Goal: Contribute content: Contribute content

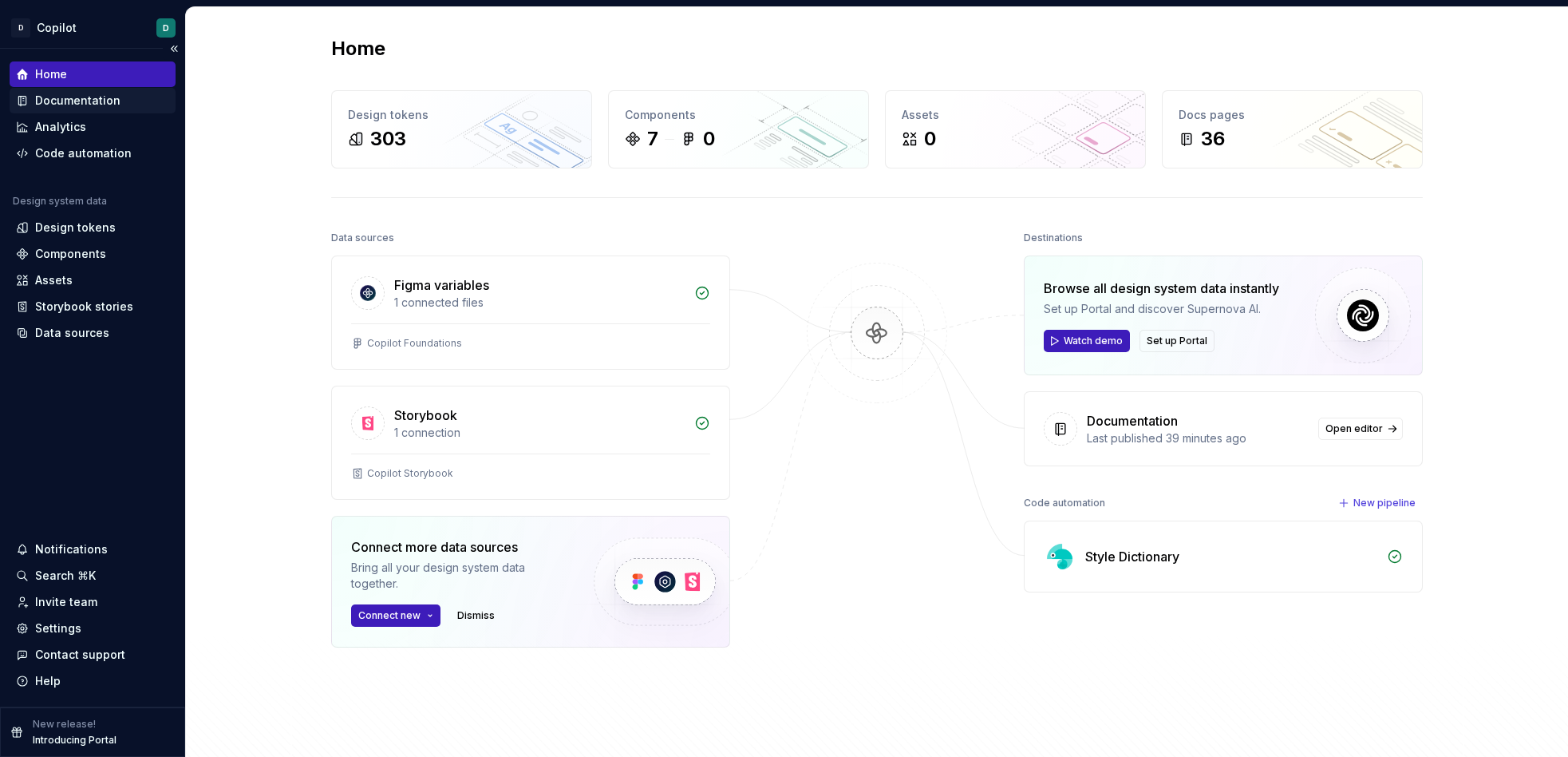
click at [79, 96] on div "Documentation" at bounding box center [78, 100] width 85 height 16
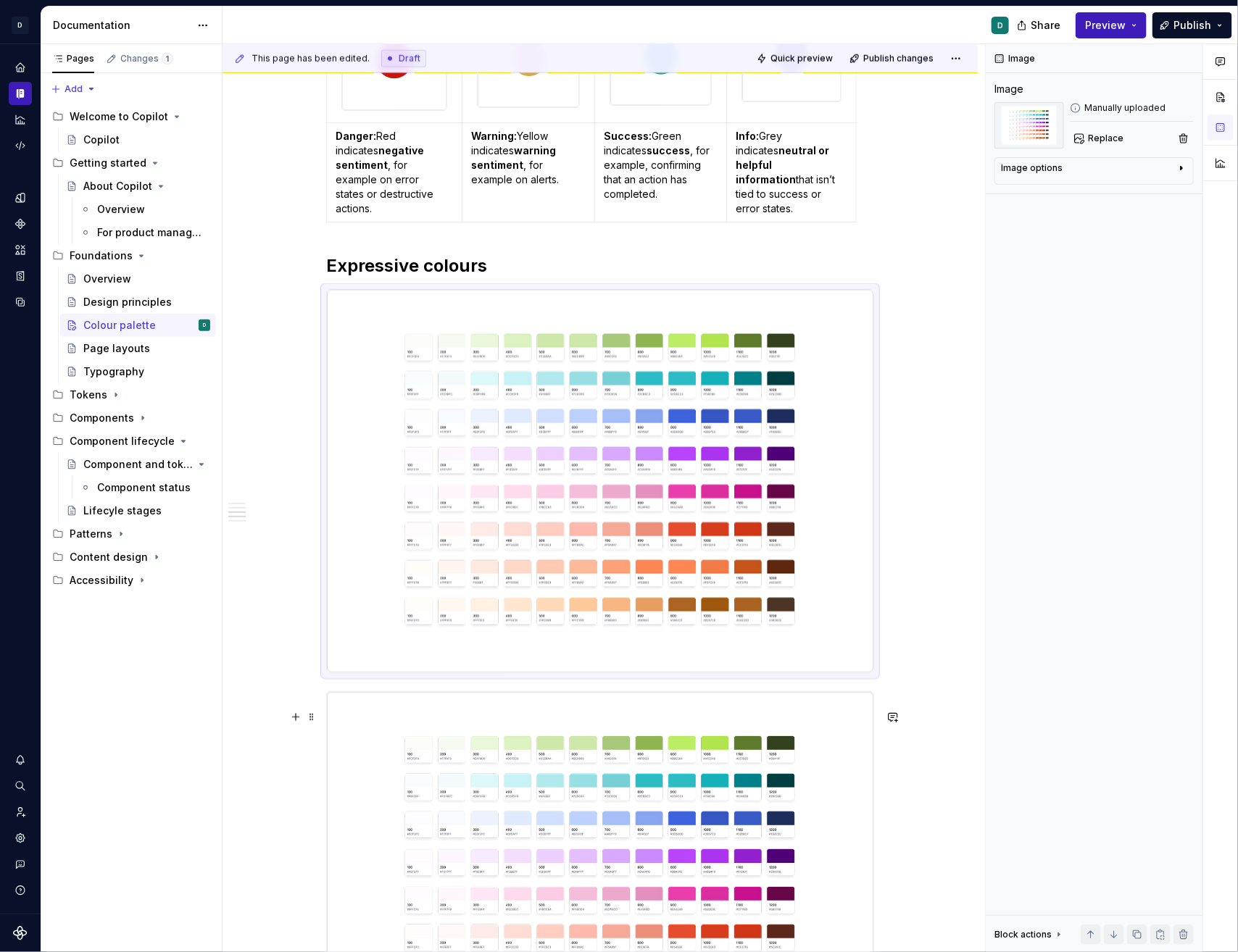
scroll to position [900, 0]
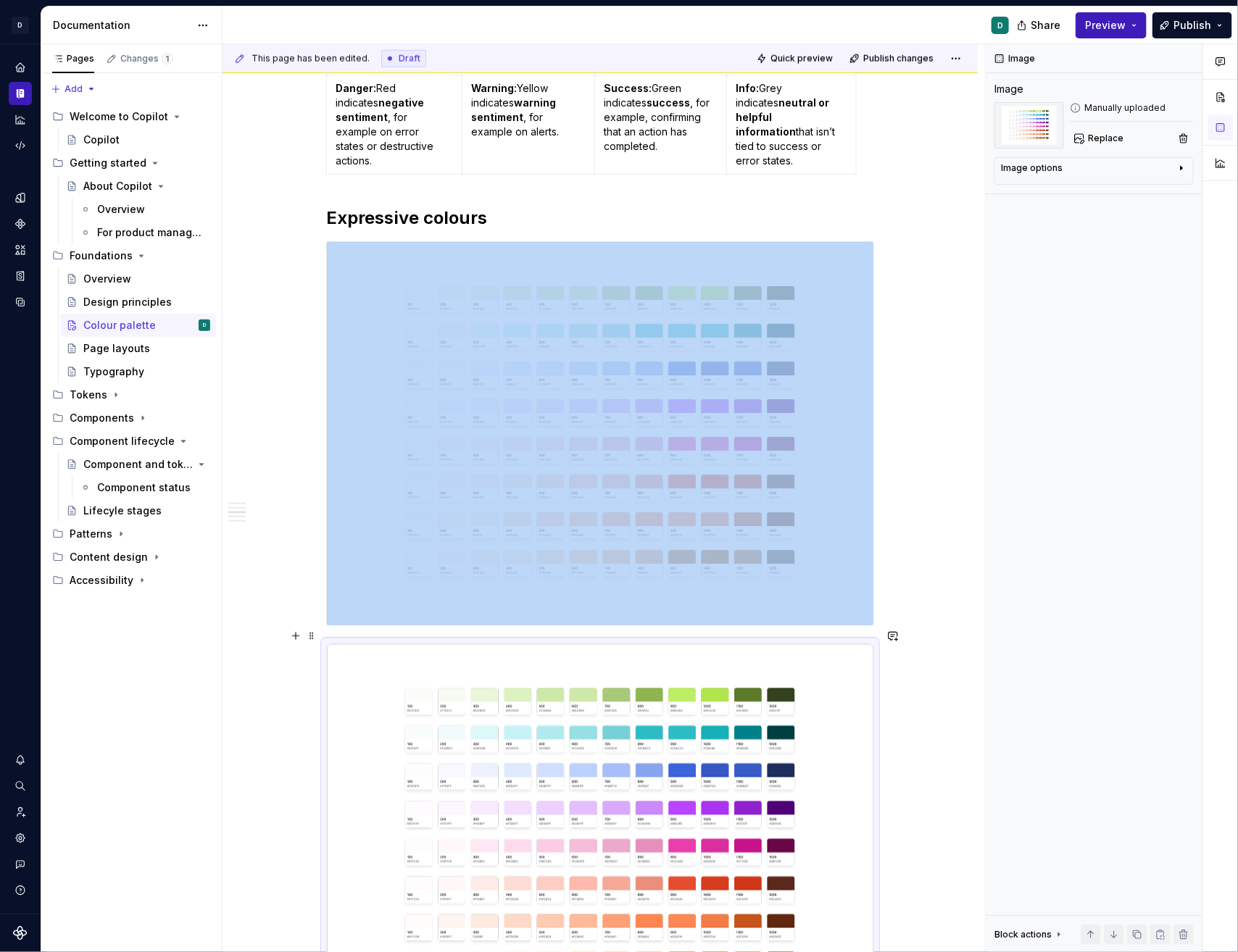
click at [690, 686] on img at bounding box center [600, 835] width 547 height 383
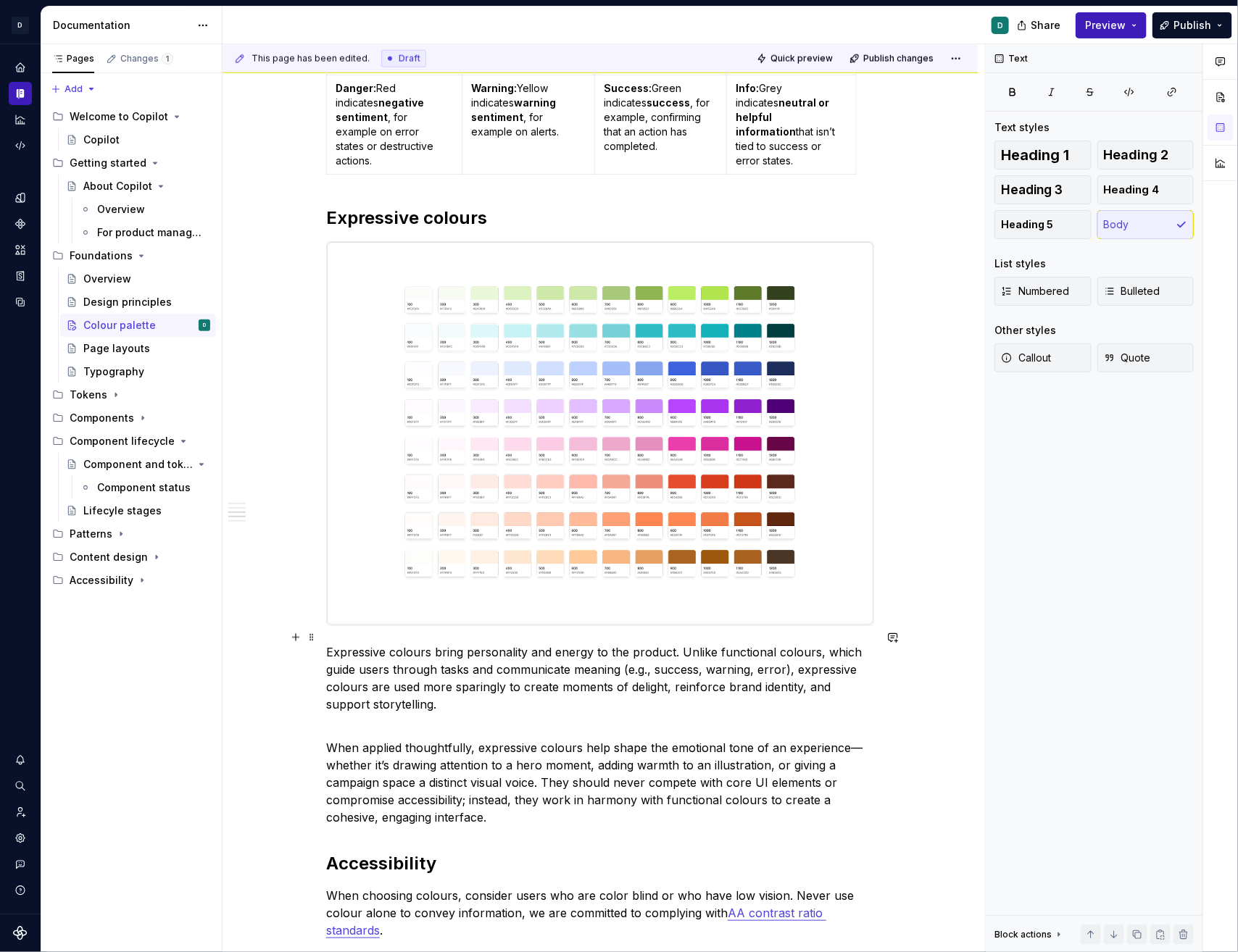
click at [913, 686] on div "Our colour palette is crafted to be beautiful, but simple. We apply it to commu…" at bounding box center [600, 428] width 755 height 2160
click at [754, 442] on img at bounding box center [600, 434] width 547 height 383
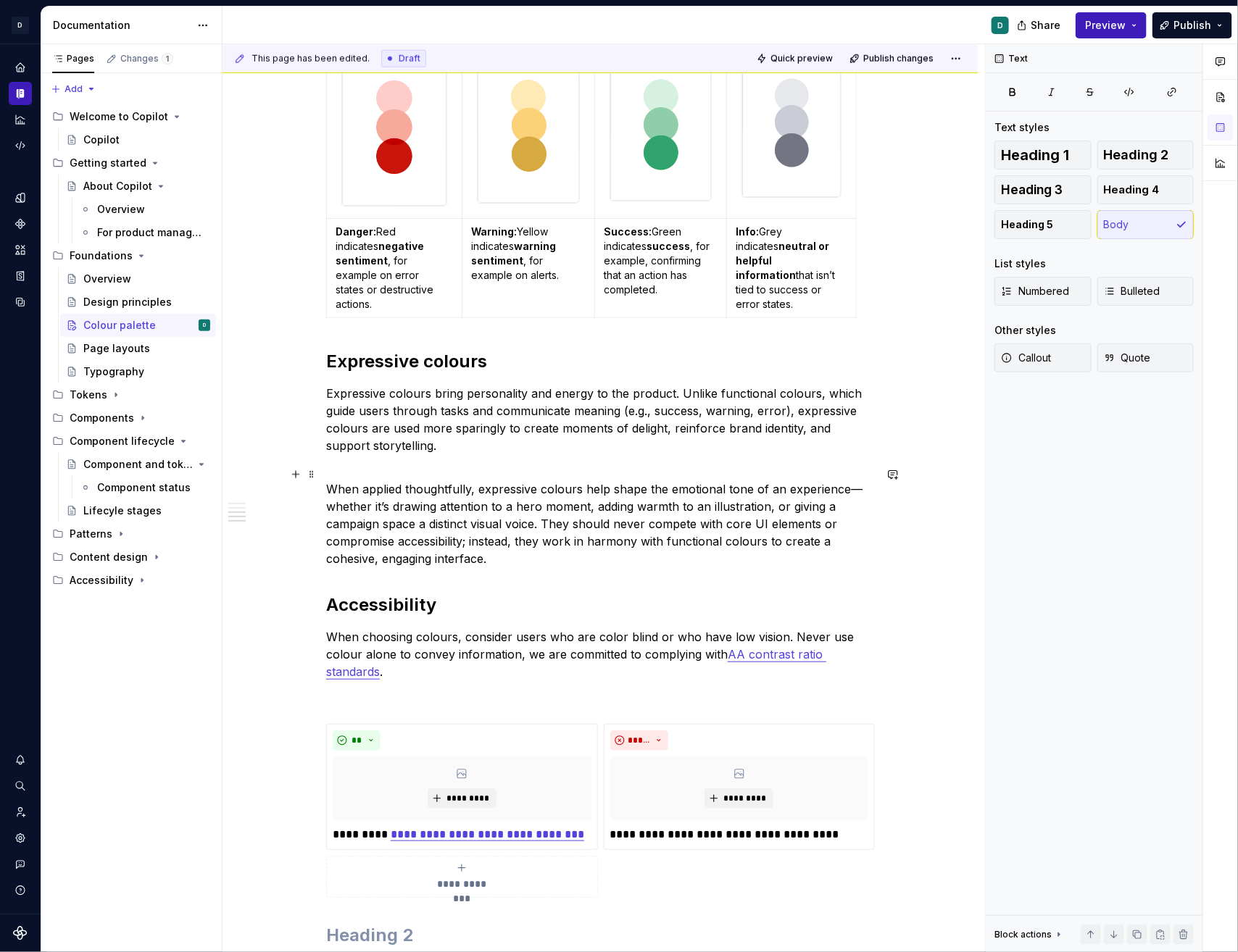
scroll to position [743, 0]
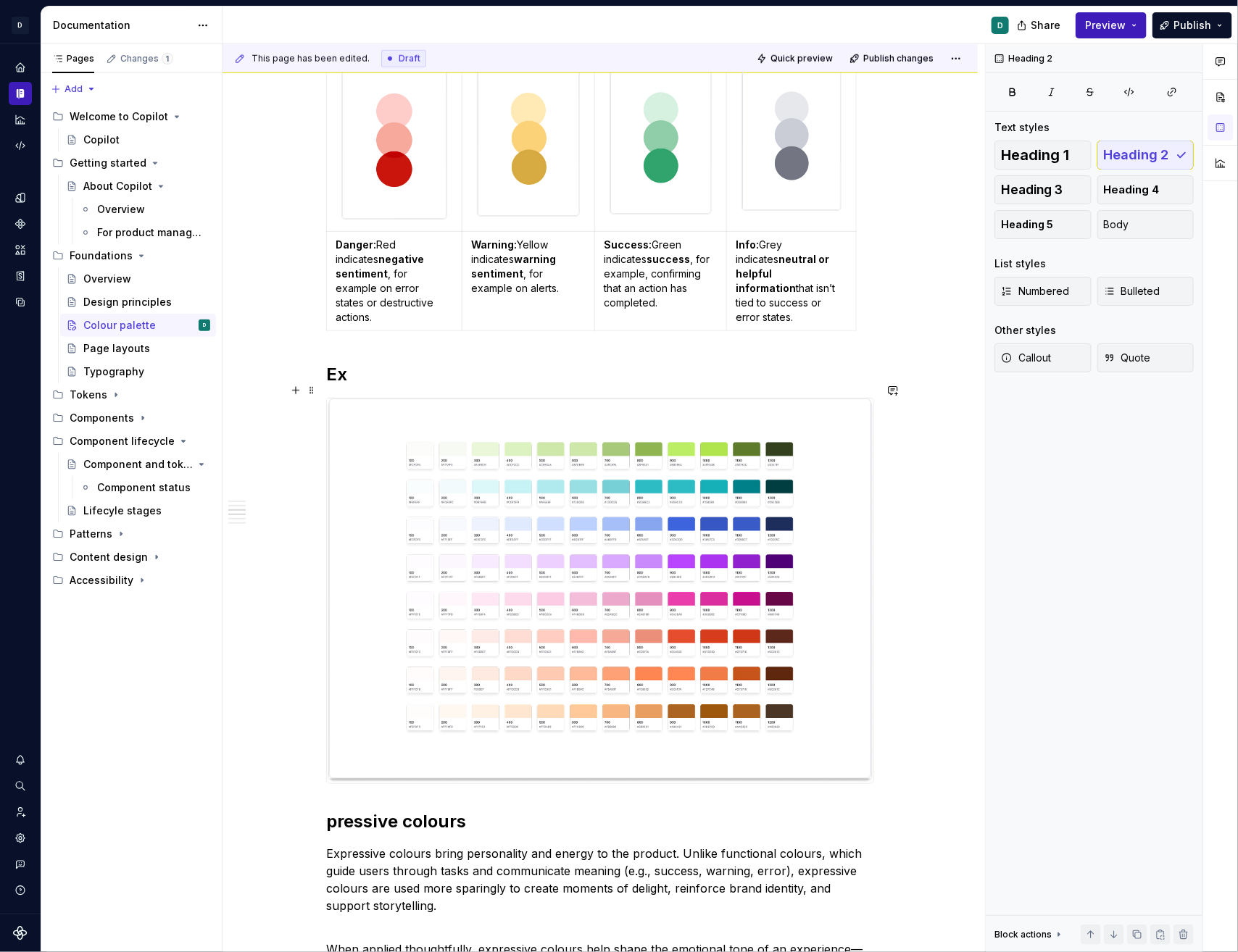
type textarea "*"
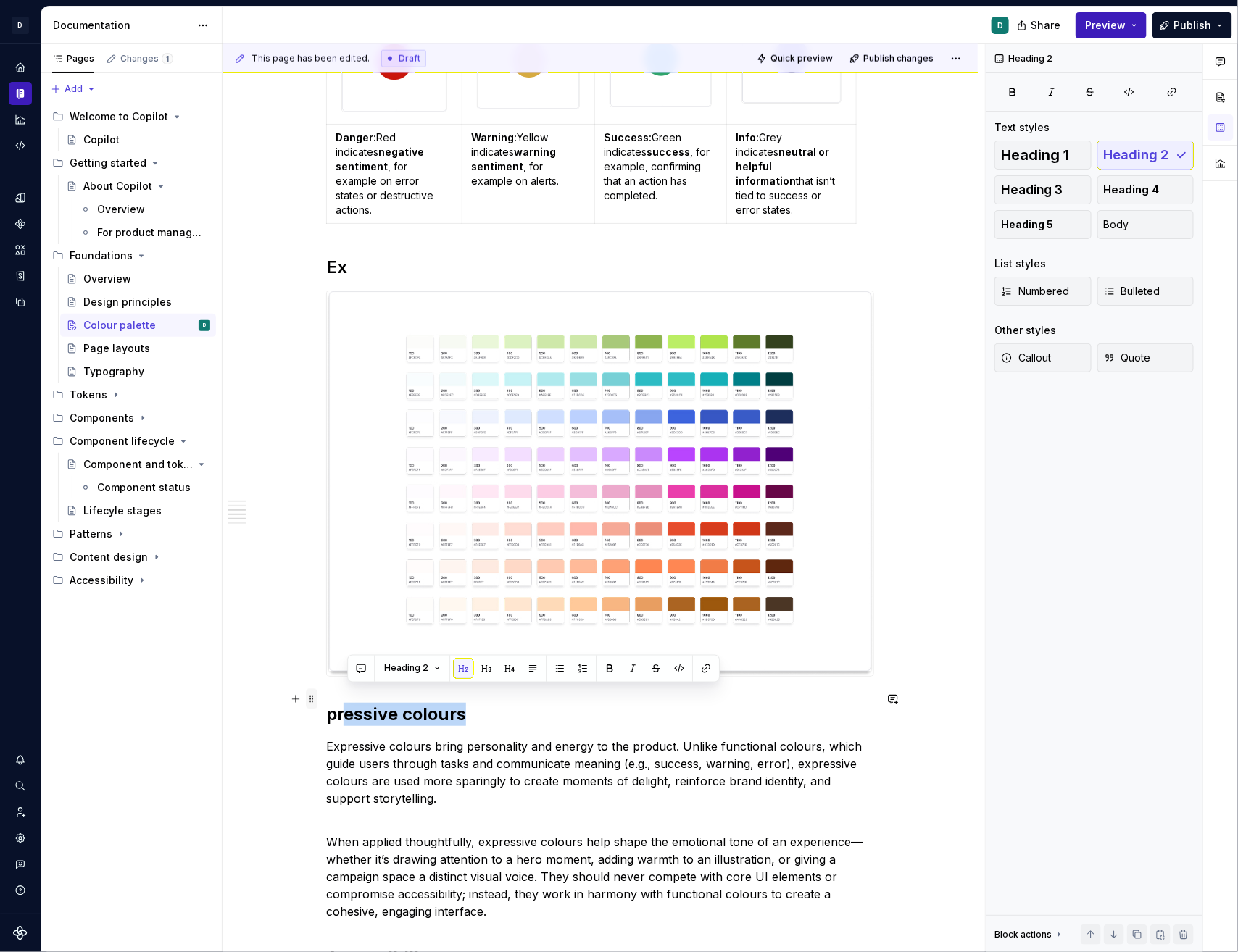
drag, startPoint x: 481, startPoint y: 701, endPoint x: 315, endPoint y: 702, distance: 166.0
click at [326, 686] on div "Our colour palette is crafted to be beautiful, but simple. We apply it to commu…" at bounding box center [600, 375] width 548 height 1885
click at [413, 686] on h2 "pressive colours" at bounding box center [600, 713] width 548 height 23
drag, startPoint x: 483, startPoint y: 692, endPoint x: 334, endPoint y: 697, distance: 149.1
click at [334, 686] on h2 "pressive colours" at bounding box center [600, 713] width 548 height 23
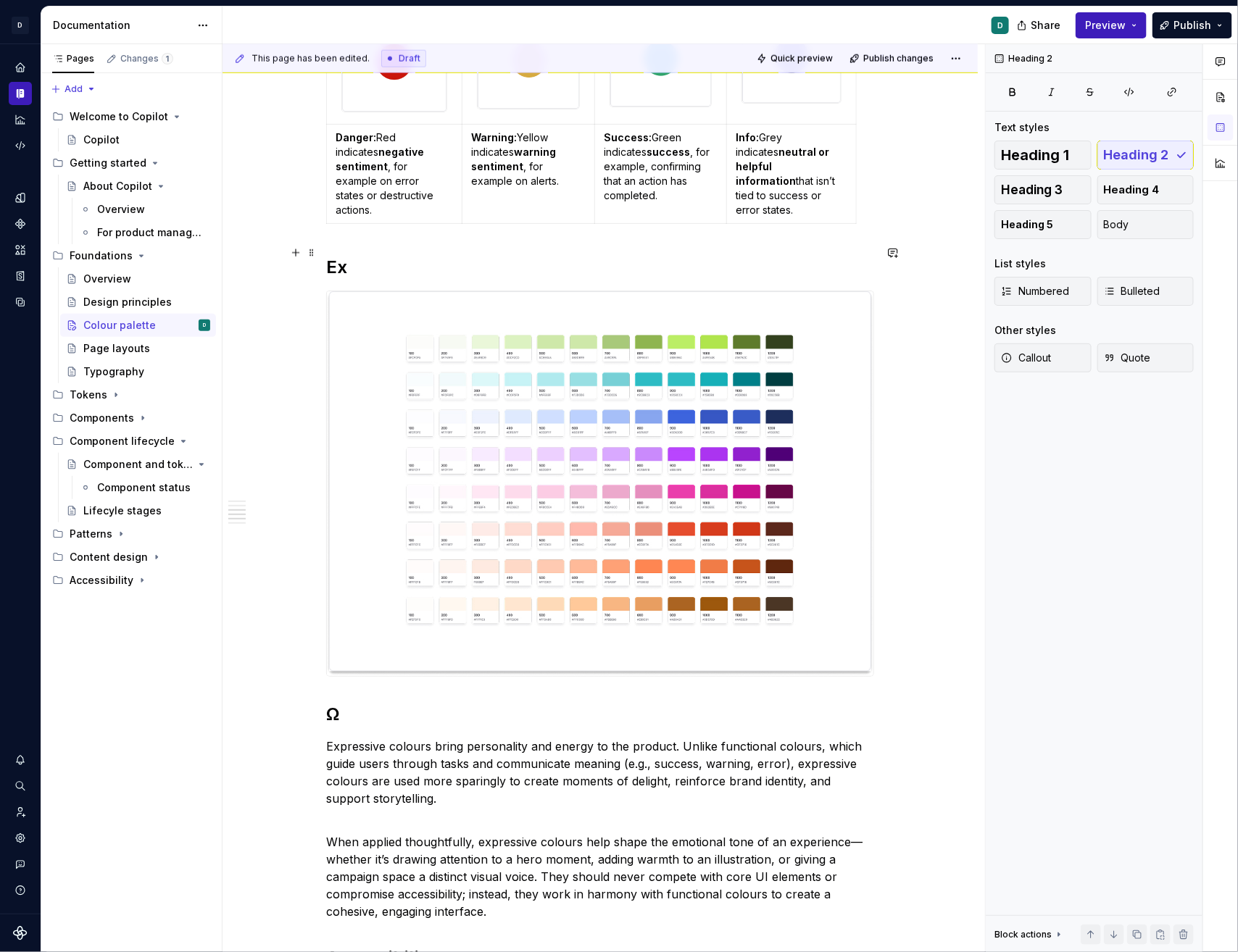
click at [353, 256] on h2 "Ex" at bounding box center [600, 267] width 548 height 23
click at [338, 686] on h2 "Ω" at bounding box center [600, 713] width 548 height 23
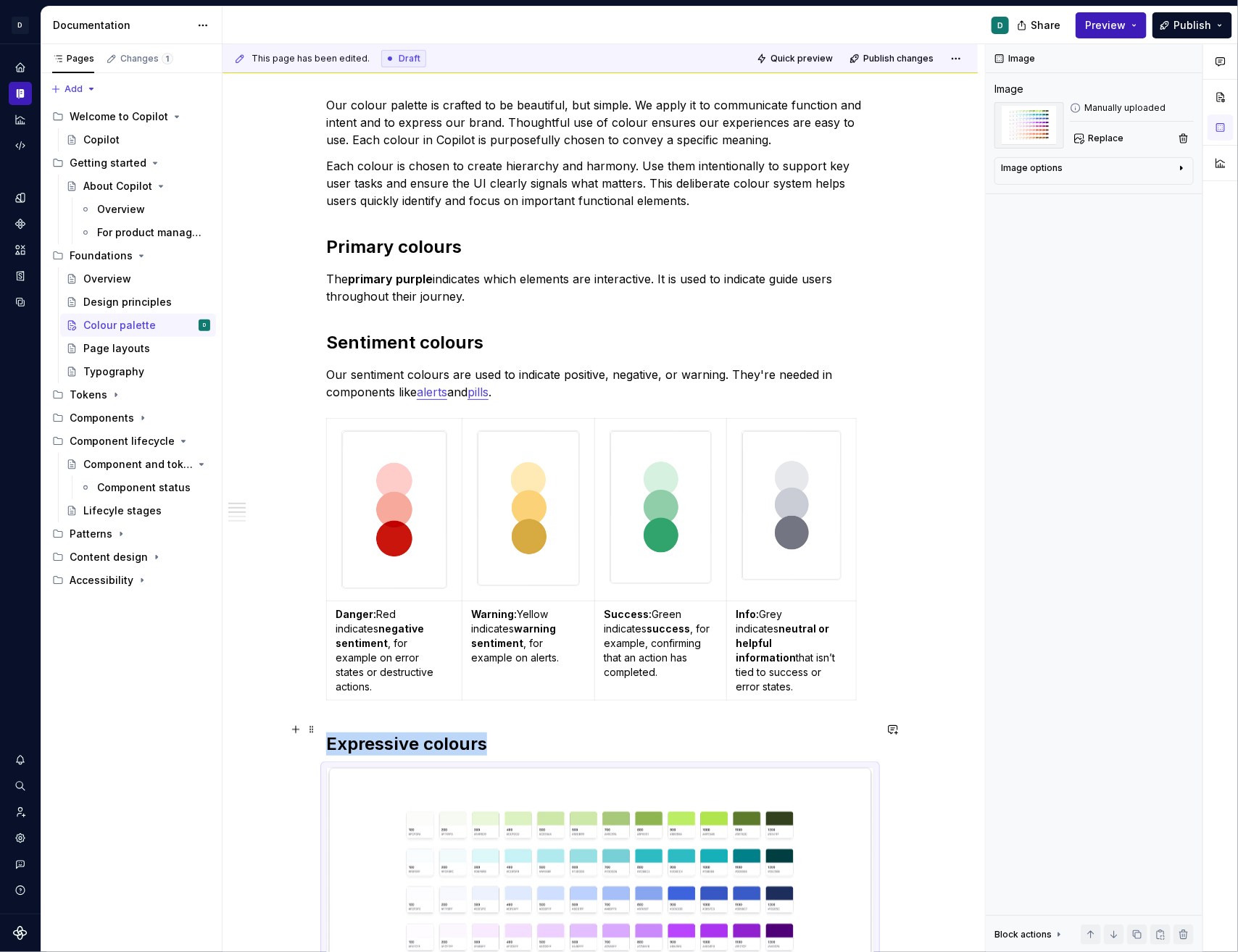
scroll to position [391, 0]
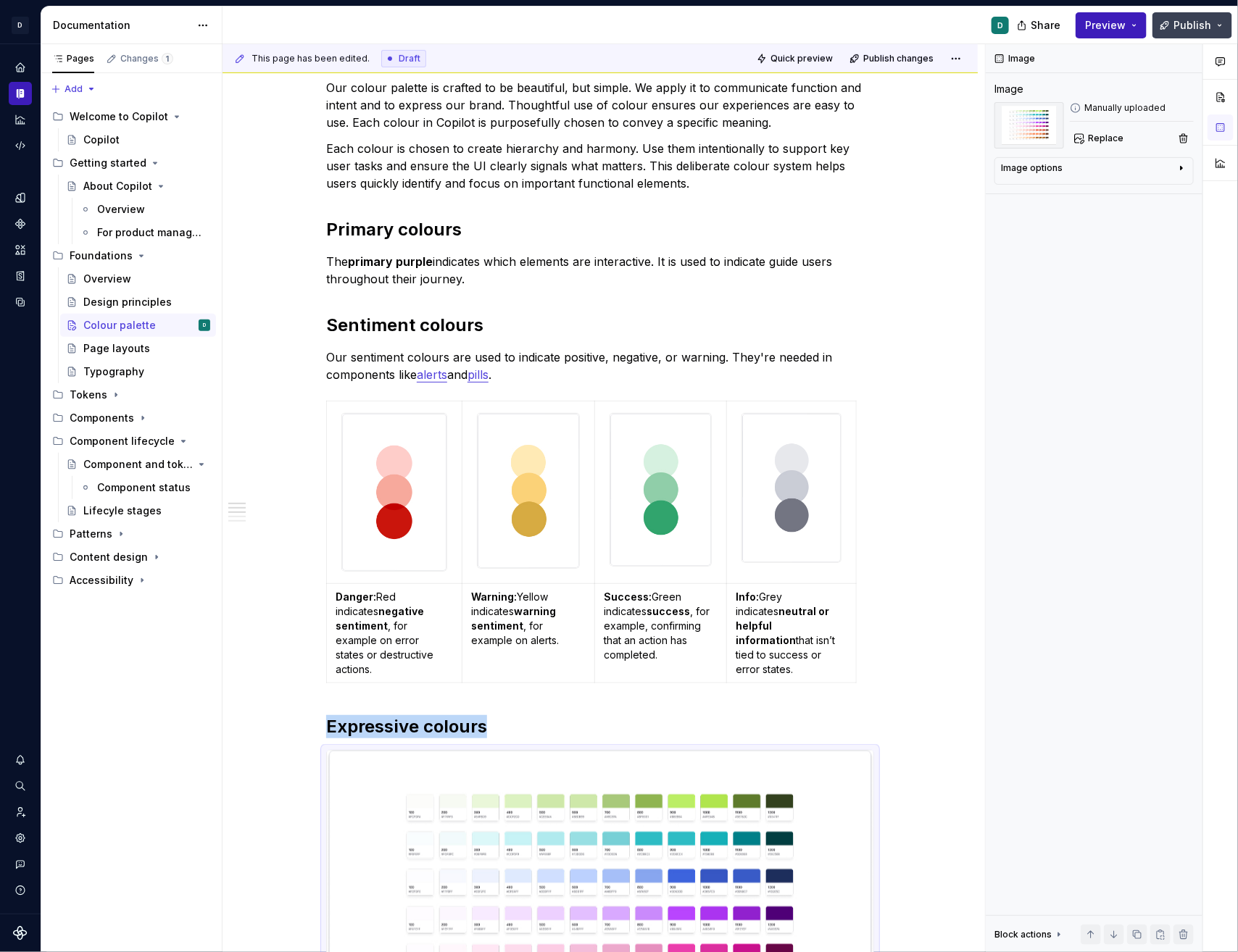
click at [1203, 30] on span "Publish" at bounding box center [1192, 25] width 38 height 14
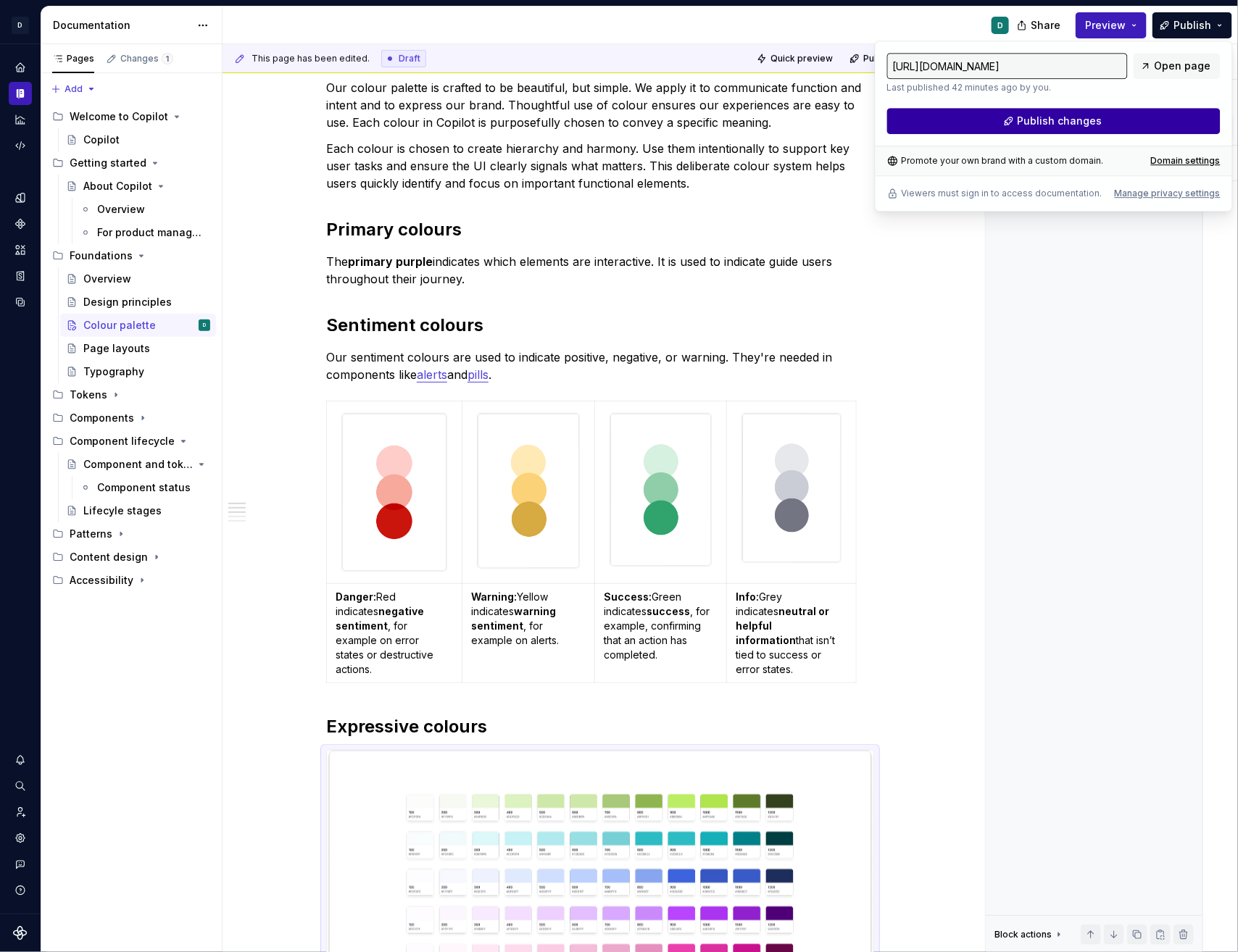
click at [1167, 129] on button "Publish changes" at bounding box center [1054, 120] width 333 height 26
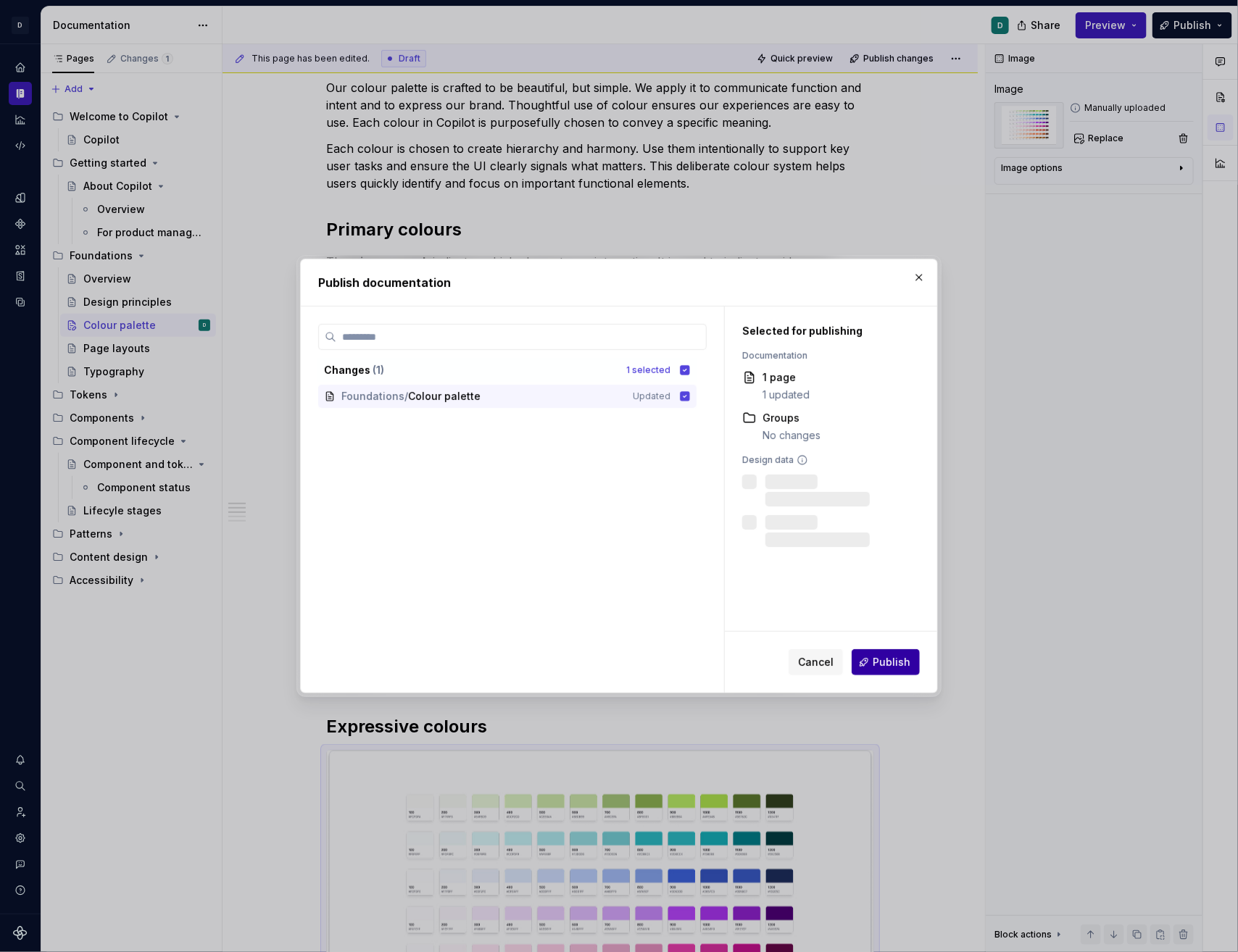
click at [900, 663] on span "Publish" at bounding box center [892, 661] width 38 height 14
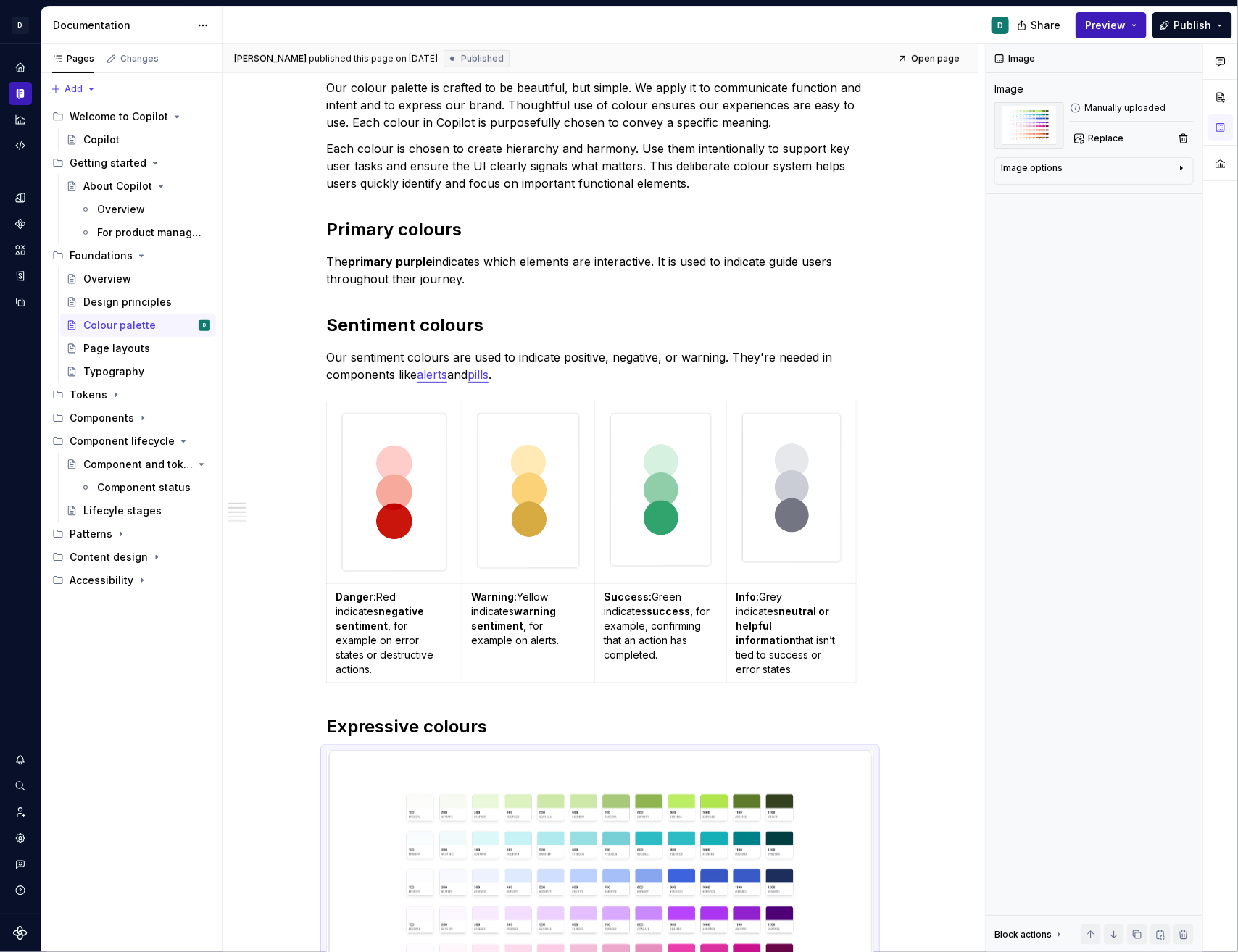
type textarea "*"
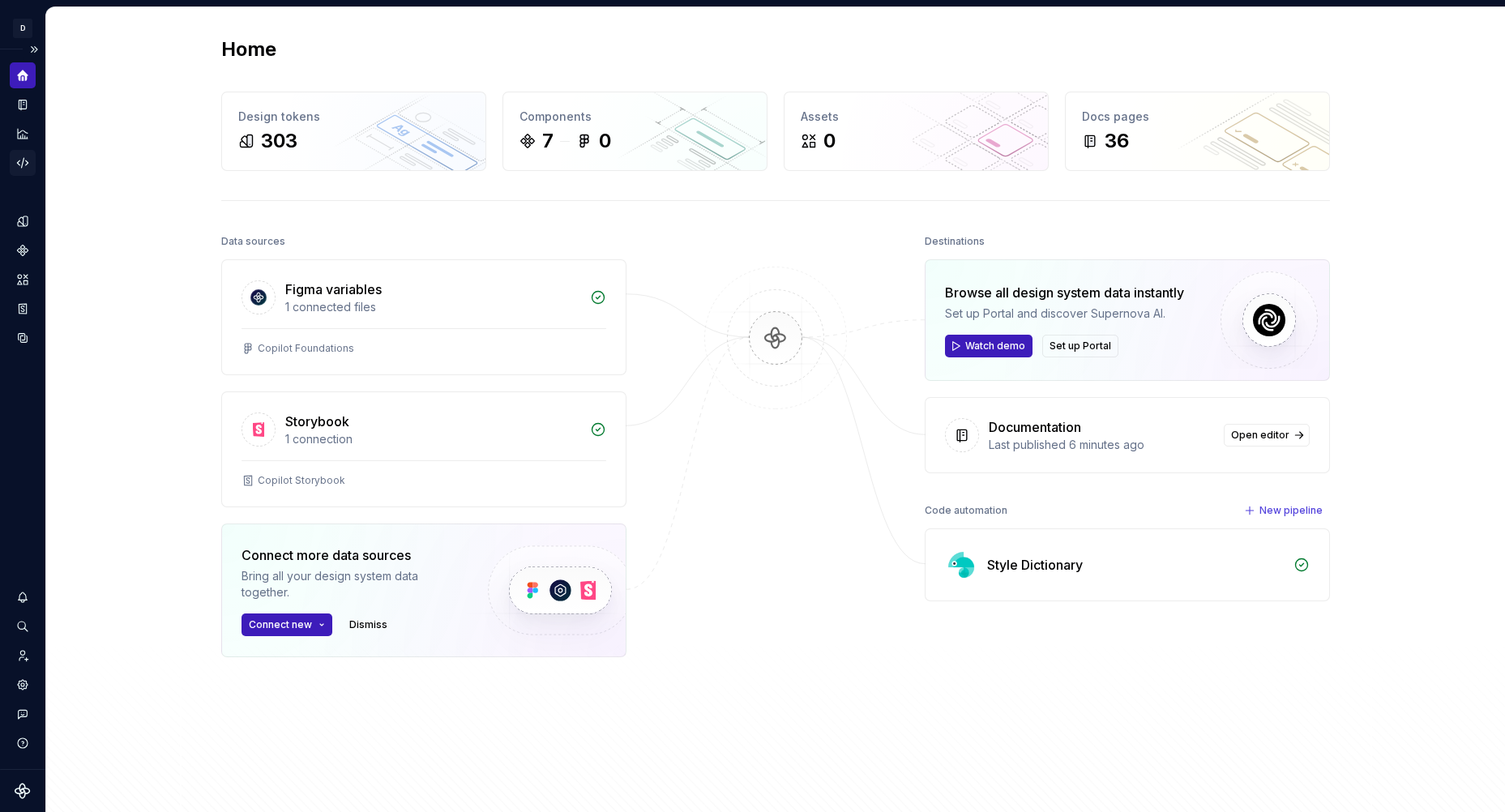
click at [22, 155] on icon "Code automation" at bounding box center [23, 163] width 15 height 15
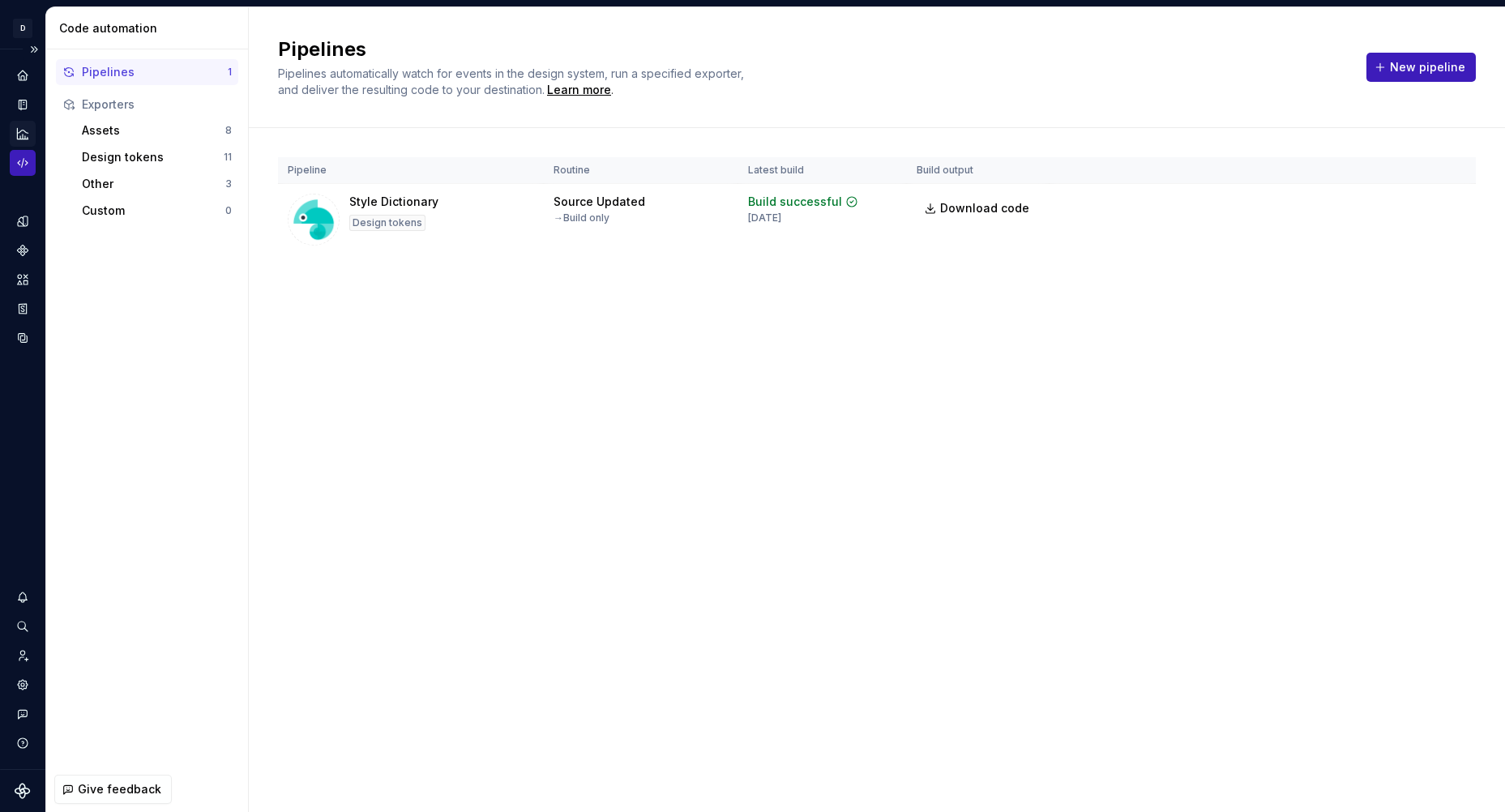
click at [25, 132] on icon "Analytics" at bounding box center [23, 134] width 15 height 15
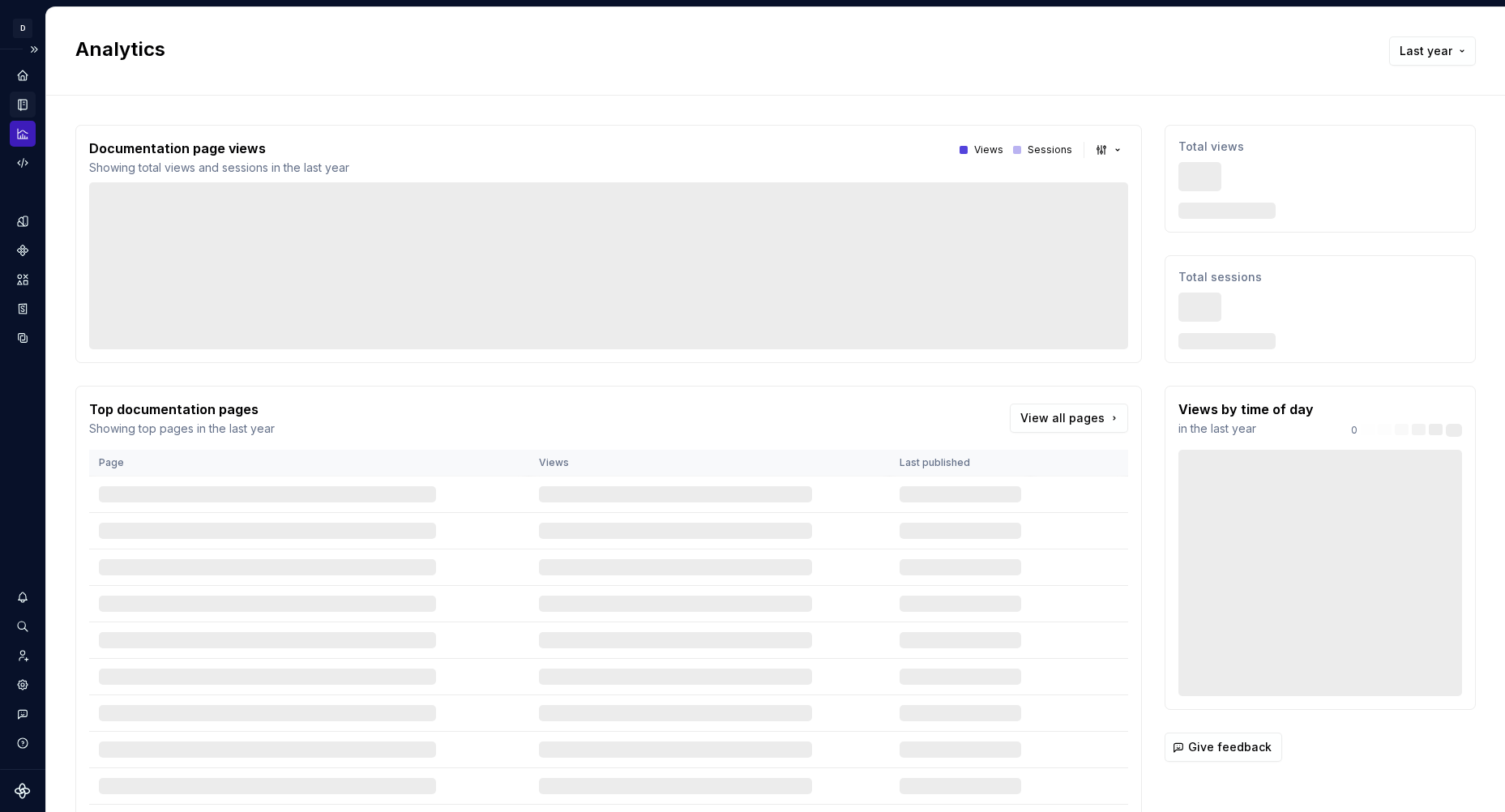
click at [21, 106] on icon "Documentation" at bounding box center [22, 105] width 8 height 11
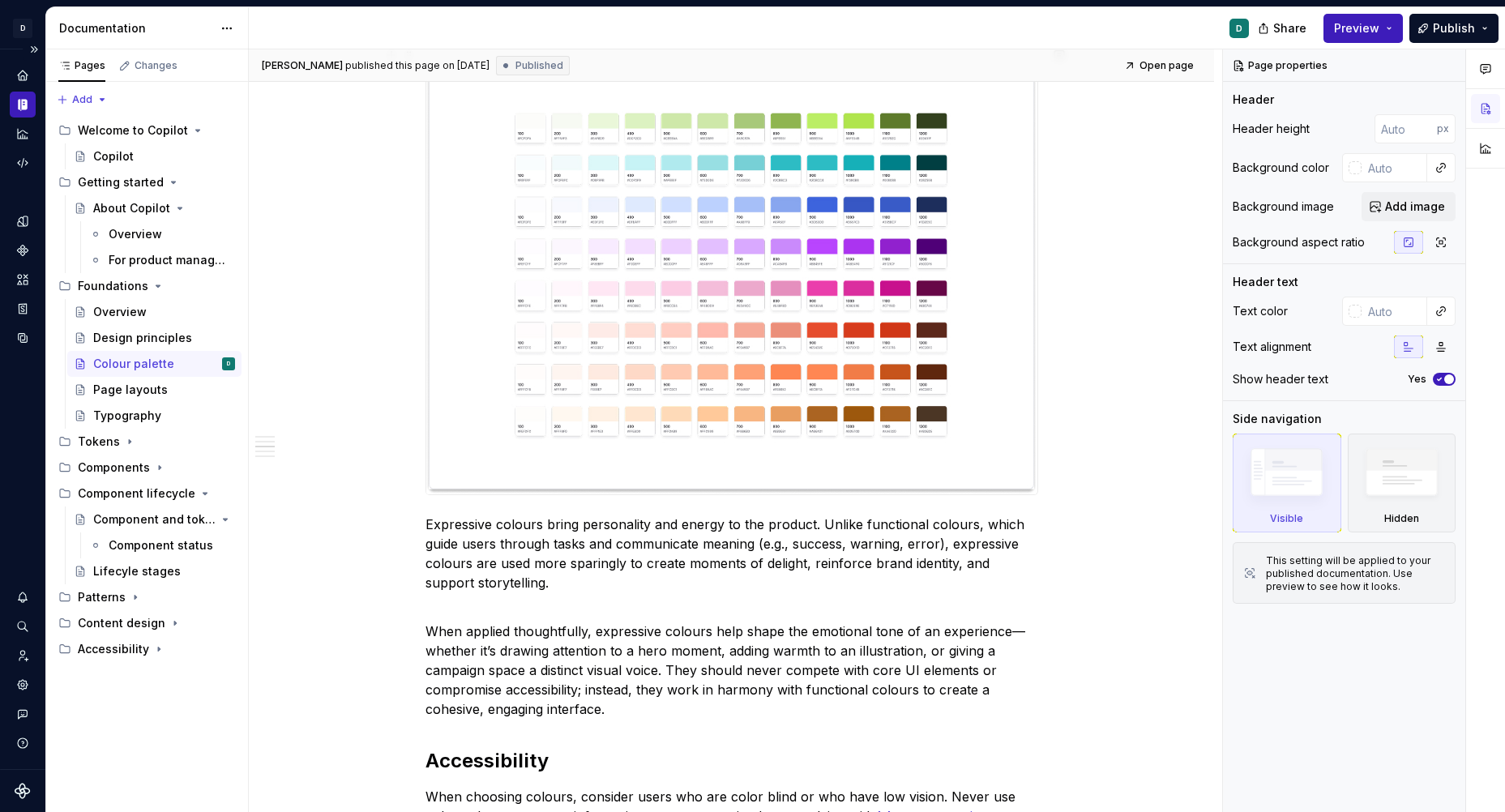
scroll to position [1733, 0]
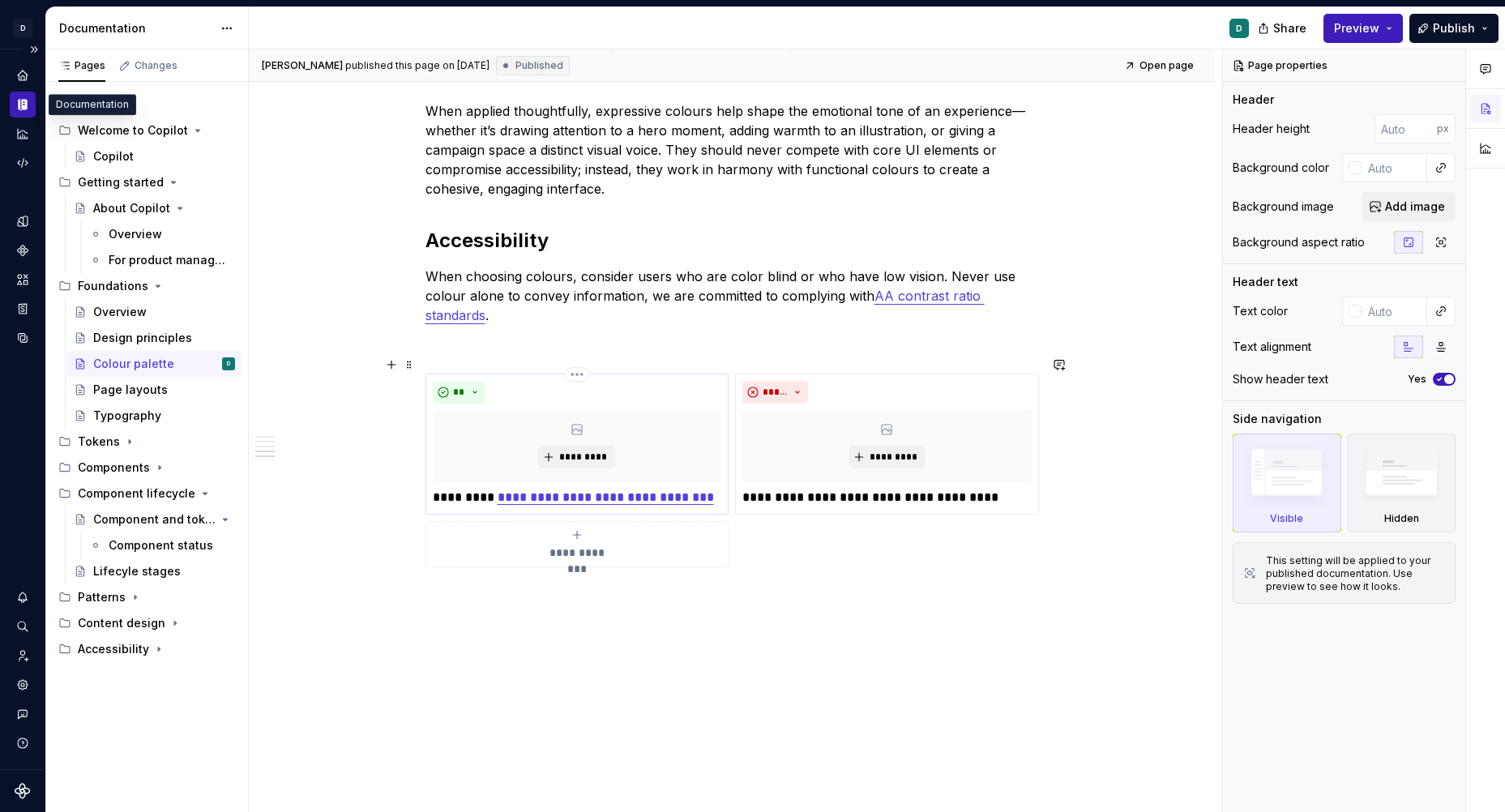
click at [560, 491] on link "**********" at bounding box center [605, 497] width 216 height 12
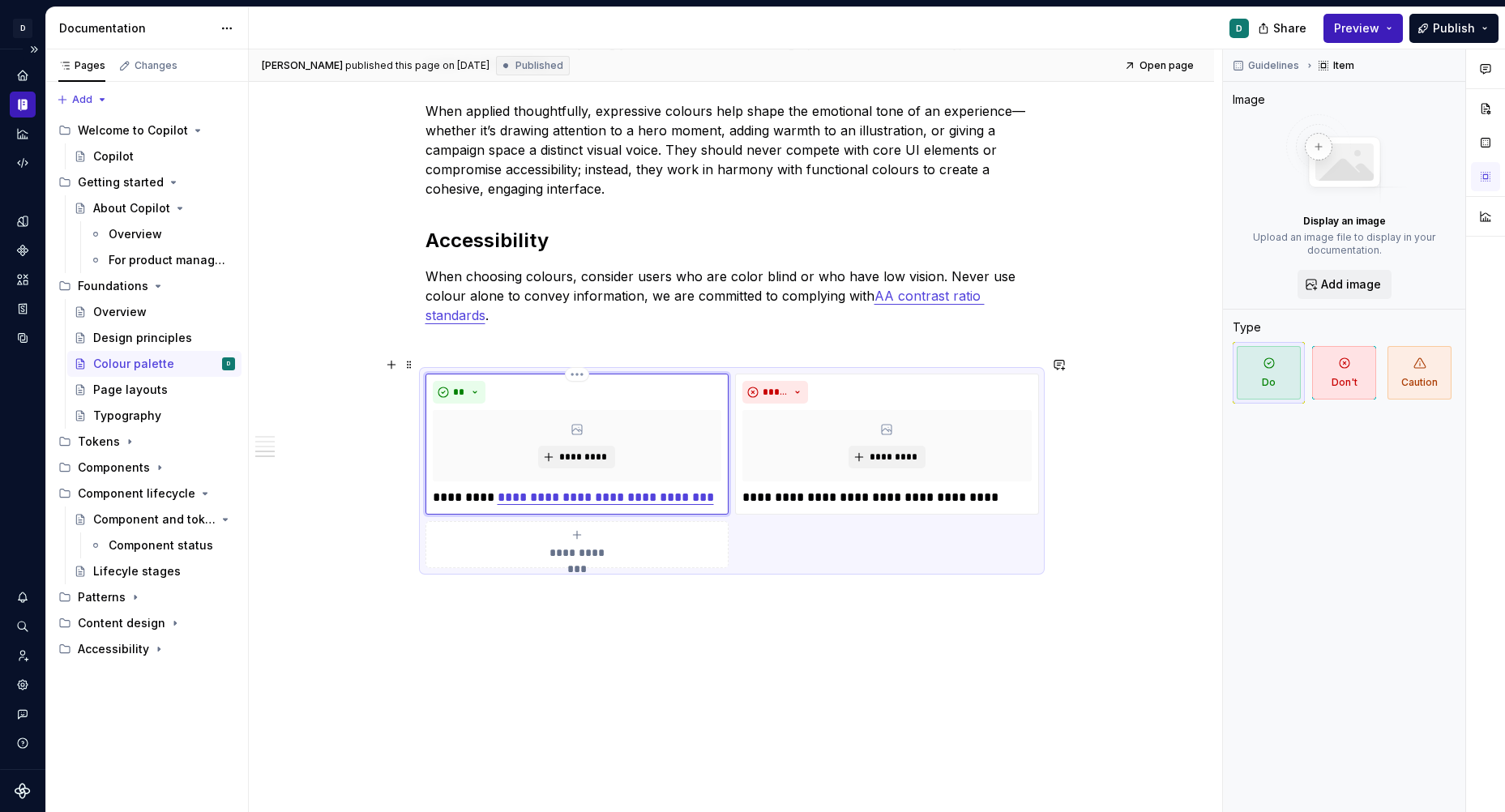
click at [529, 491] on link "**********" at bounding box center [605, 497] width 216 height 12
click at [575, 335] on p at bounding box center [732, 344] width 613 height 19
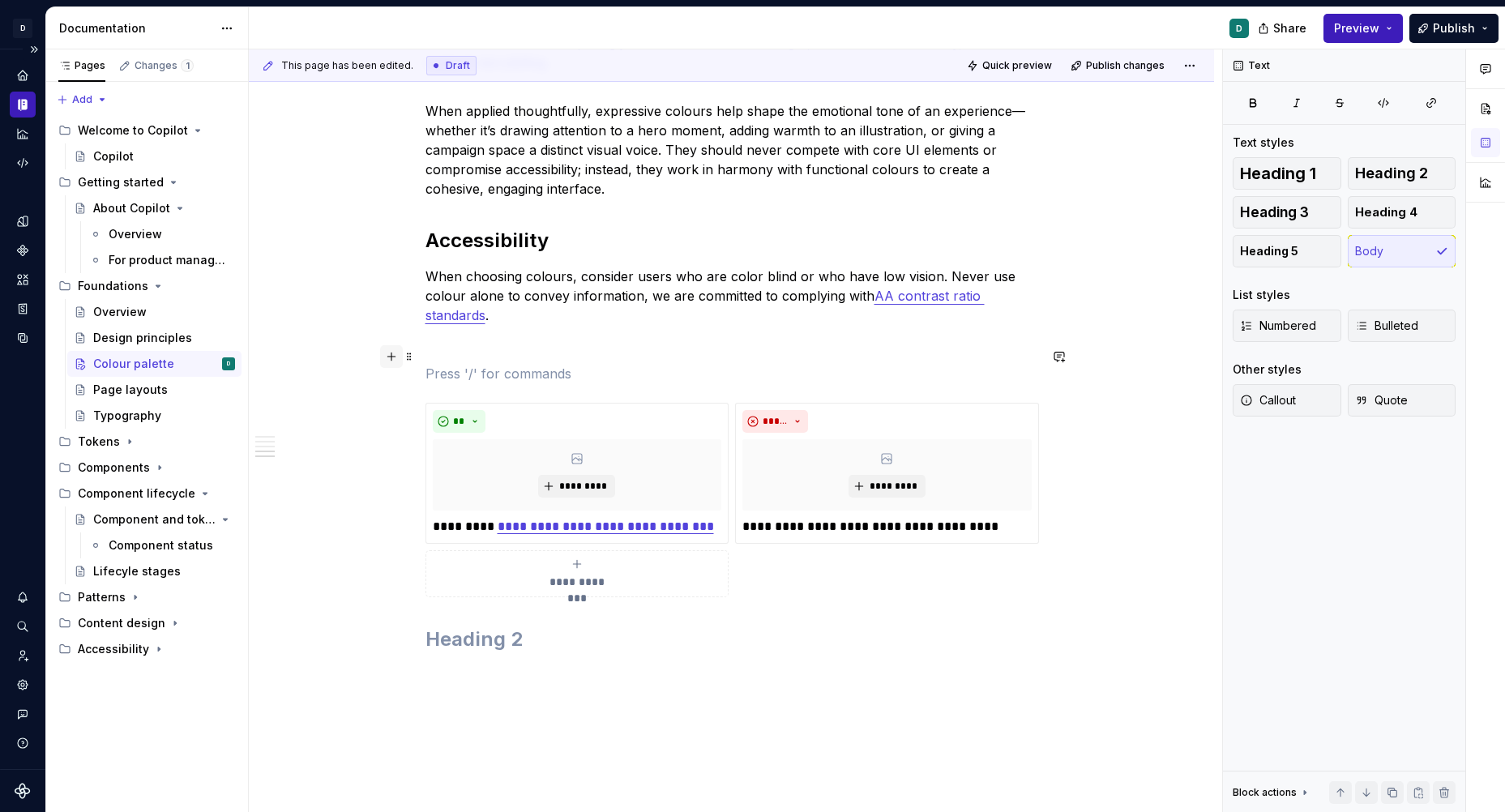
click at [399, 362] on button "button" at bounding box center [391, 356] width 22 height 22
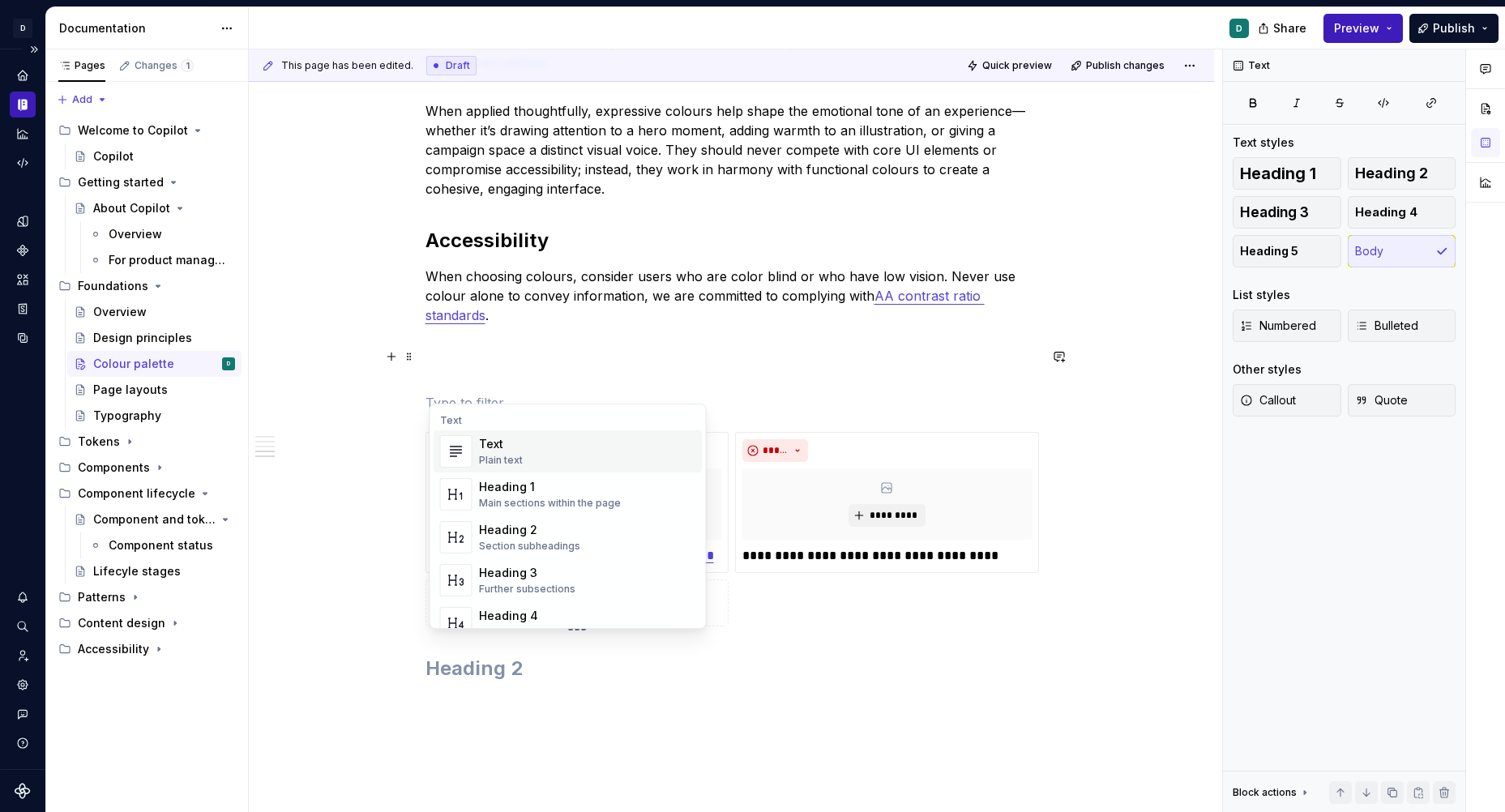
type textarea "*"
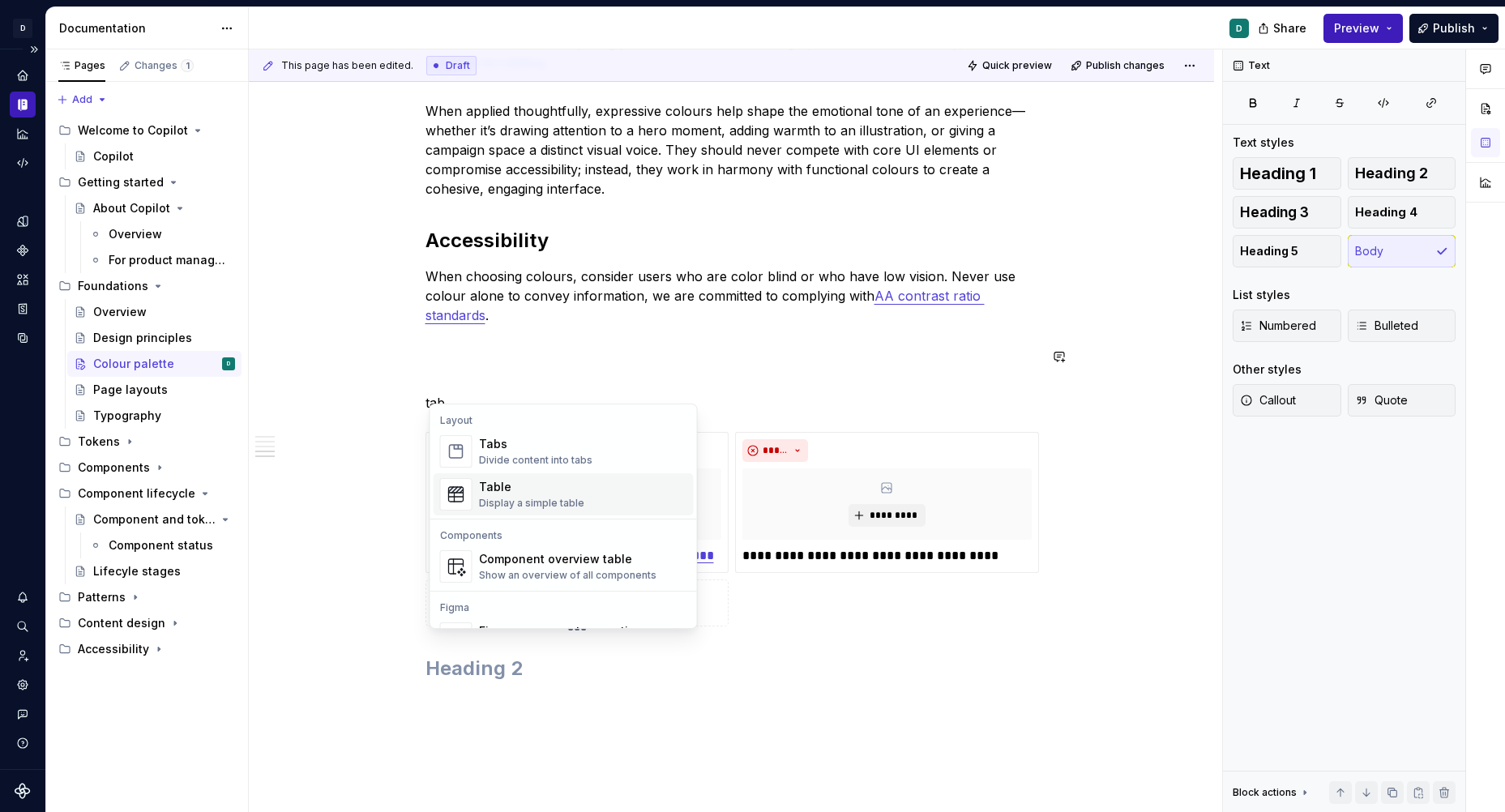
click at [511, 500] on div "Display a simple table" at bounding box center [531, 503] width 106 height 13
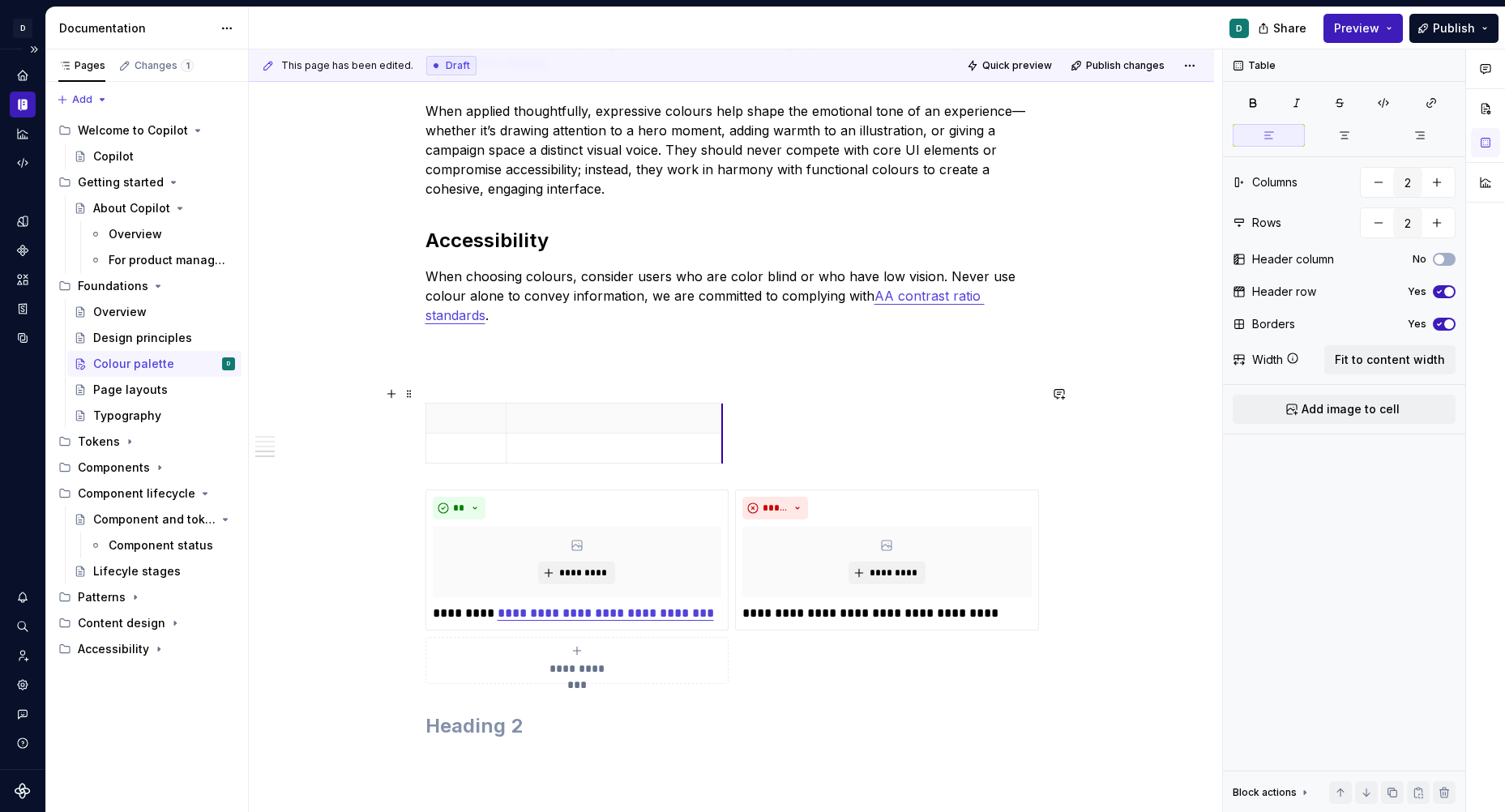
drag, startPoint x: 590, startPoint y: 400, endPoint x: 836, endPoint y: 411, distance: 246.2
drag, startPoint x: 513, startPoint y: 402, endPoint x: 676, endPoint y: 402, distance: 163.0
click at [676, 402] on th at bounding box center [832, 417] width 327 height 30
drag, startPoint x: 998, startPoint y: 404, endPoint x: 958, endPoint y: 406, distance: 40.0
drag, startPoint x: 672, startPoint y: 403, endPoint x: 713, endPoint y: 405, distance: 41.0
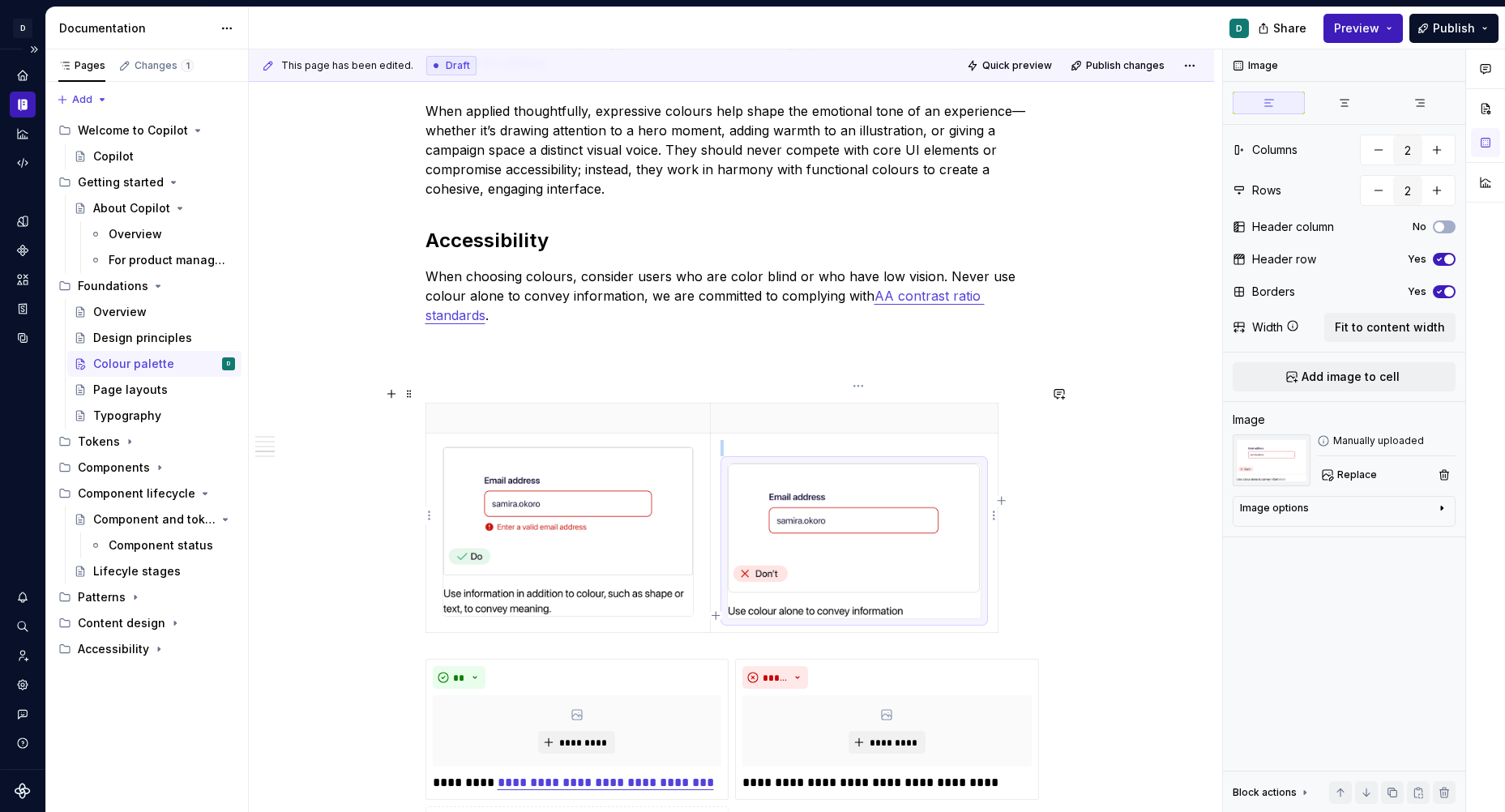
click at [806, 592] on img at bounding box center [853, 541] width 252 height 155
click at [806, 542] on img at bounding box center [853, 541] width 252 height 155
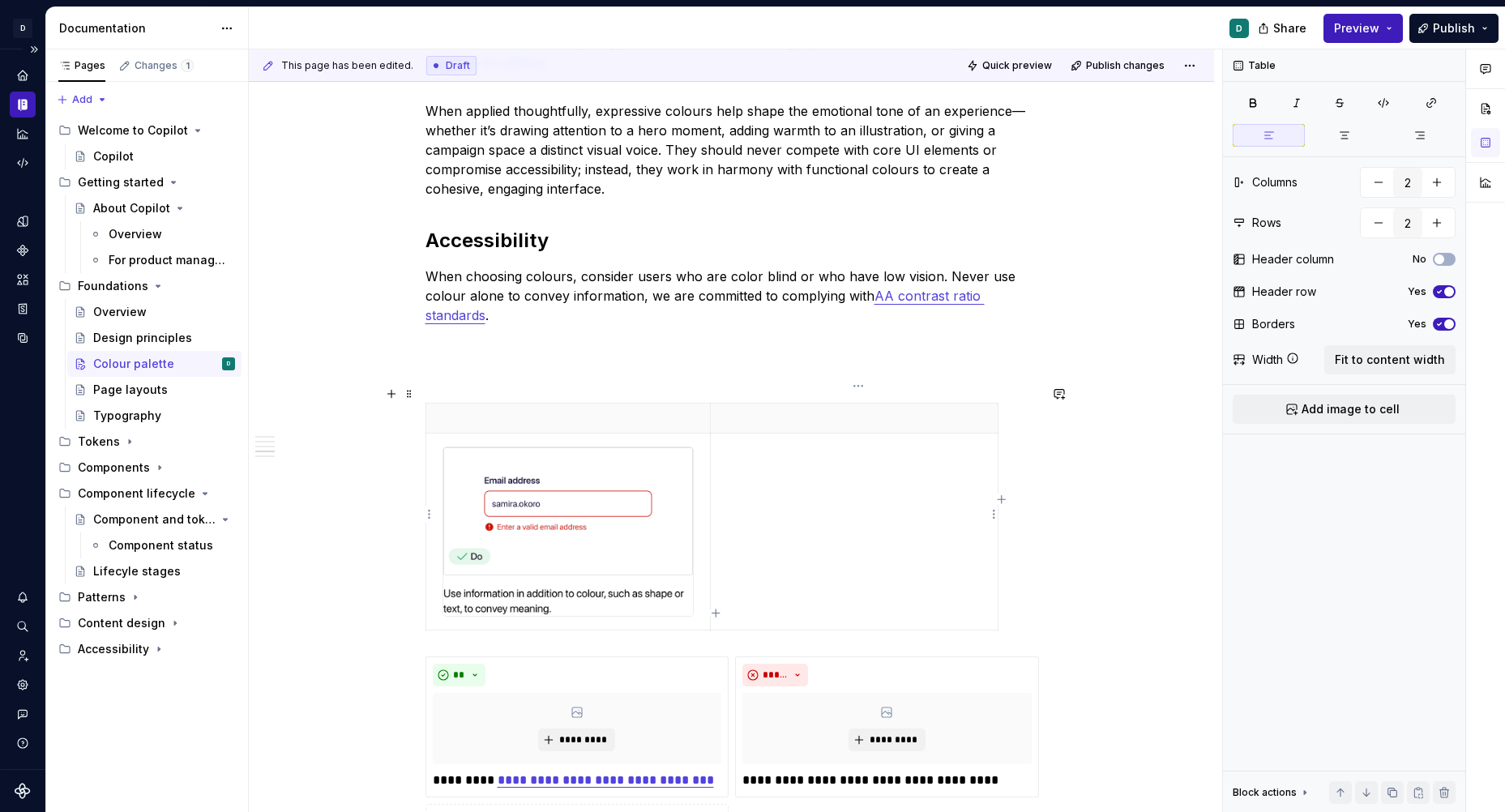
click at [739, 440] on td at bounding box center [854, 530] width 287 height 197
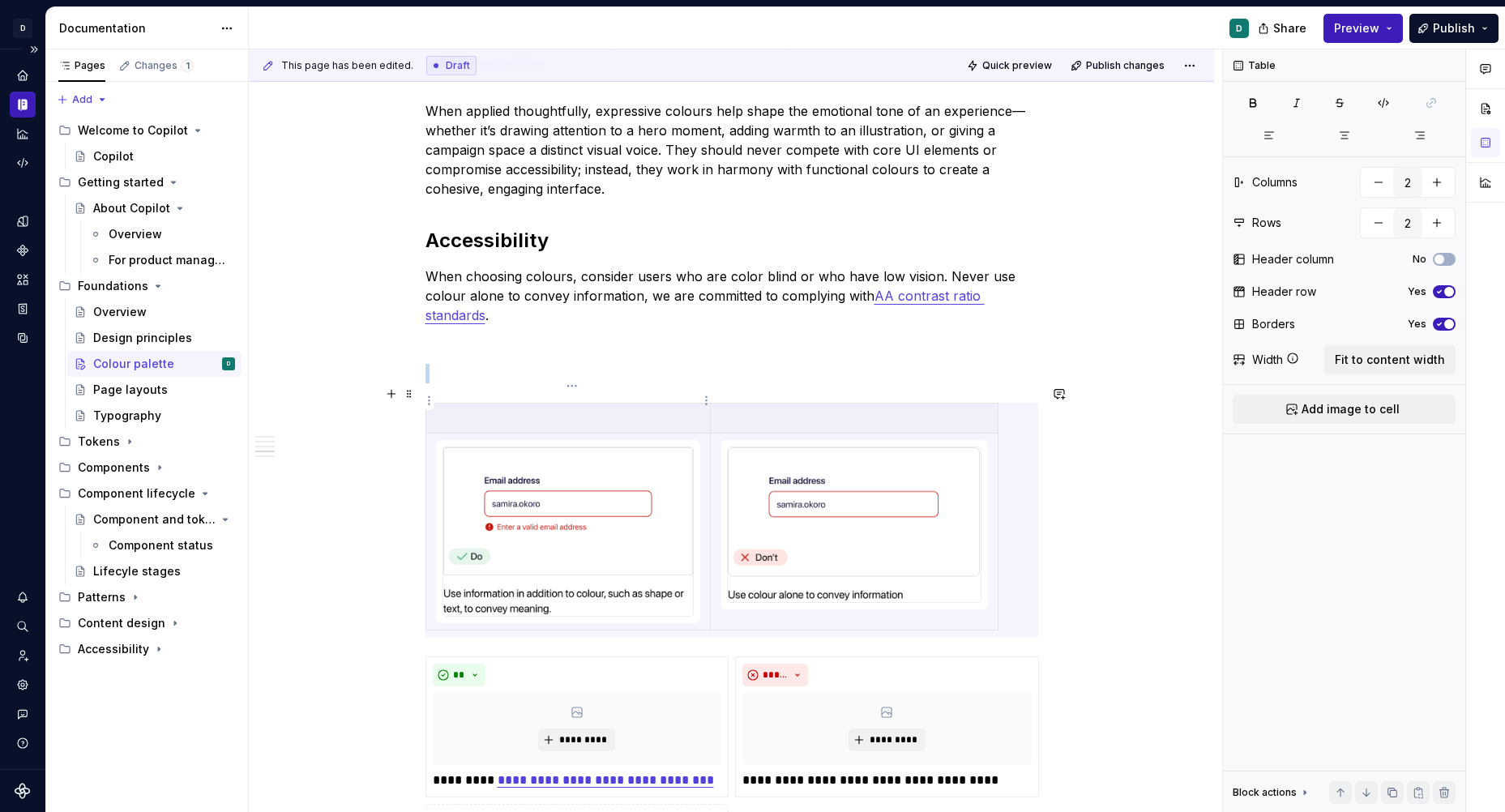
click at [680, 402] on th at bounding box center [568, 417] width 285 height 30
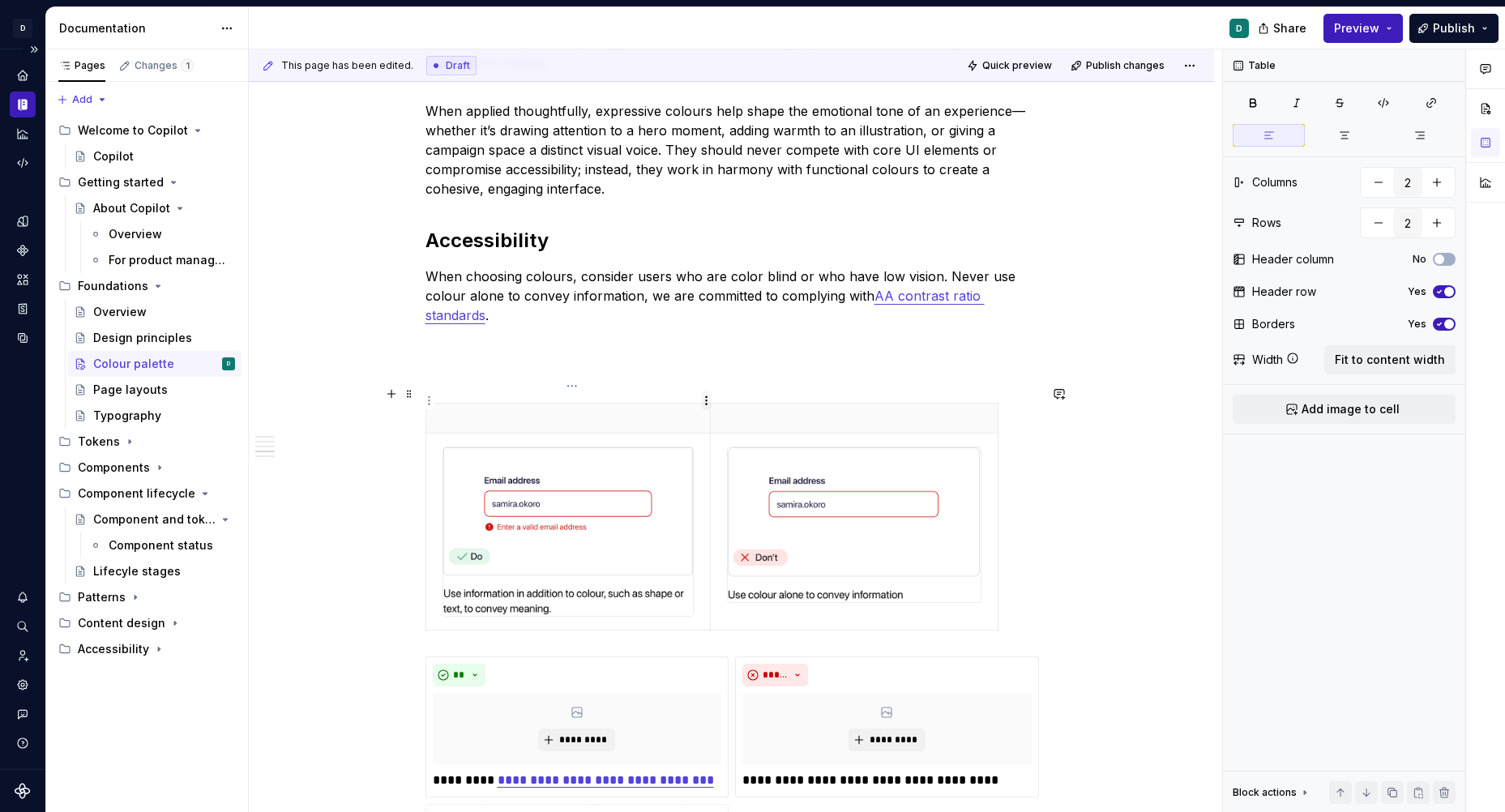
click at [705, 394] on html "D Copilot D Design system data Documentation D Share Preview Publish Pages Chan…" at bounding box center [752, 406] width 1505 height 812
click at [1384, 288] on div "Comments Open comments No comments yet Select ‘Comment’ from the block context …" at bounding box center [1364, 431] width 282 height 763
click at [1384, 289] on icon "button" at bounding box center [1439, 292] width 13 height 10
click at [1384, 319] on icon "button" at bounding box center [1439, 324] width 13 height 10
click at [703, 404] on html "D Copilot D Design system data Documentation D Share Preview Publish Pages Chan…" at bounding box center [752, 406] width 1505 height 812
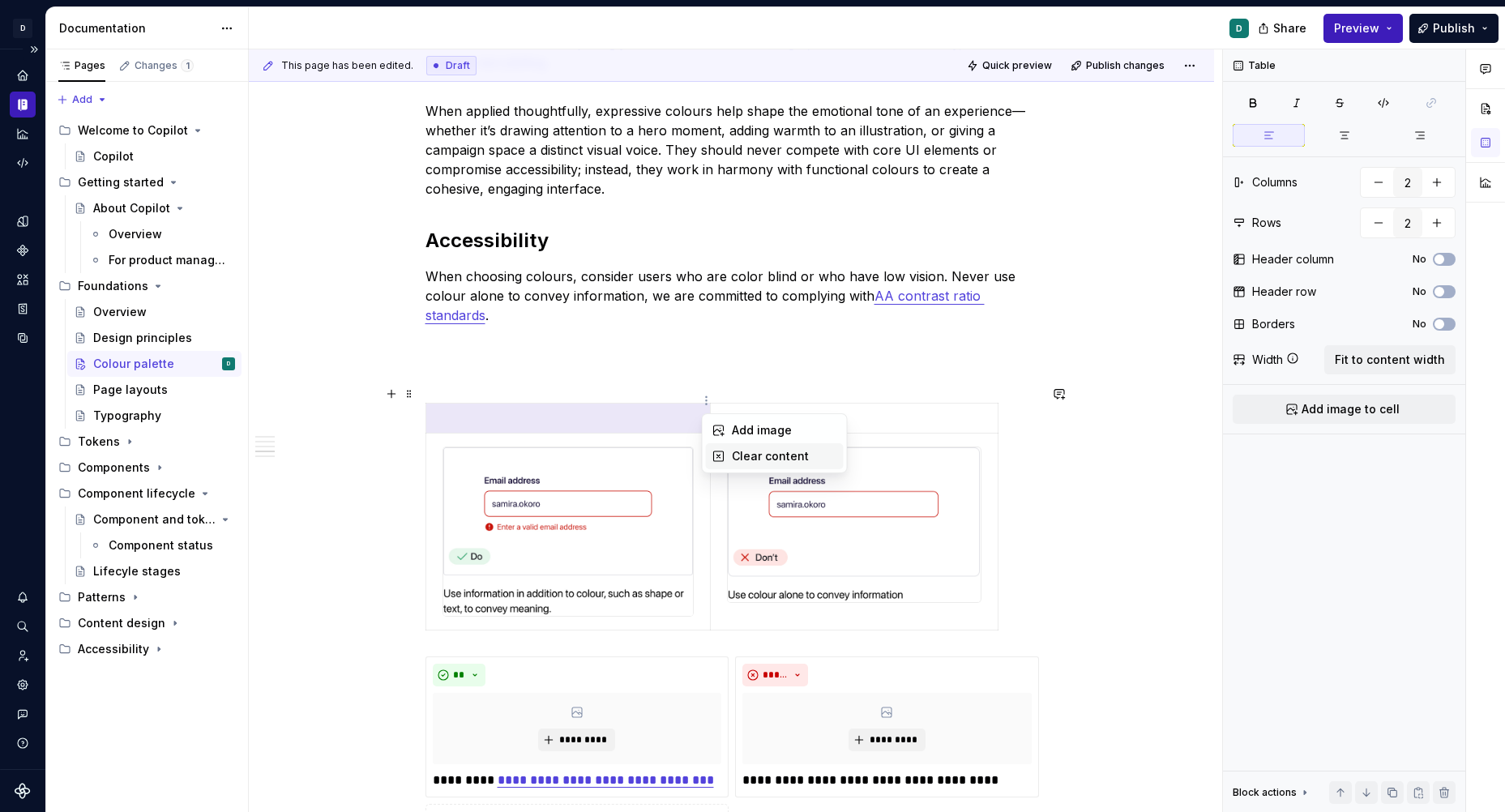
click at [743, 455] on div "Clear content" at bounding box center [784, 455] width 106 height 16
click at [425, 400] on html "D Copilot D Design system data Documentation D Share Preview Publish Pages Chan…" at bounding box center [752, 406] width 1505 height 812
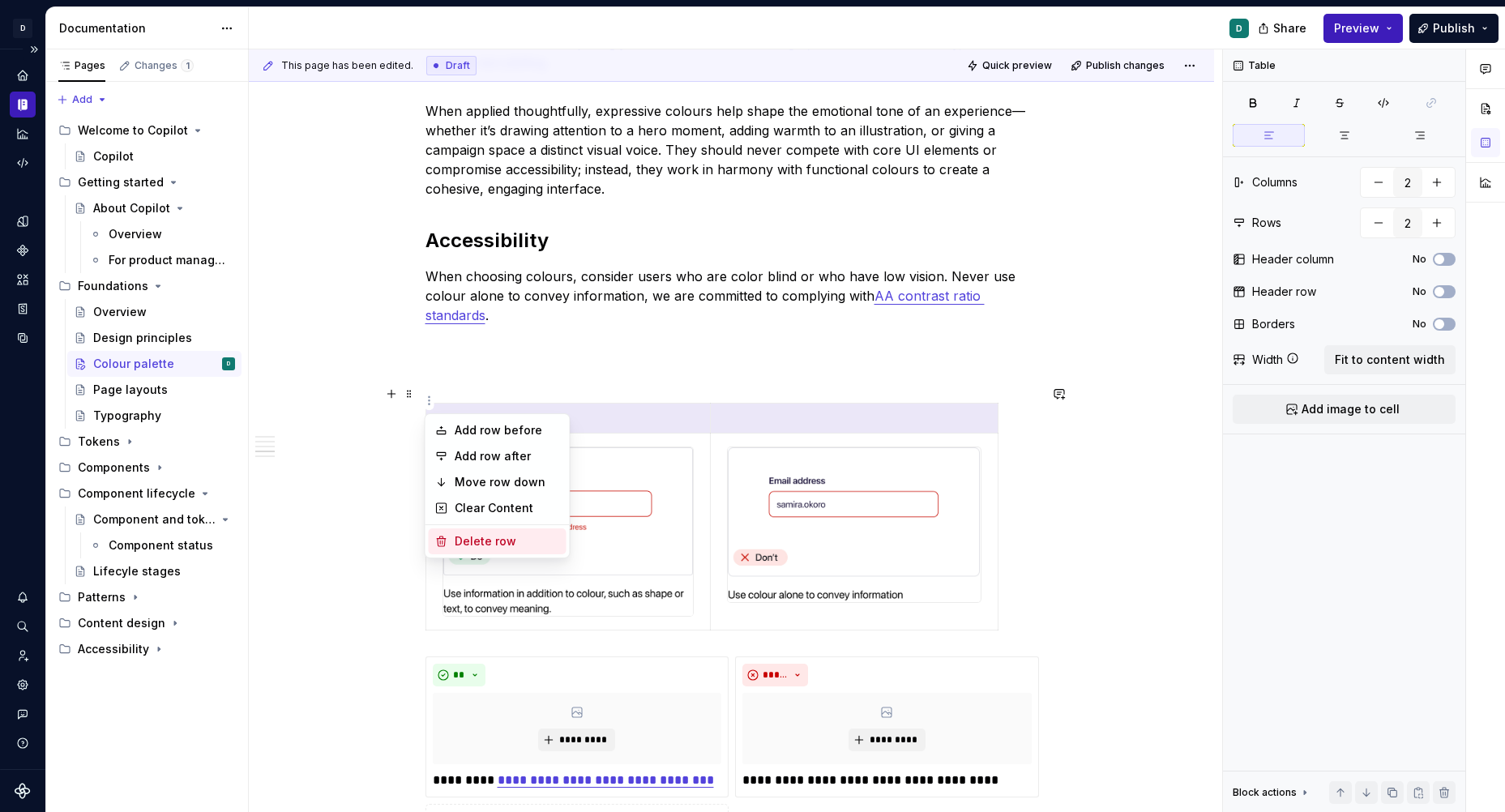
click at [476, 536] on div "Delete row" at bounding box center [507, 540] width 106 height 16
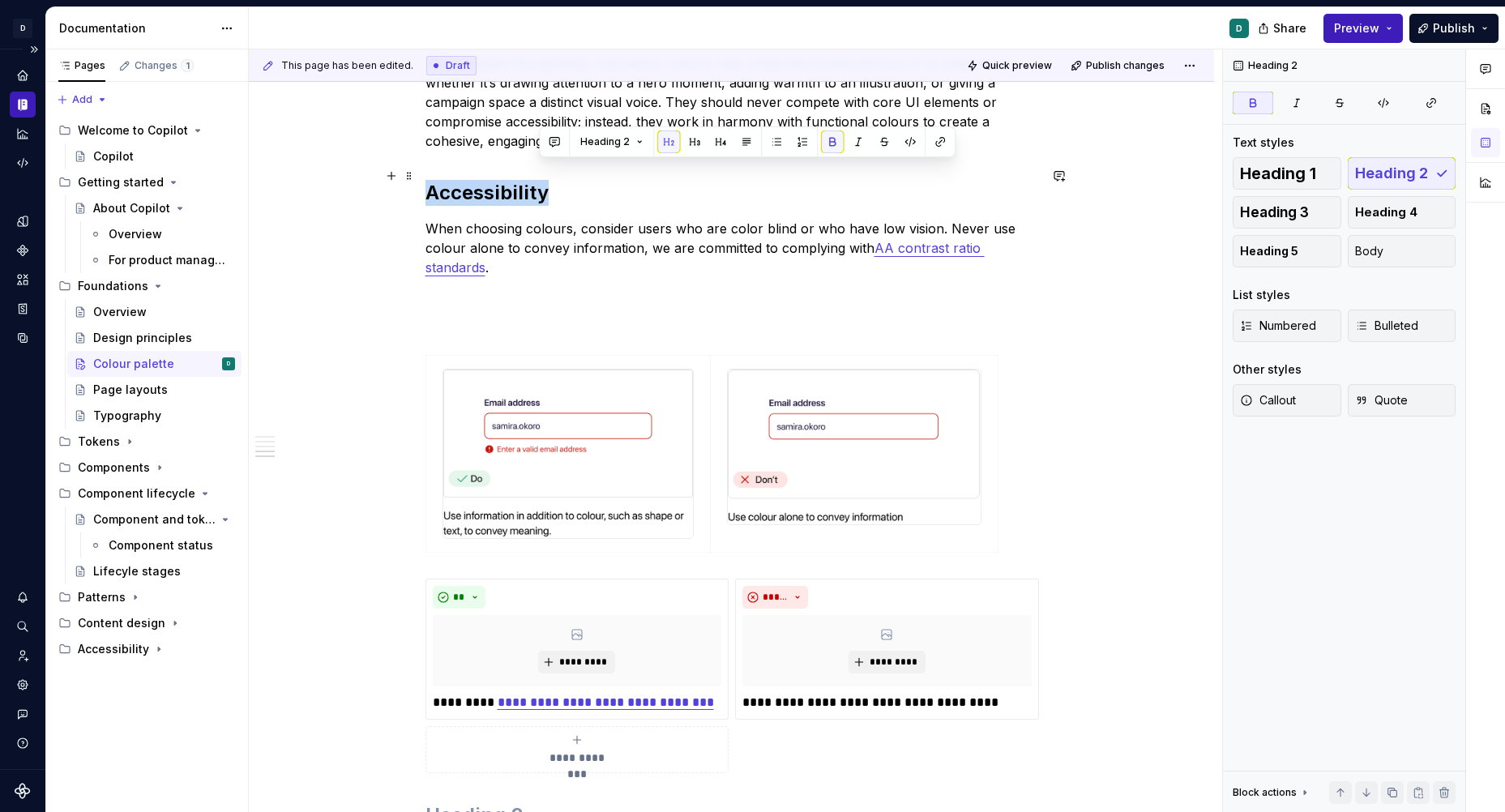
drag, startPoint x: 583, startPoint y: 172, endPoint x: 381, endPoint y: 172, distance: 202.0
copy strong "Accessibility"
click at [463, 316] on p at bounding box center [732, 325] width 613 height 19
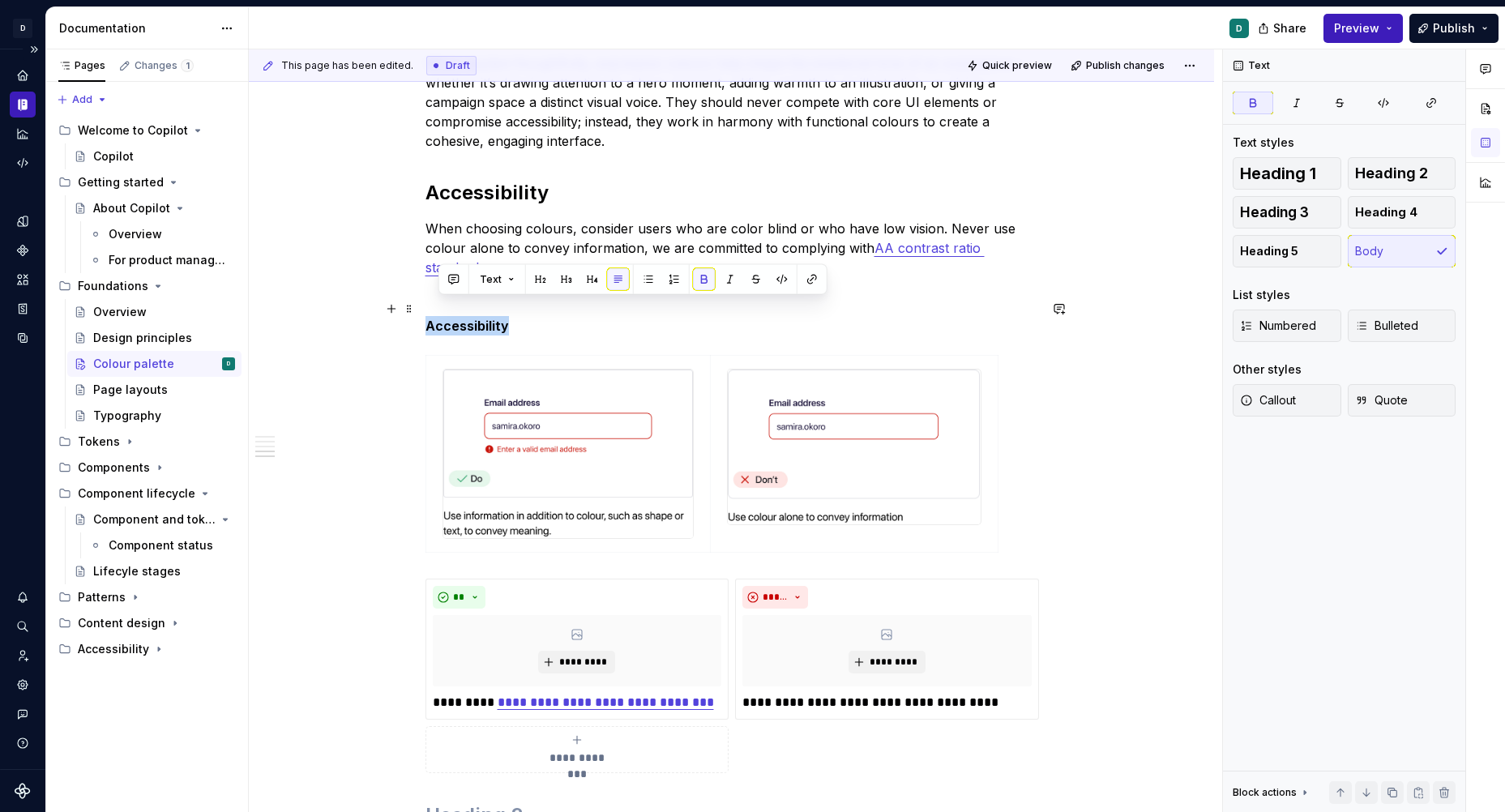
drag, startPoint x: 516, startPoint y: 301, endPoint x: 346, endPoint y: 301, distance: 170.0
click at [531, 278] on button "button" at bounding box center [531, 279] width 22 height 22
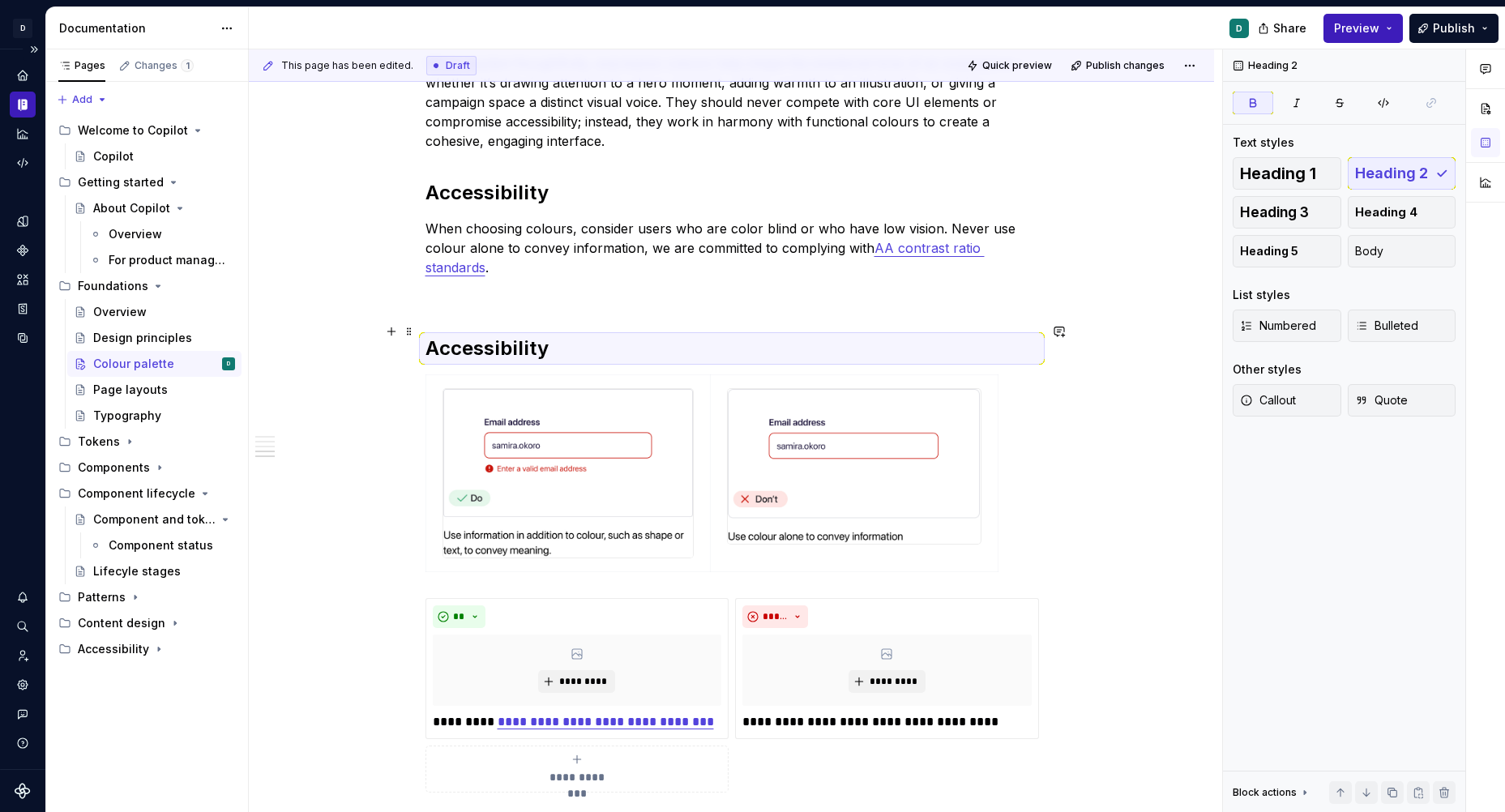
click at [535, 336] on strong "Accessibility" at bounding box center [487, 347] width 123 height 23
drag, startPoint x: 570, startPoint y: 336, endPoint x: 295, endPoint y: 336, distance: 275.0
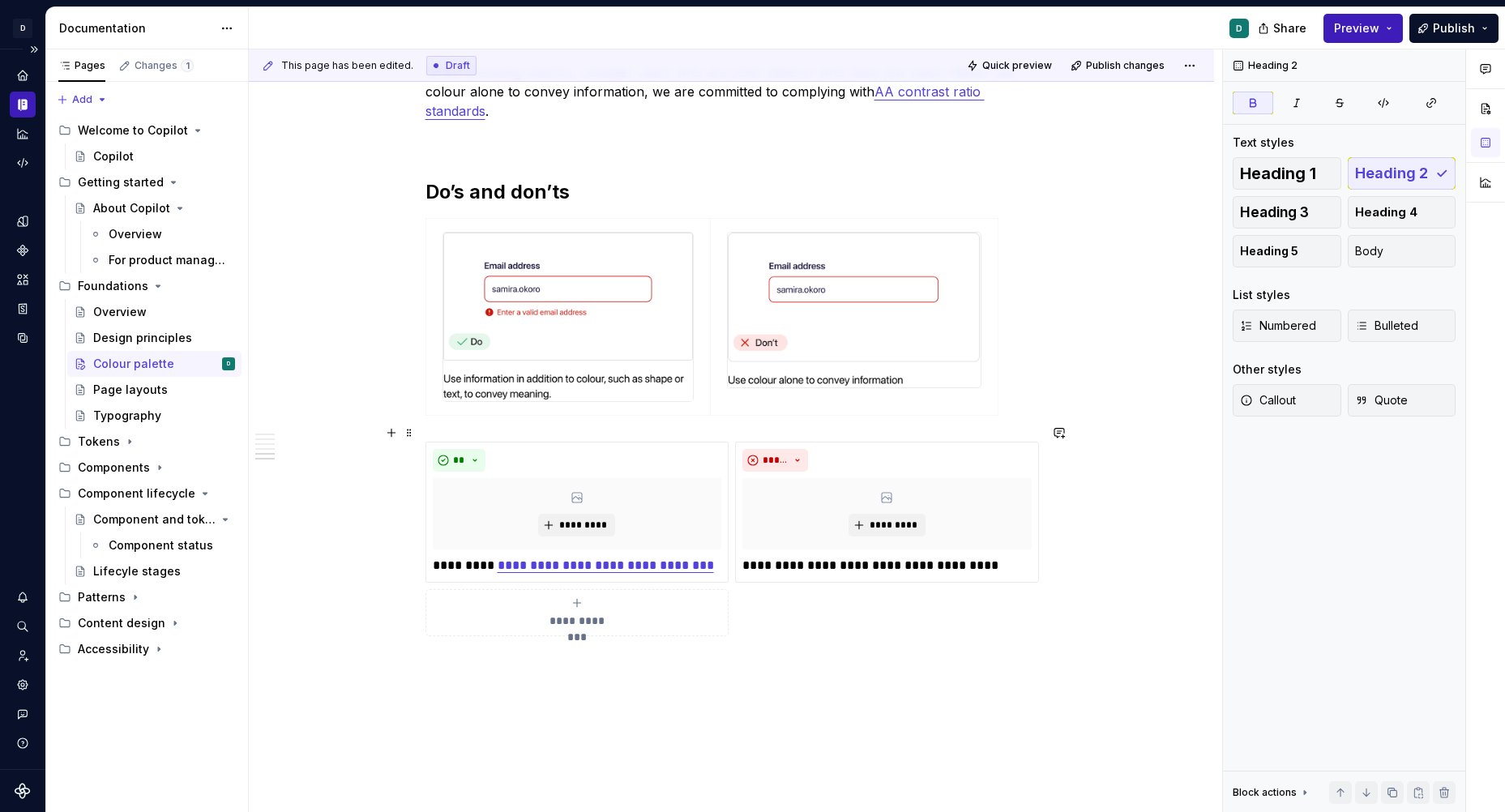
scroll to position [2060, 0]
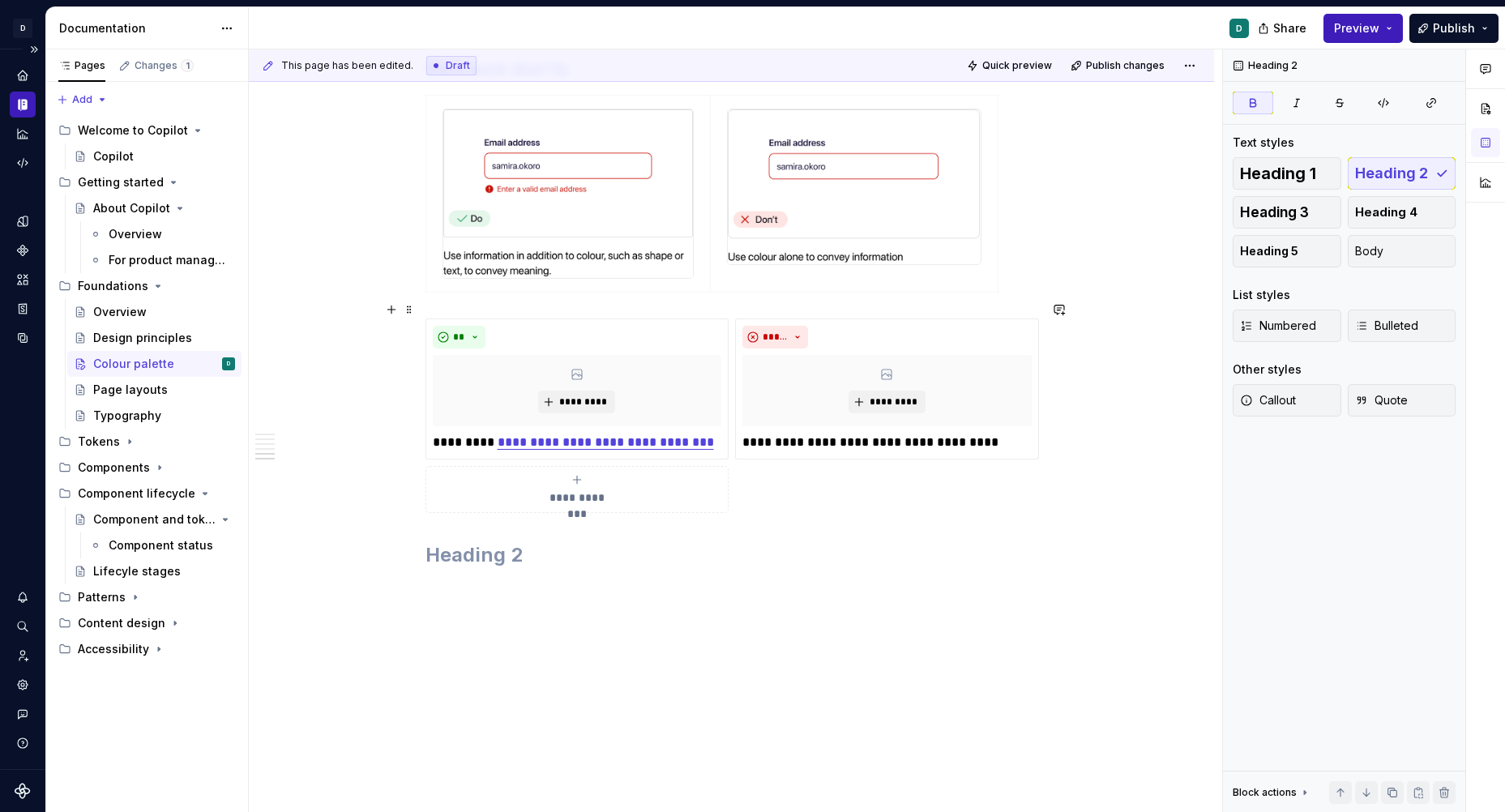
click at [590, 490] on span "**********" at bounding box center [577, 497] width 75 height 16
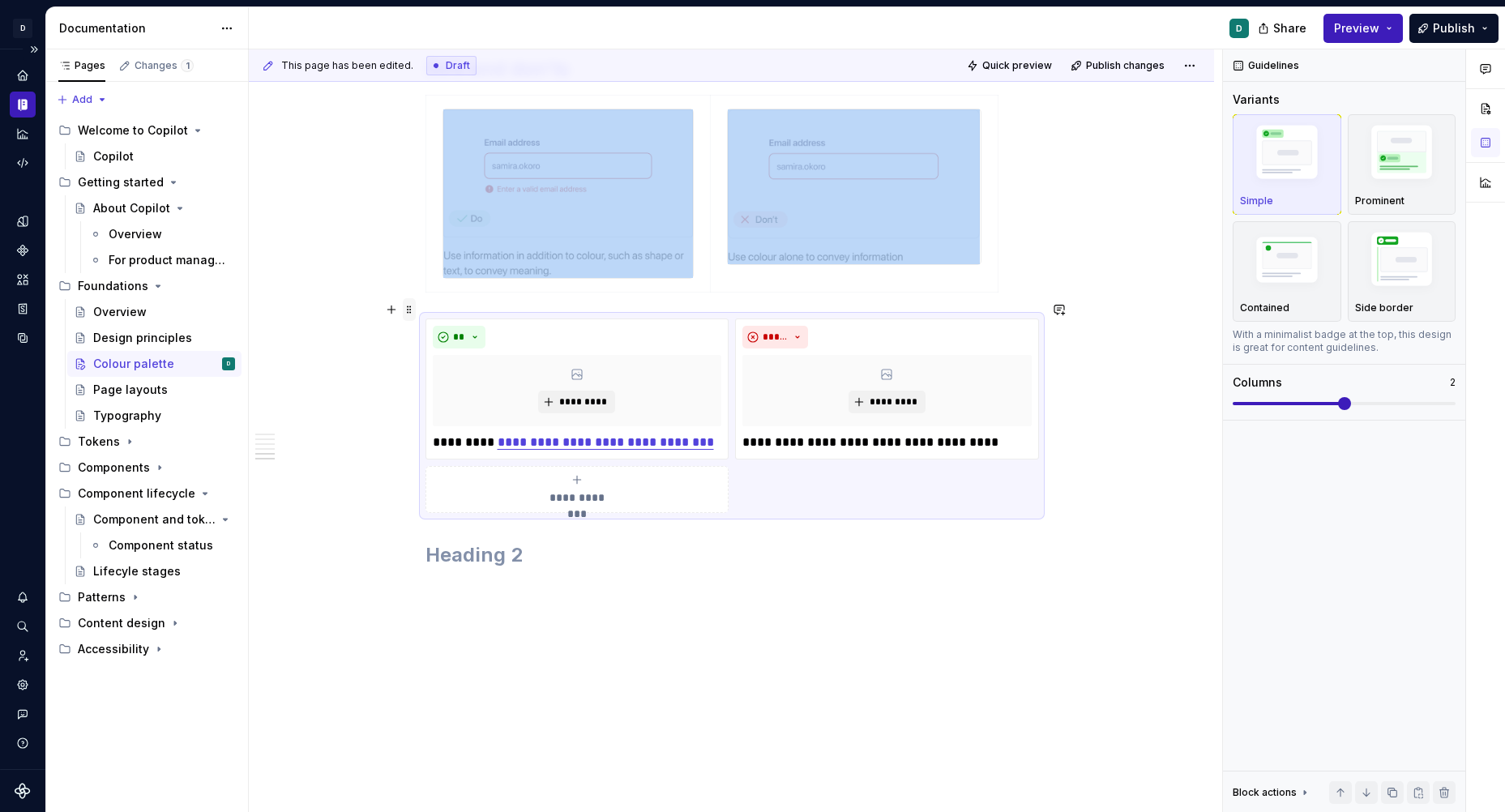
click at [408, 305] on span at bounding box center [409, 309] width 13 height 22
click at [476, 451] on div "Delete" at bounding box center [489, 452] width 106 height 16
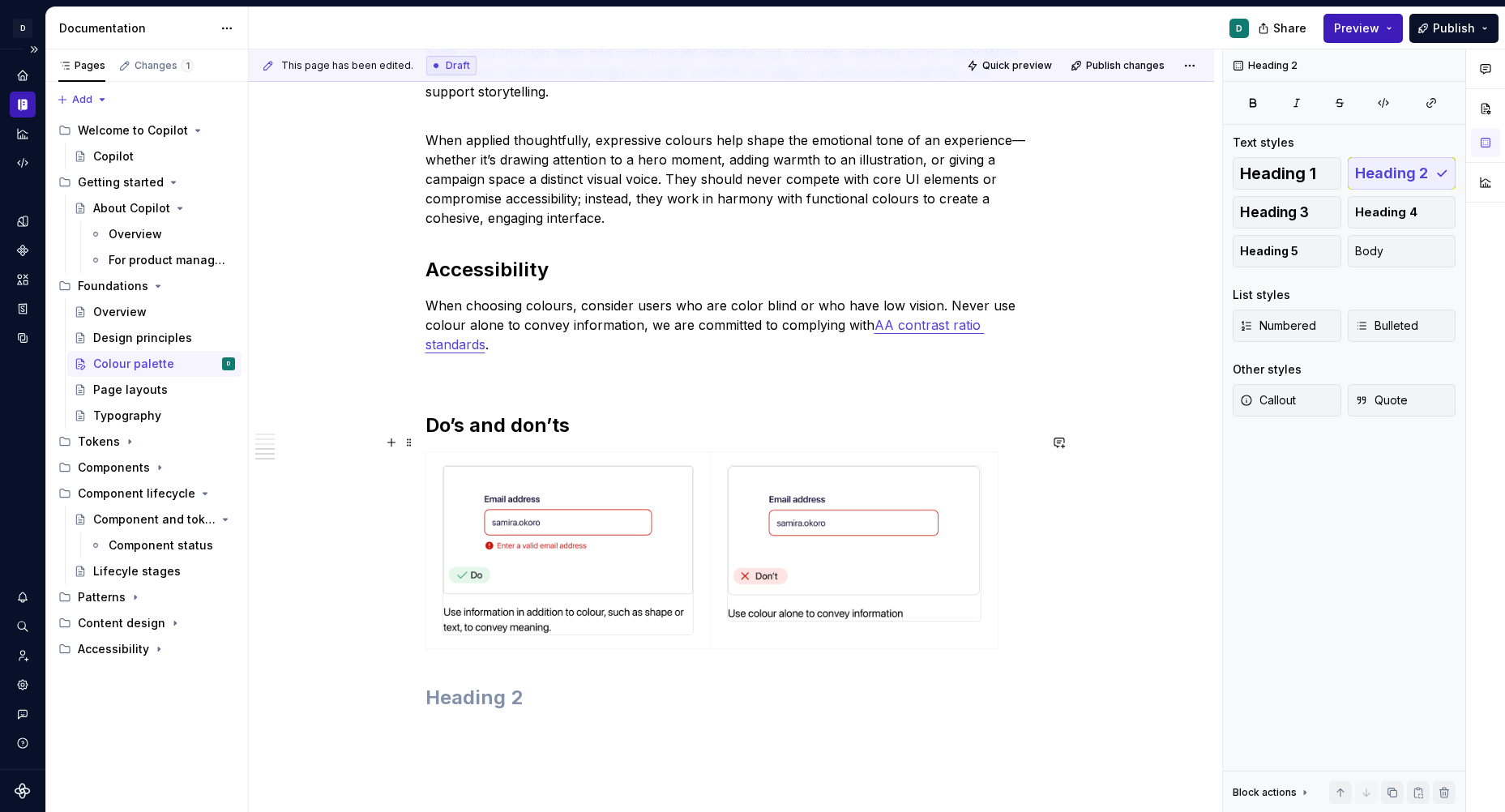
scroll to position [1700, 0]
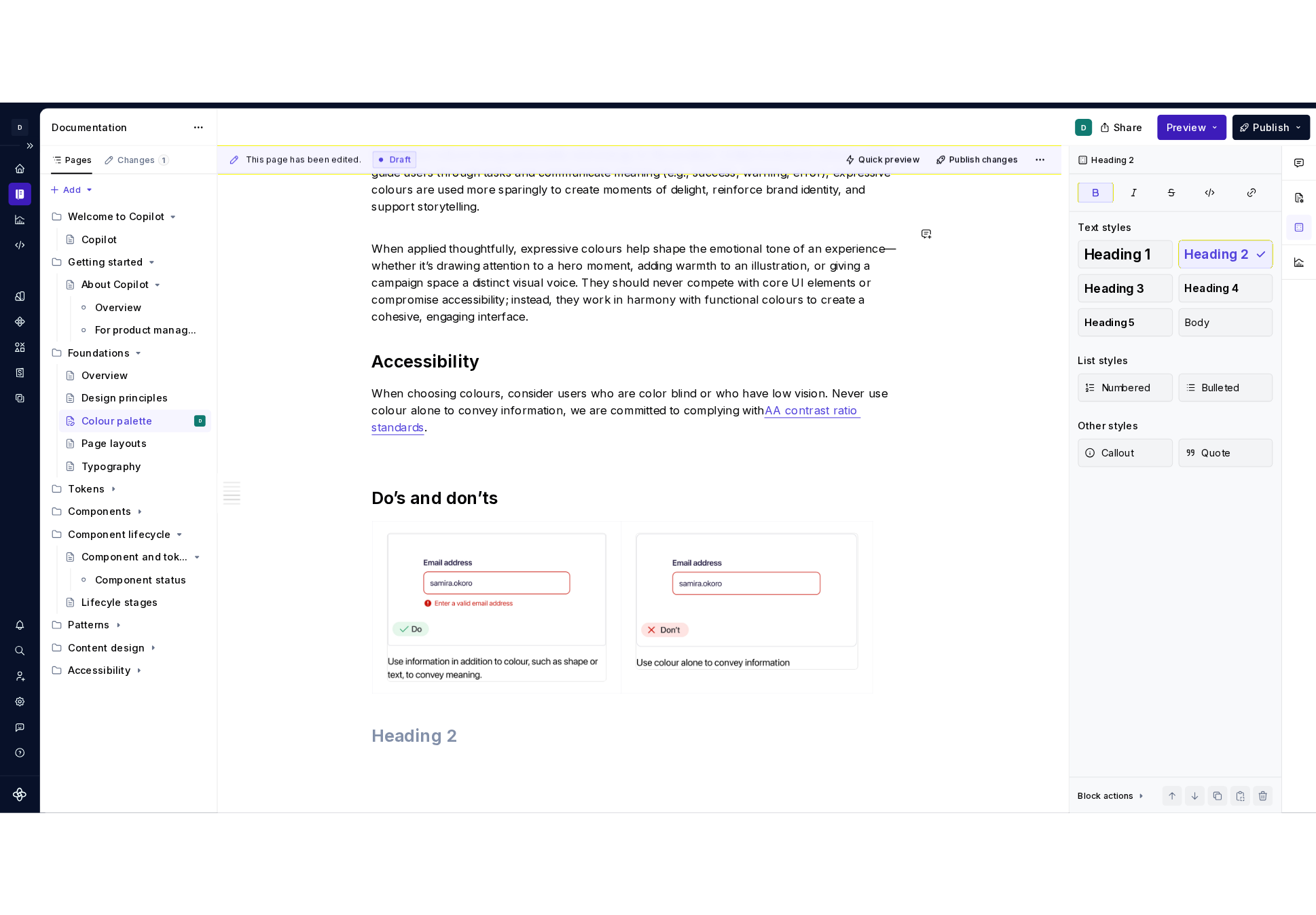
scroll to position [1455, 0]
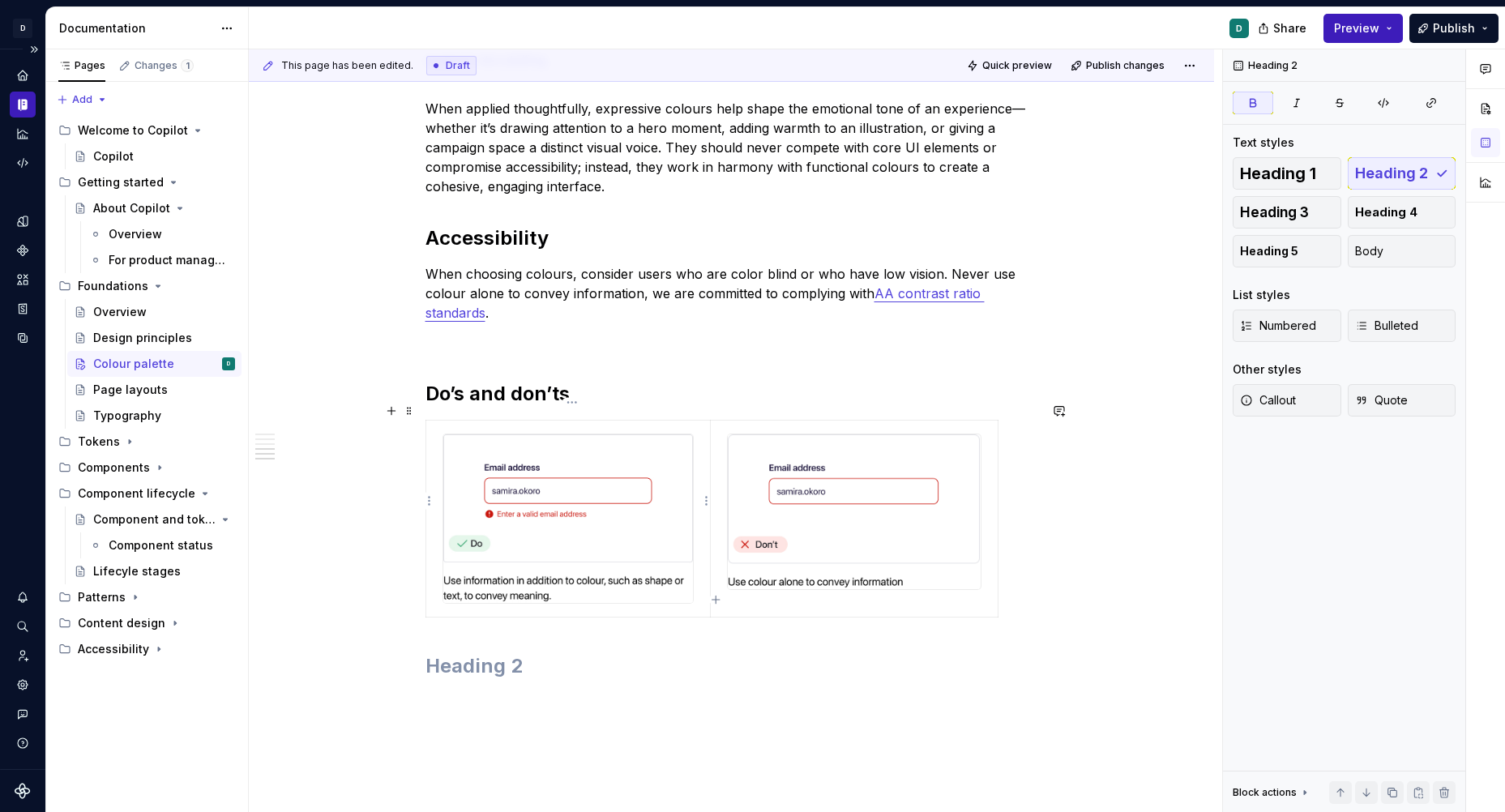
click at [565, 569] on img at bounding box center [568, 518] width 249 height 169
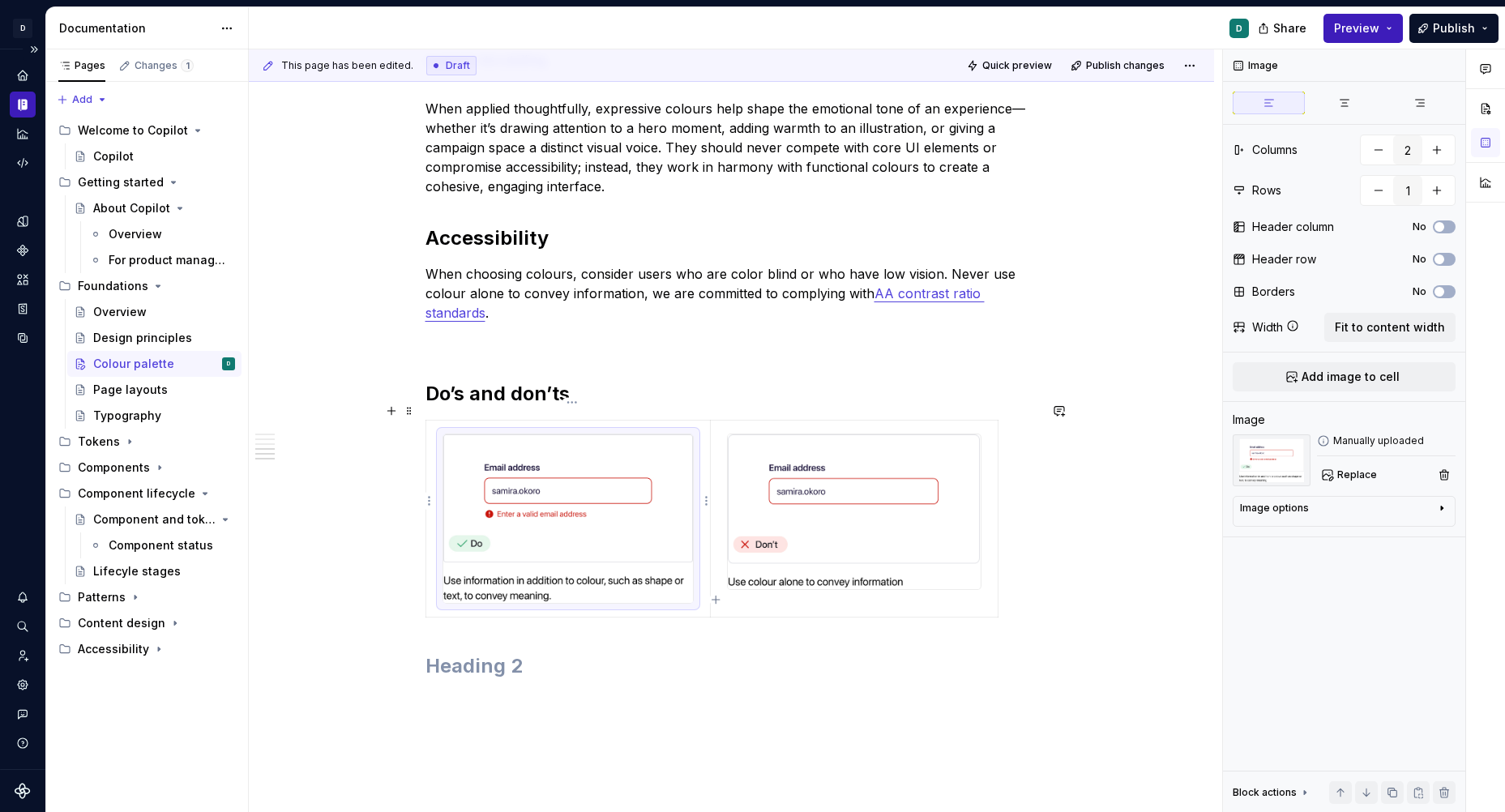
click at [566, 561] on img at bounding box center [568, 518] width 249 height 169
click at [537, 573] on img at bounding box center [568, 518] width 249 height 169
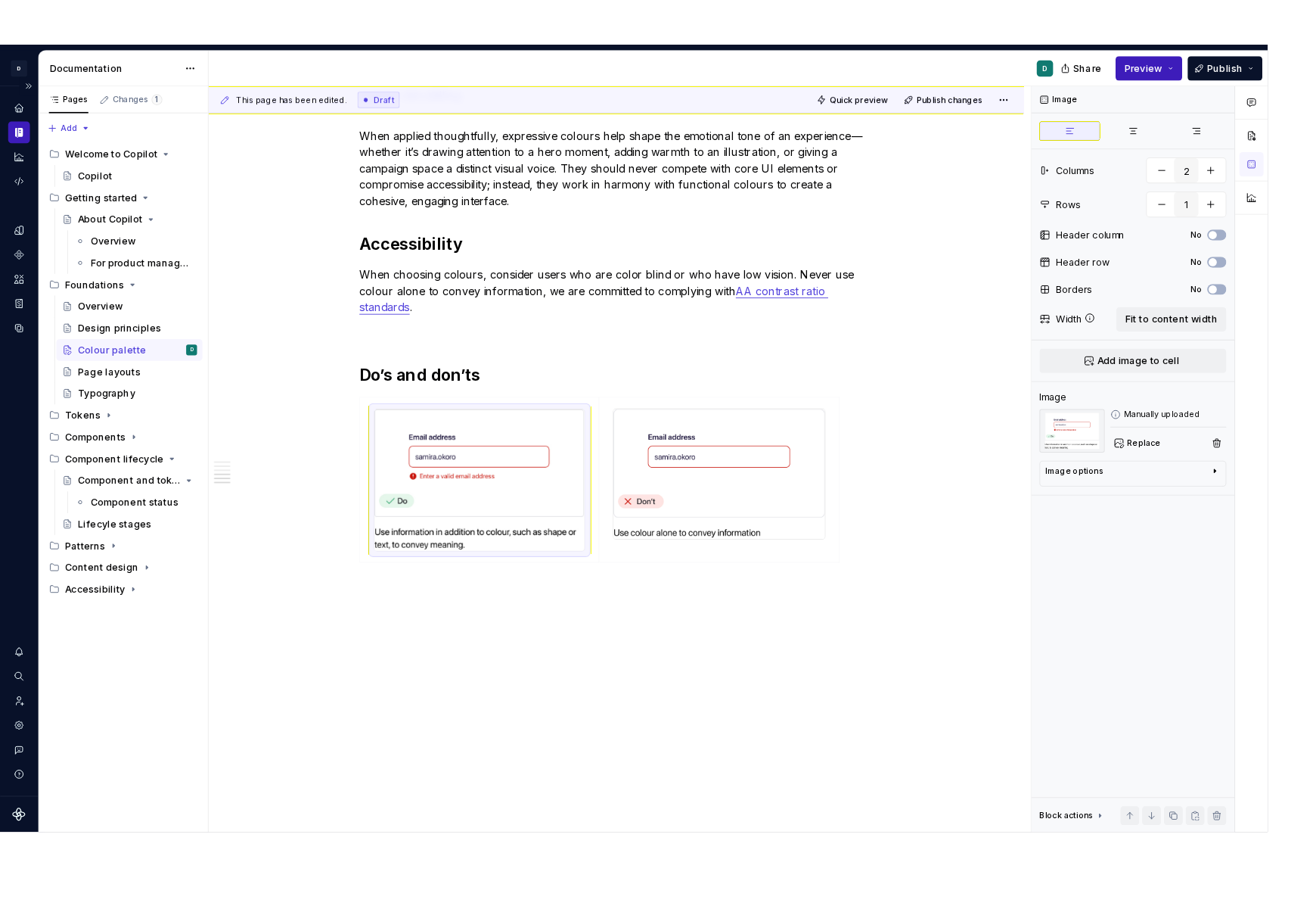
scroll to position [1543, 0]
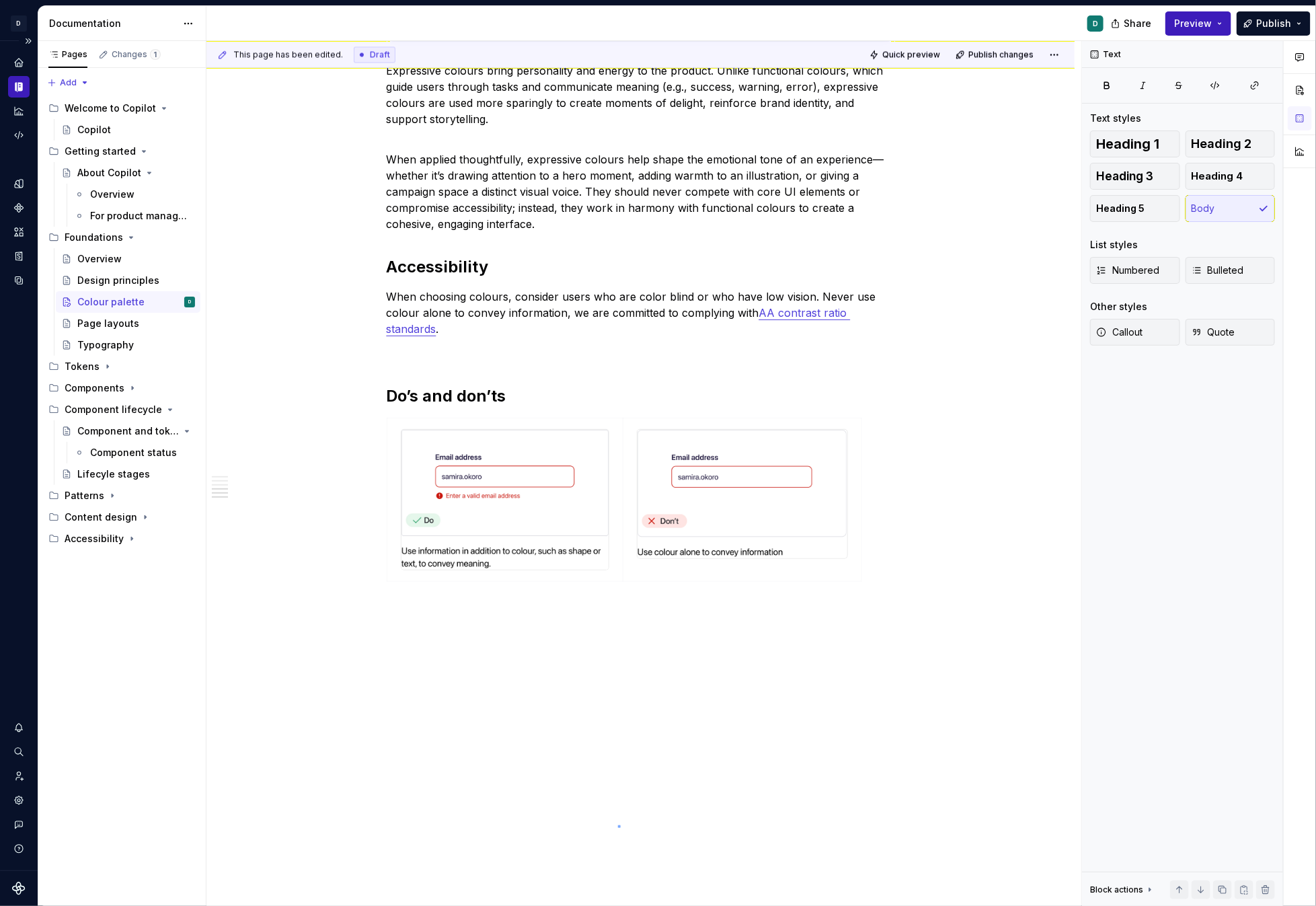
click at [618, 825] on div "This page has been edited. Draft Quick preview Publish changes Colour palette E…" at bounding box center [644, 473] width 875 height 865
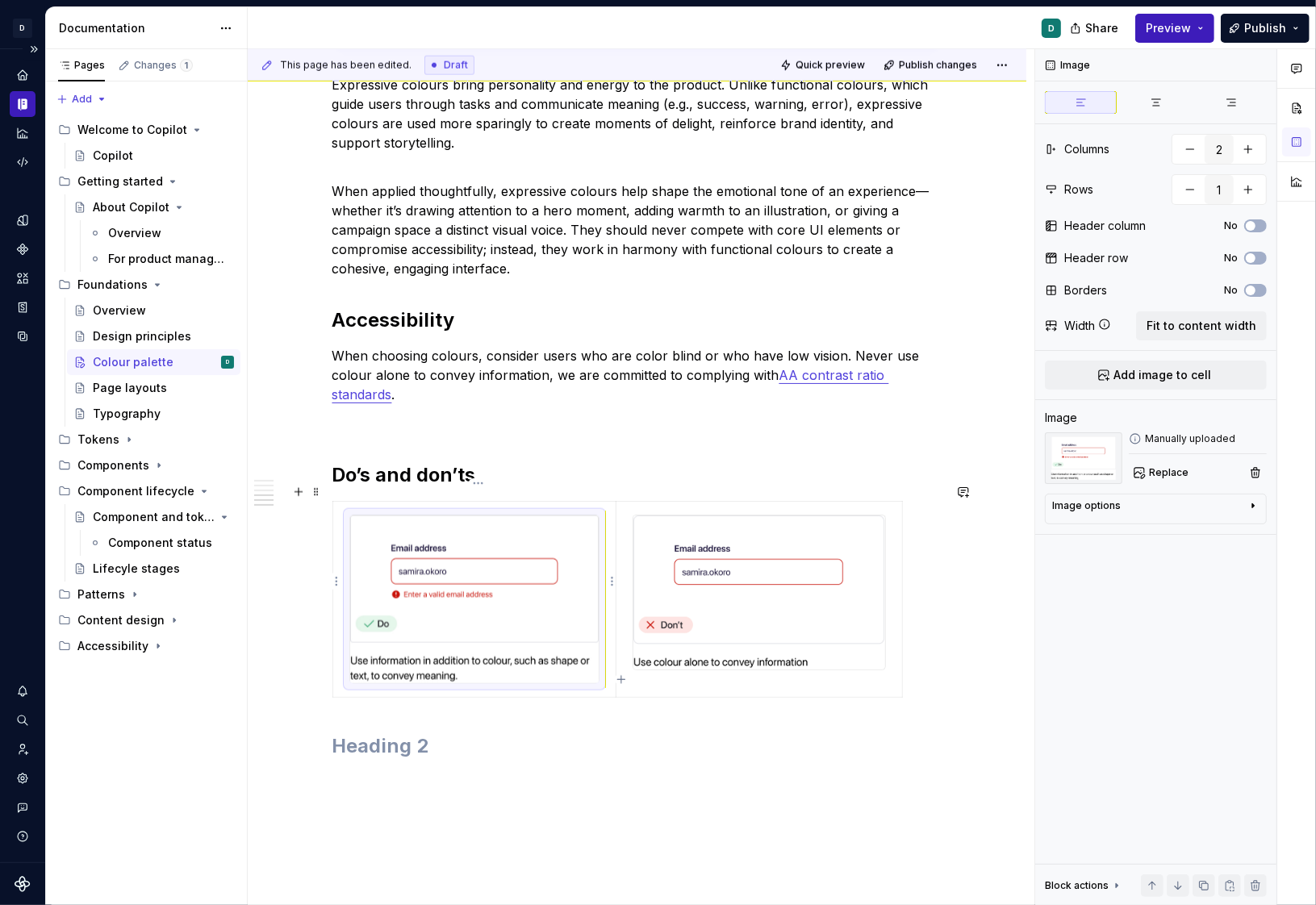
click at [410, 650] on img at bounding box center [474, 599] width 248 height 168
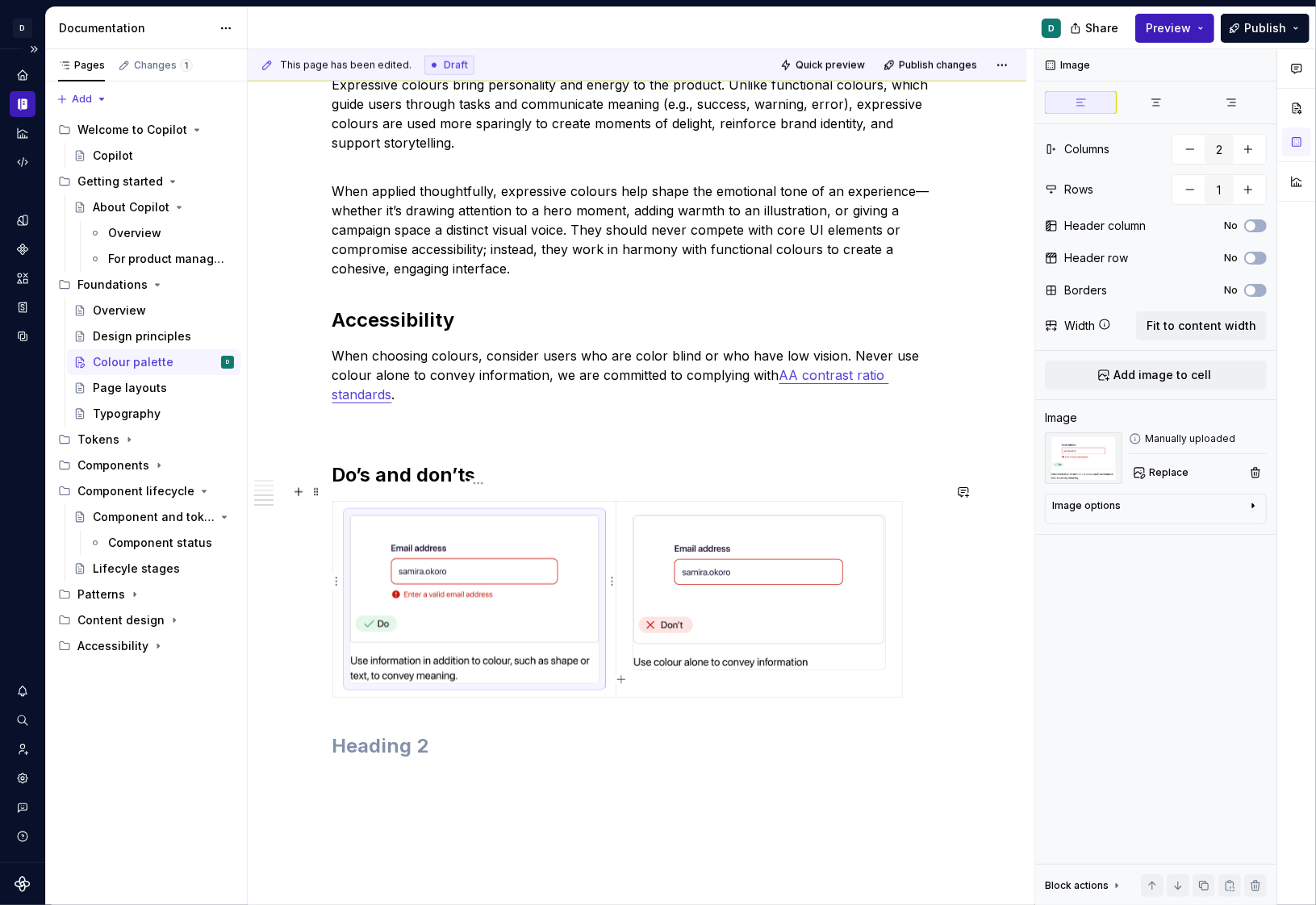
click at [410, 650] on img at bounding box center [474, 599] width 248 height 168
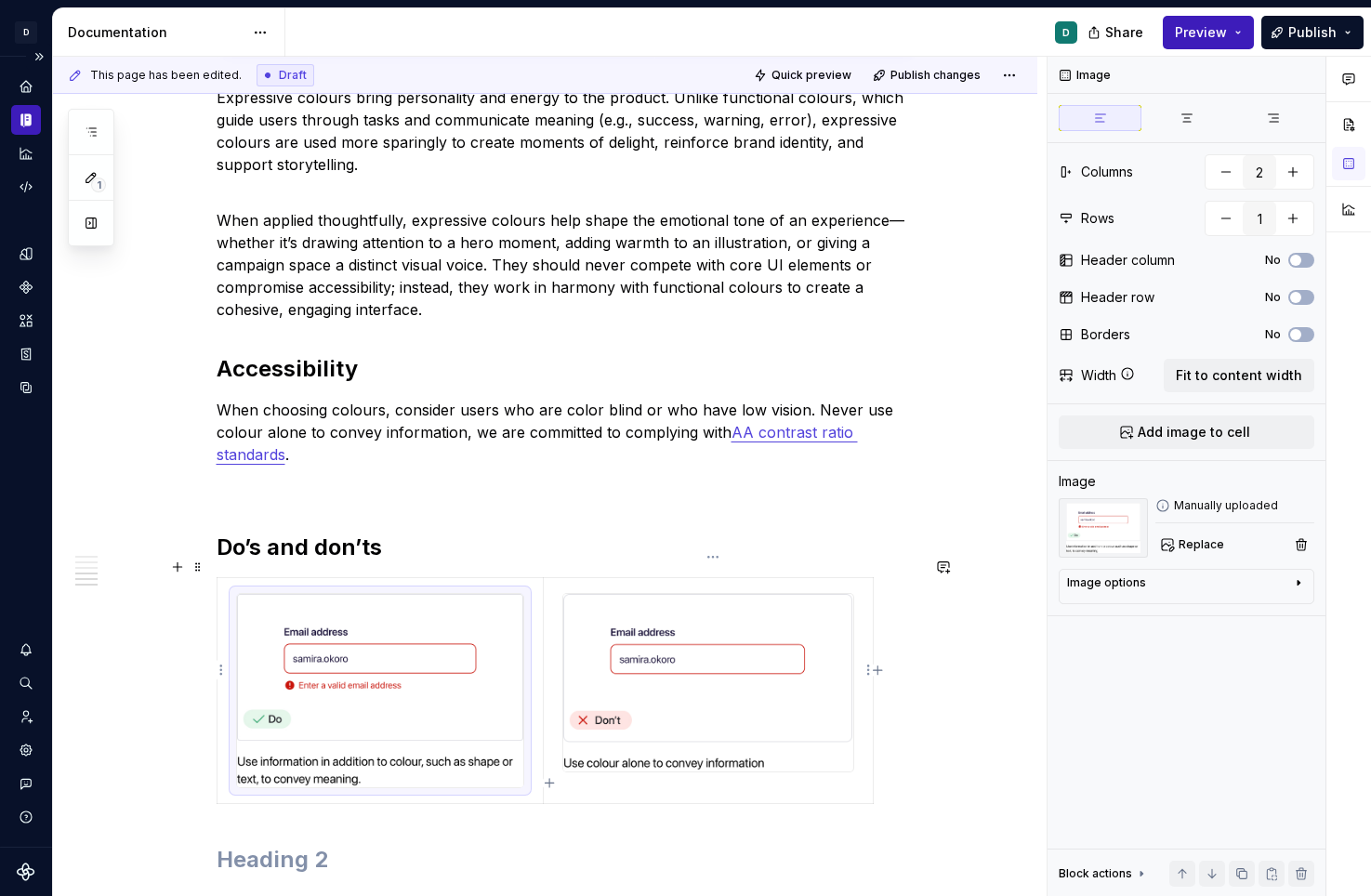
click at [736, 669] on img at bounding box center [707, 682] width 289 height 178
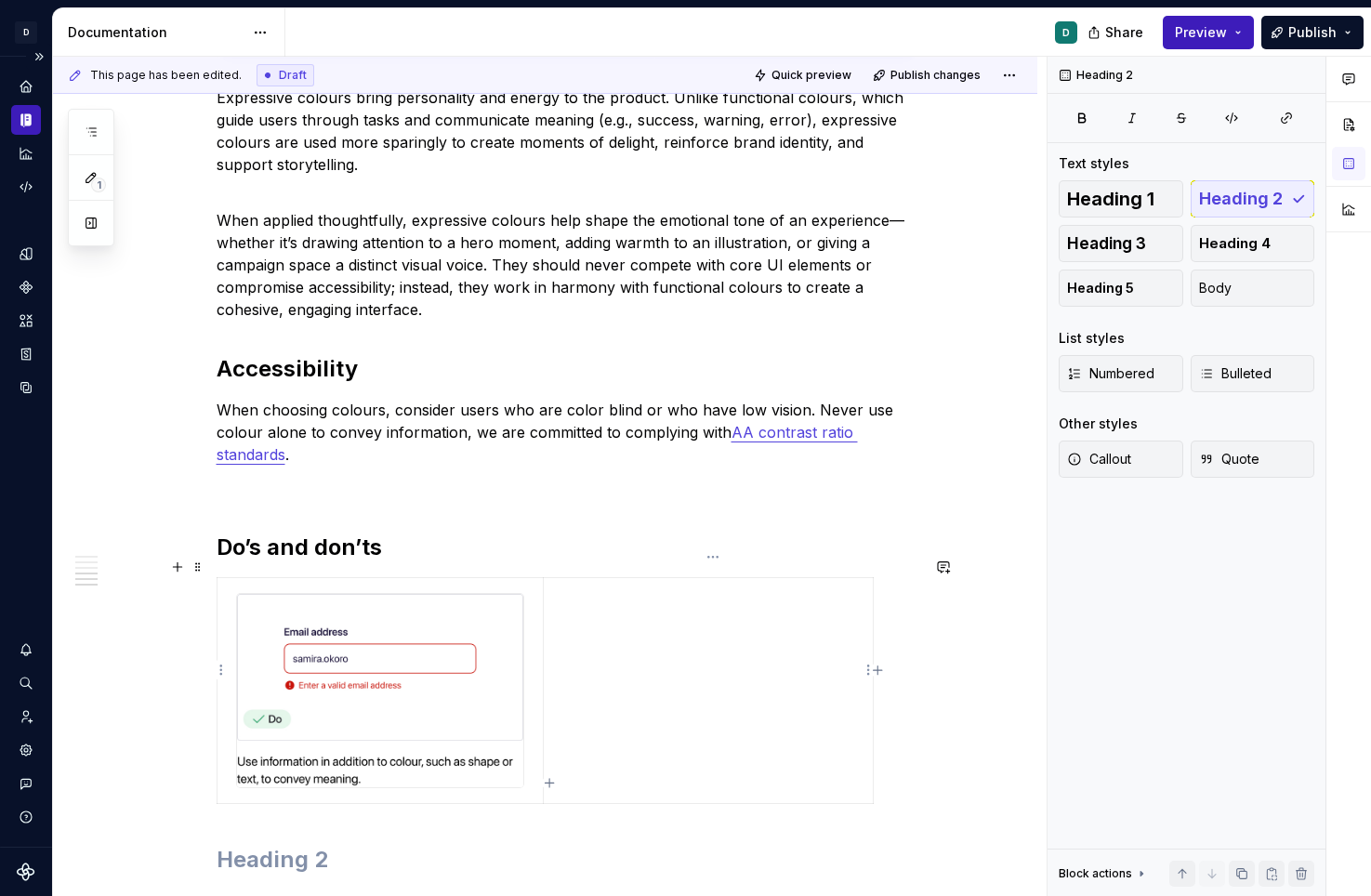
click at [610, 595] on td at bounding box center [707, 689] width 329 height 226
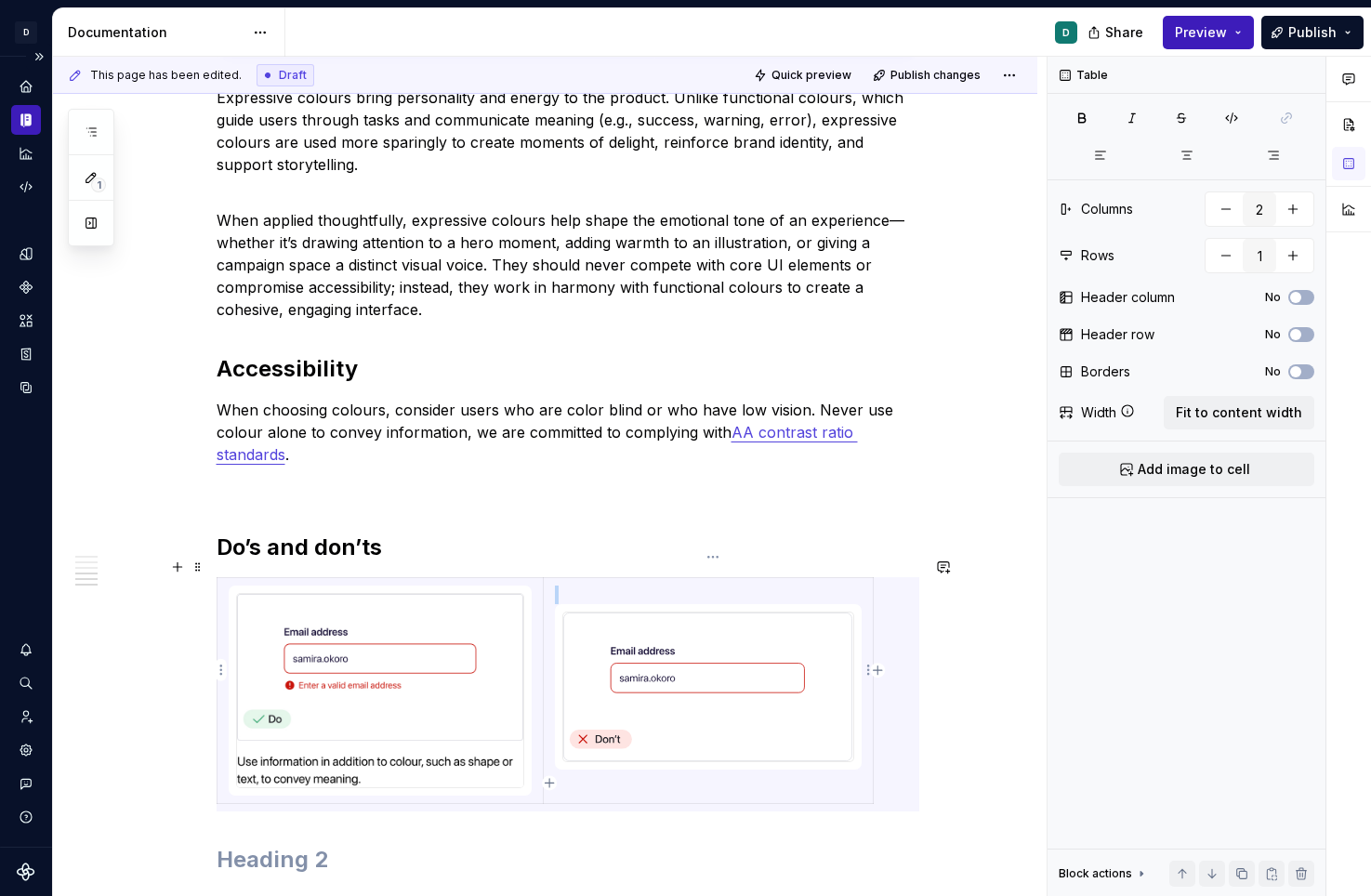
click at [636, 675] on img at bounding box center [707, 686] width 289 height 149
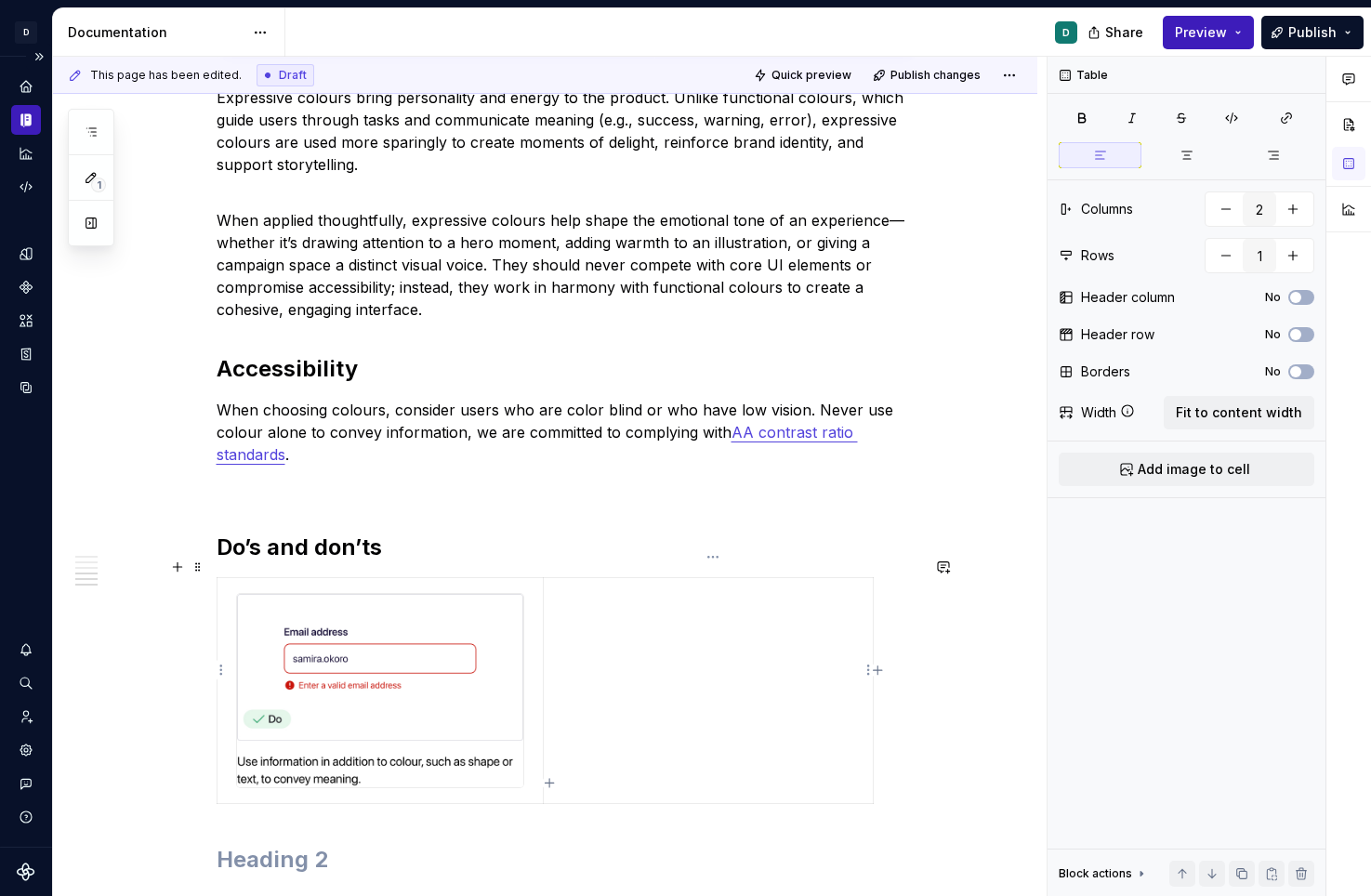
click at [573, 585] on p at bounding box center [707, 594] width 306 height 18
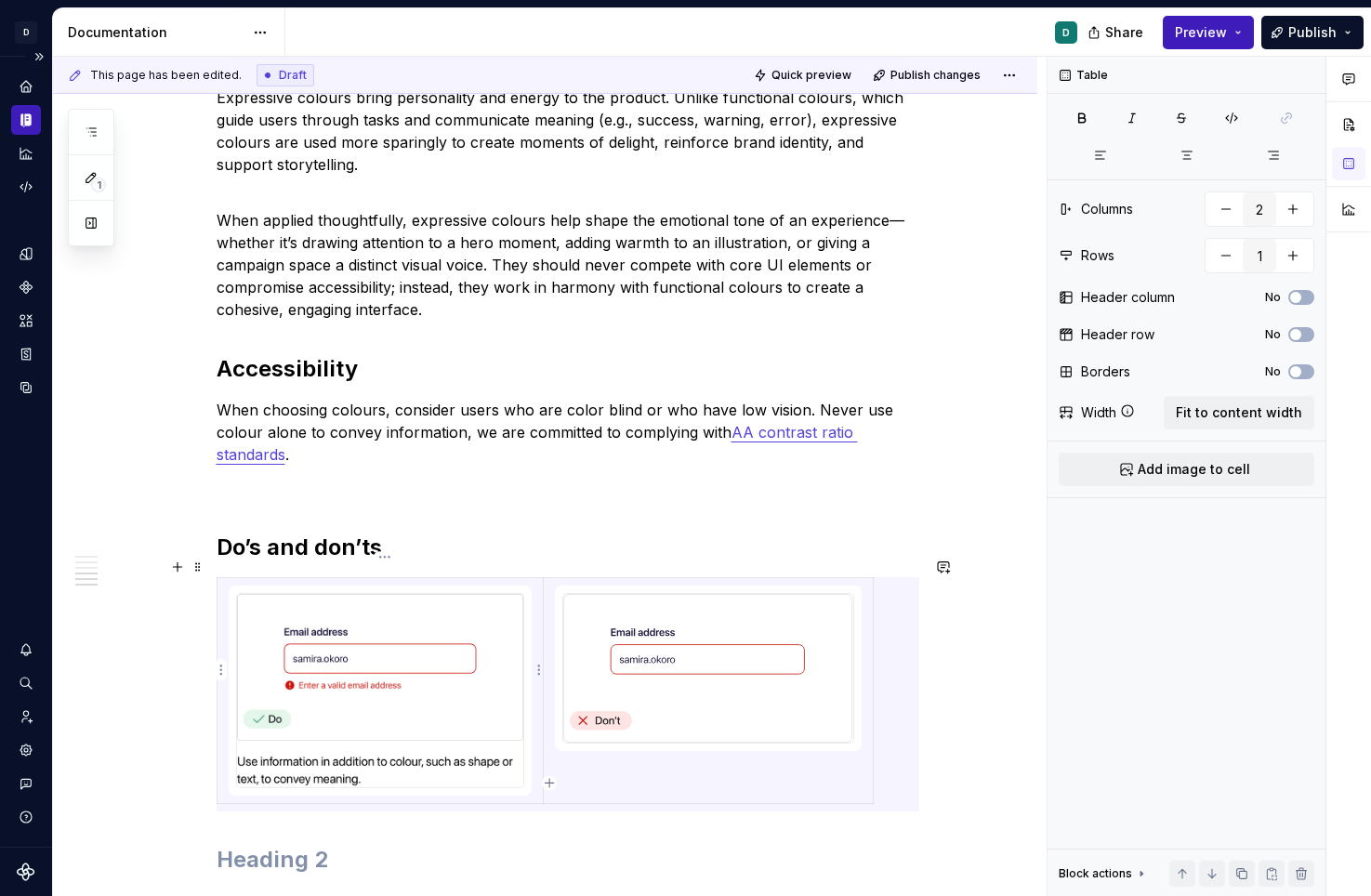
click at [447, 646] on img at bounding box center [380, 690] width 286 height 193
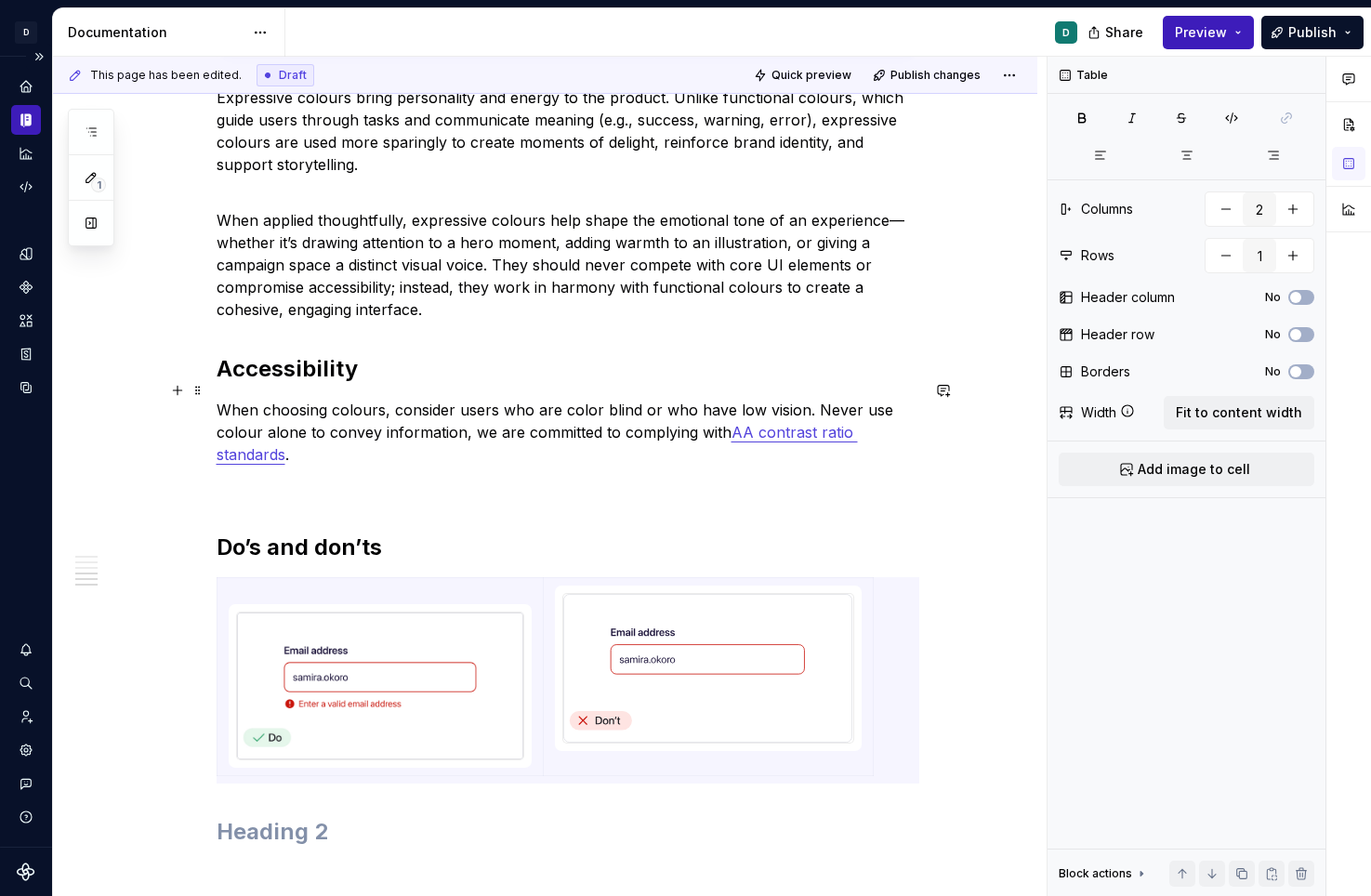
click at [587, 398] on p "When choosing colours, consider users who are color blind or who have low visio…" at bounding box center [567, 432] width 703 height 67
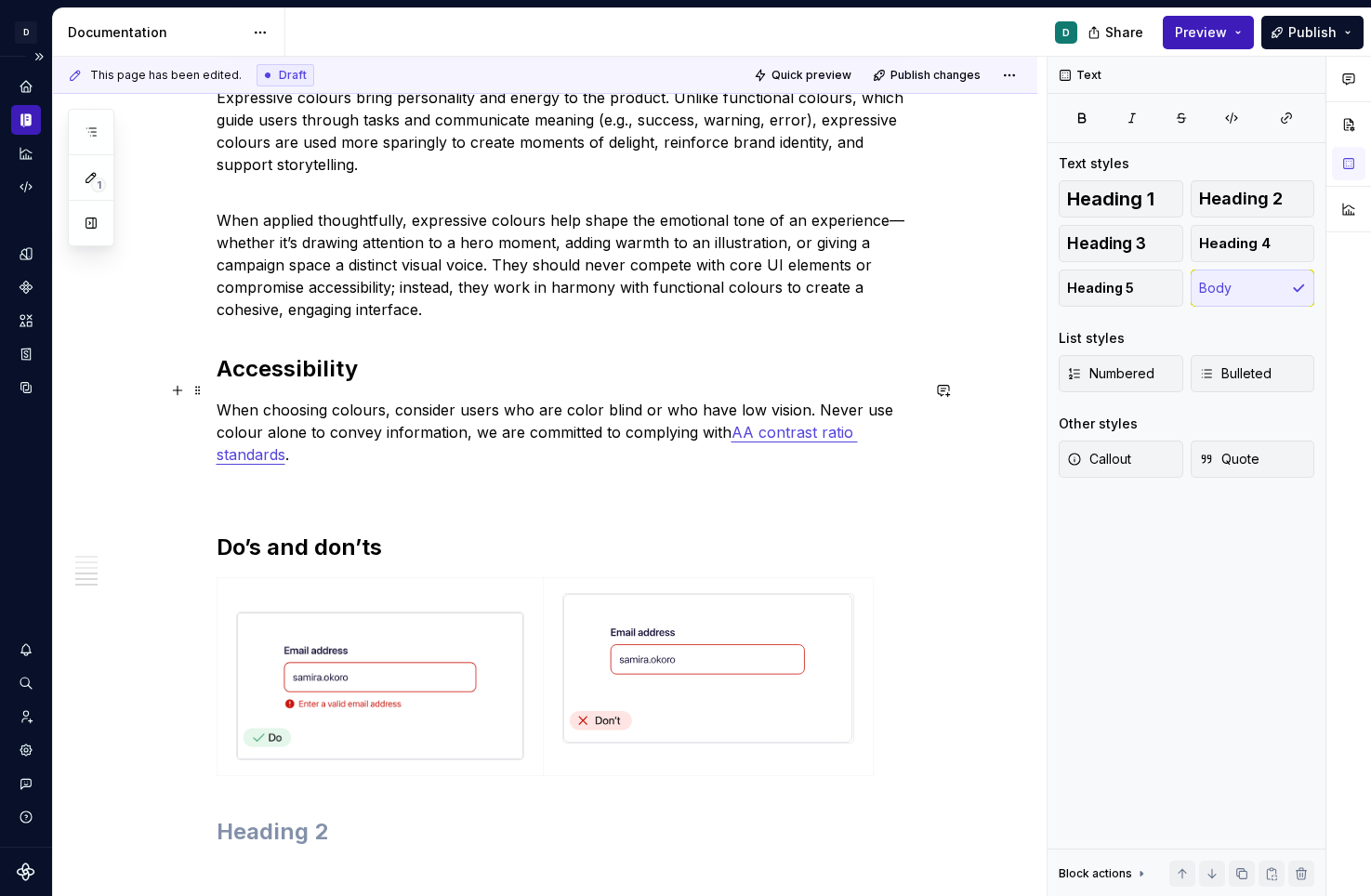
click at [593, 398] on p "When choosing colours, consider users who are color blind or who have low visio…" at bounding box center [567, 432] width 703 height 67
click at [419, 612] on img at bounding box center [380, 685] width 286 height 147
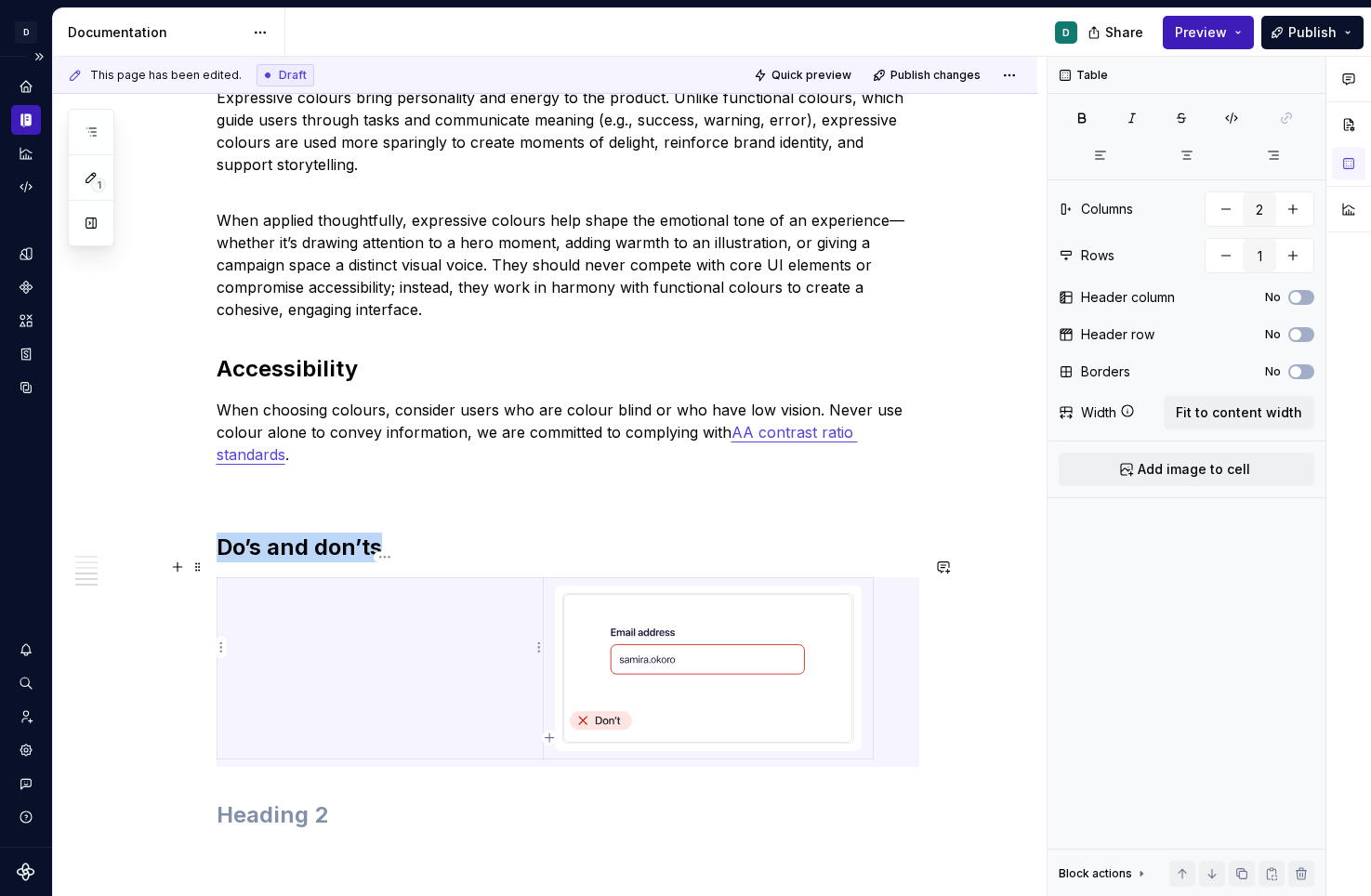
click at [289, 585] on p at bounding box center [380, 594] width 303 height 18
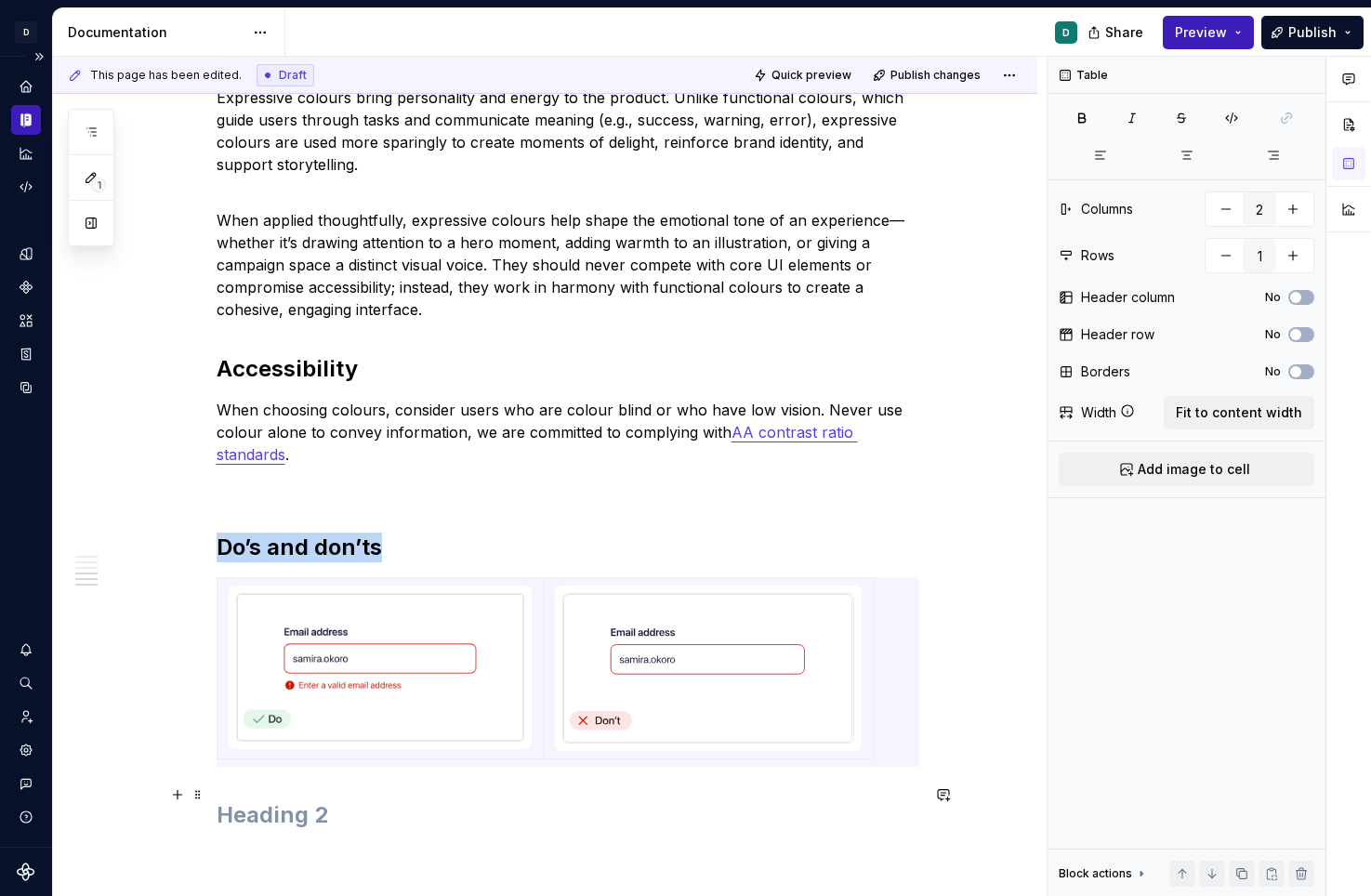
click at [452, 845] on div "This page has been edited. Draft Quick preview Publish changes Colour palette E…" at bounding box center [550, 476] width 993 height 840
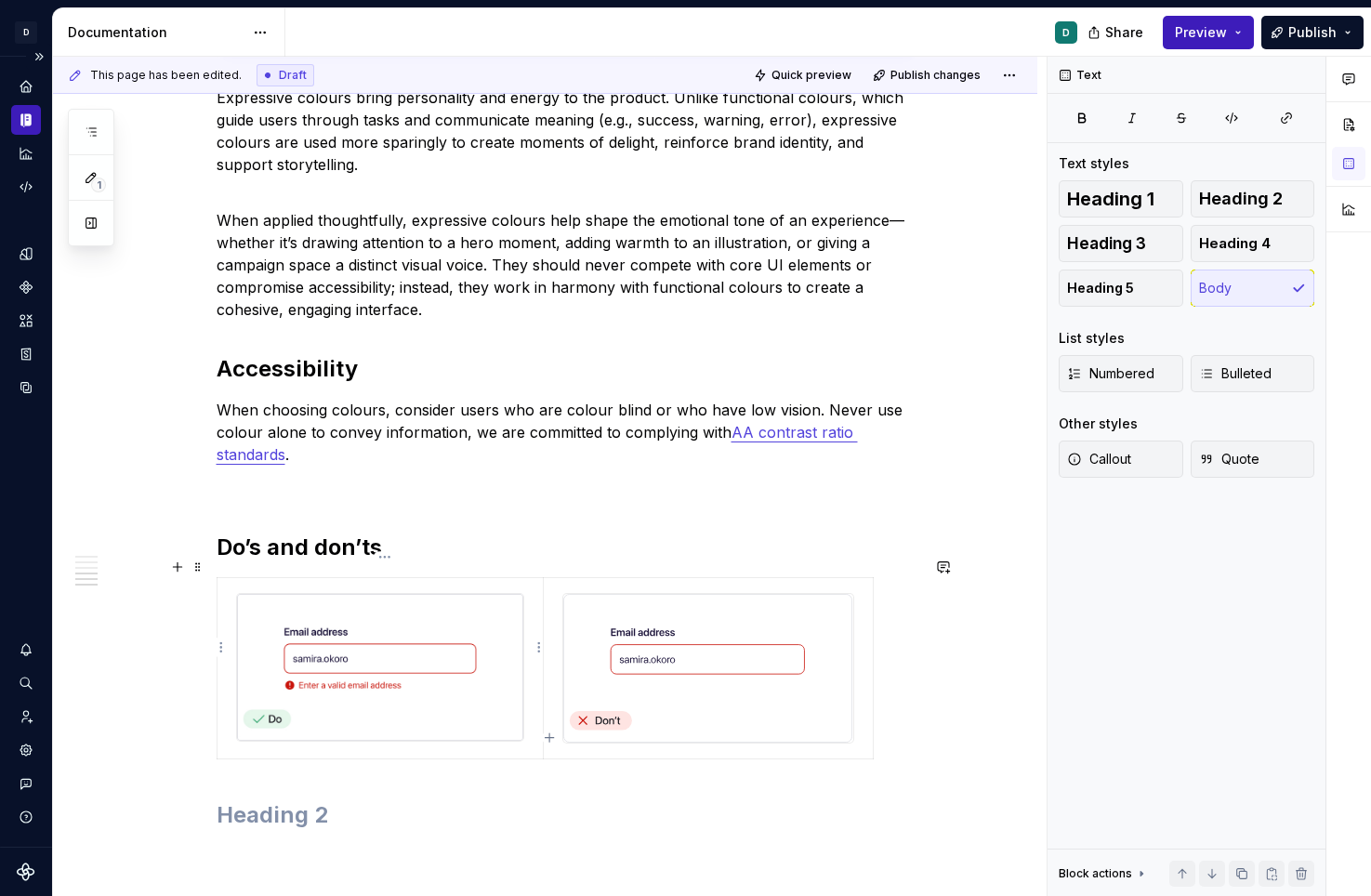
click at [525, 700] on div at bounding box center [380, 667] width 289 height 149
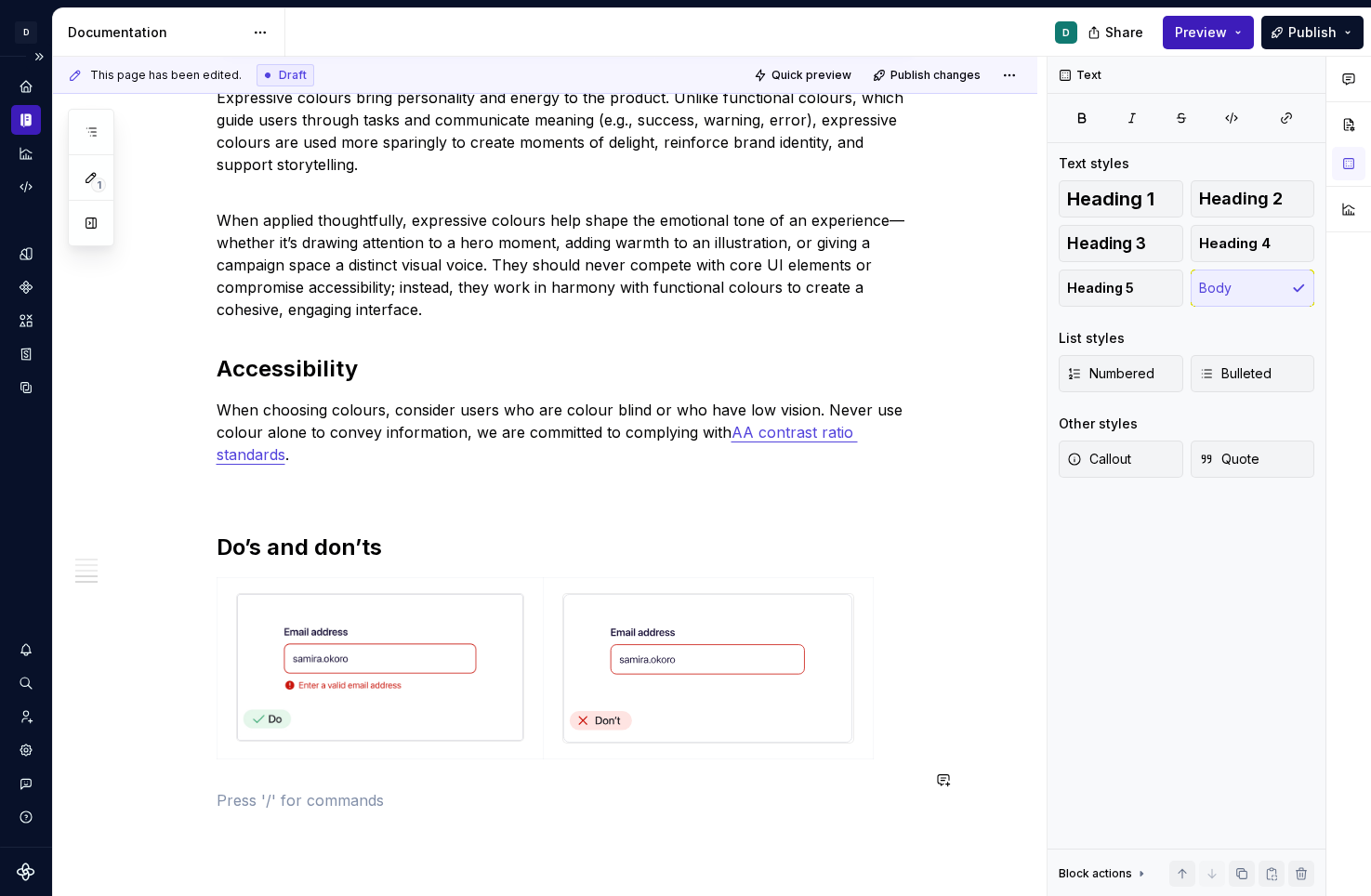
click at [525, 685] on div at bounding box center [380, 667] width 289 height 149
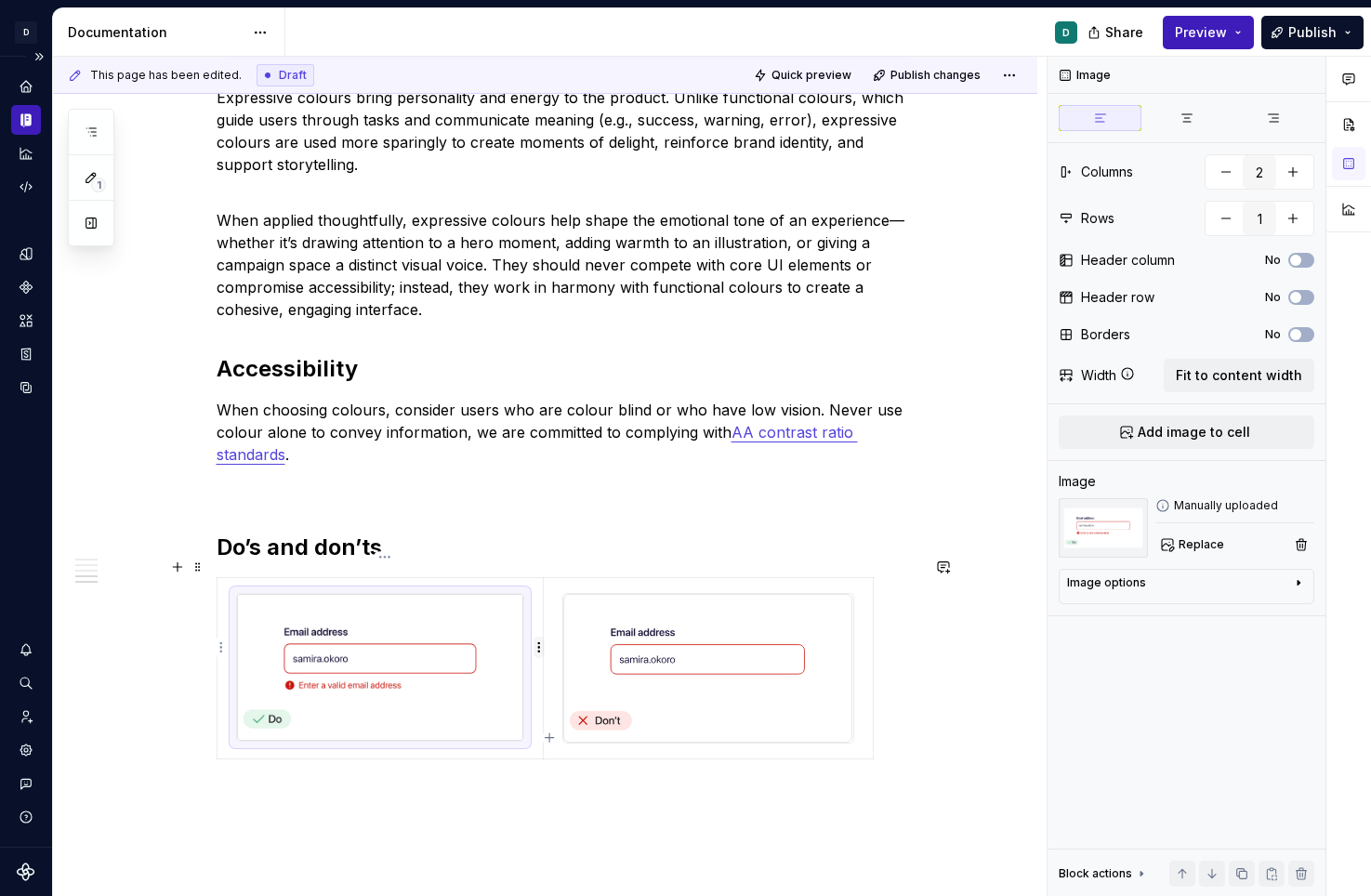
click at [539, 648] on html "D Copilot D Design system data Documentation D Share Preview Publish 1 Pages Ad…" at bounding box center [686, 448] width 1371 height 896
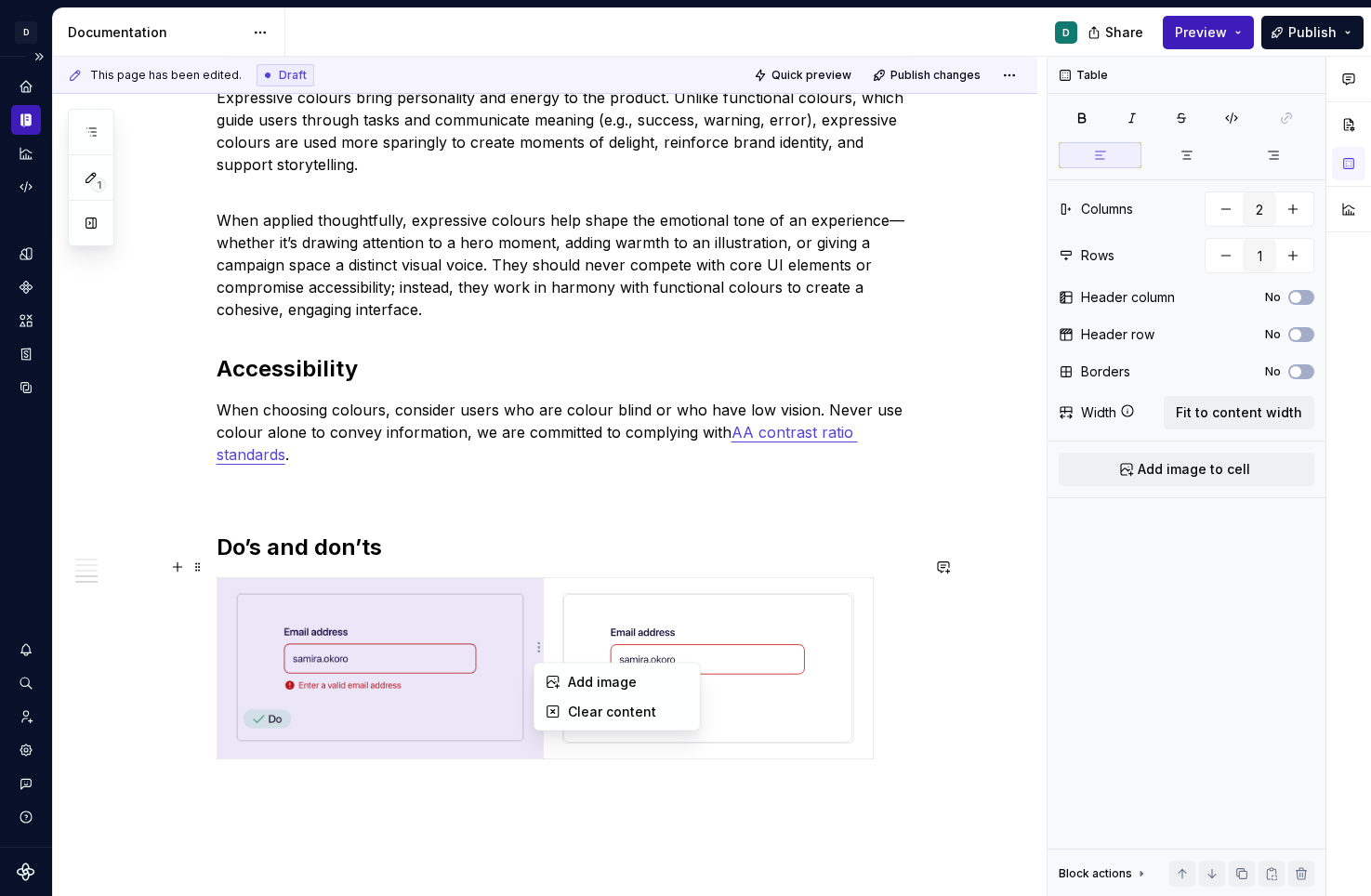
click at [535, 801] on html "D Copilot D Design system data Documentation D Share Preview Publish 1 Pages Ad…" at bounding box center [686, 448] width 1371 height 896
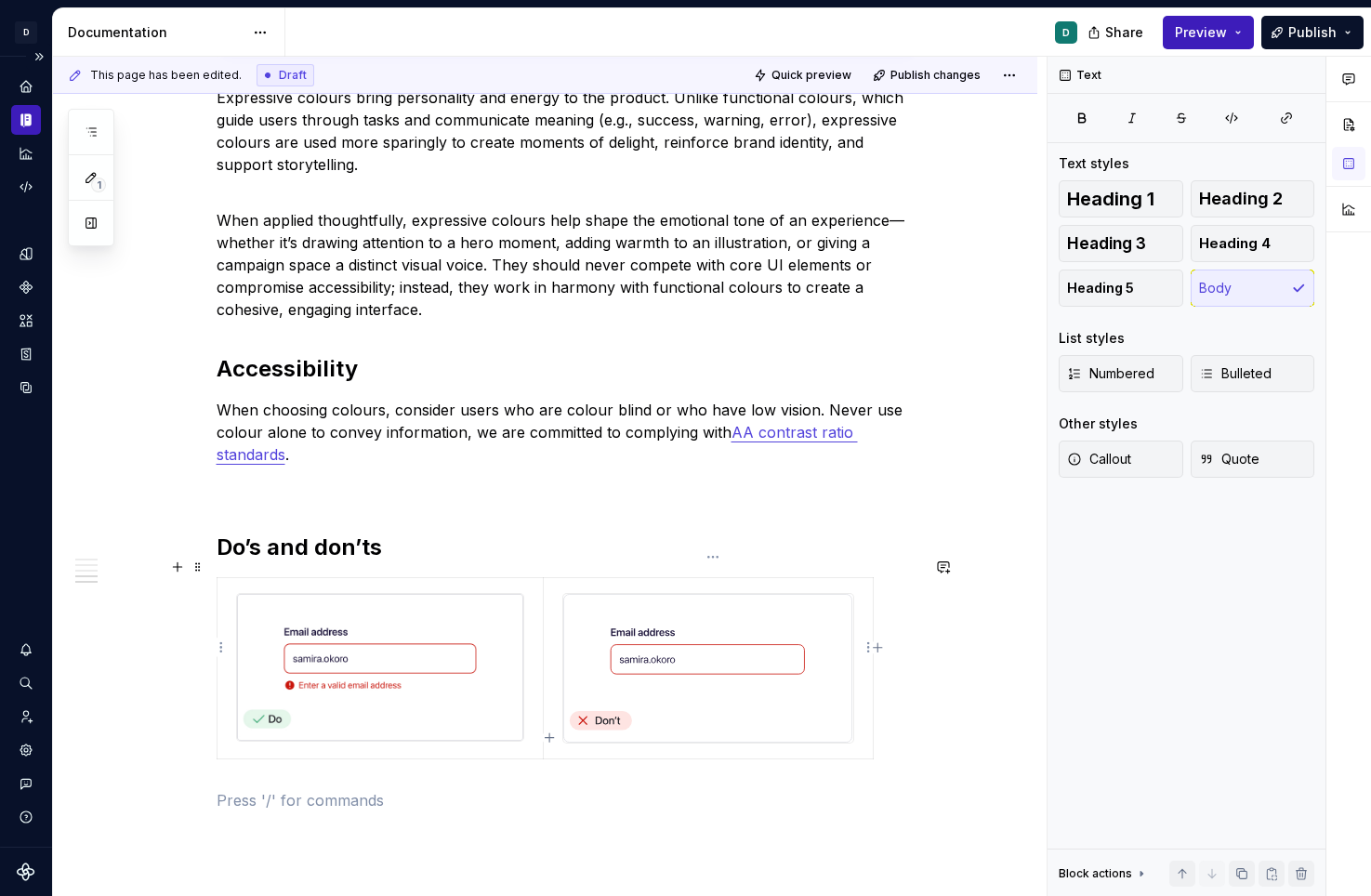
click at [547, 737] on icon "button" at bounding box center [548, 737] width 9 height 9
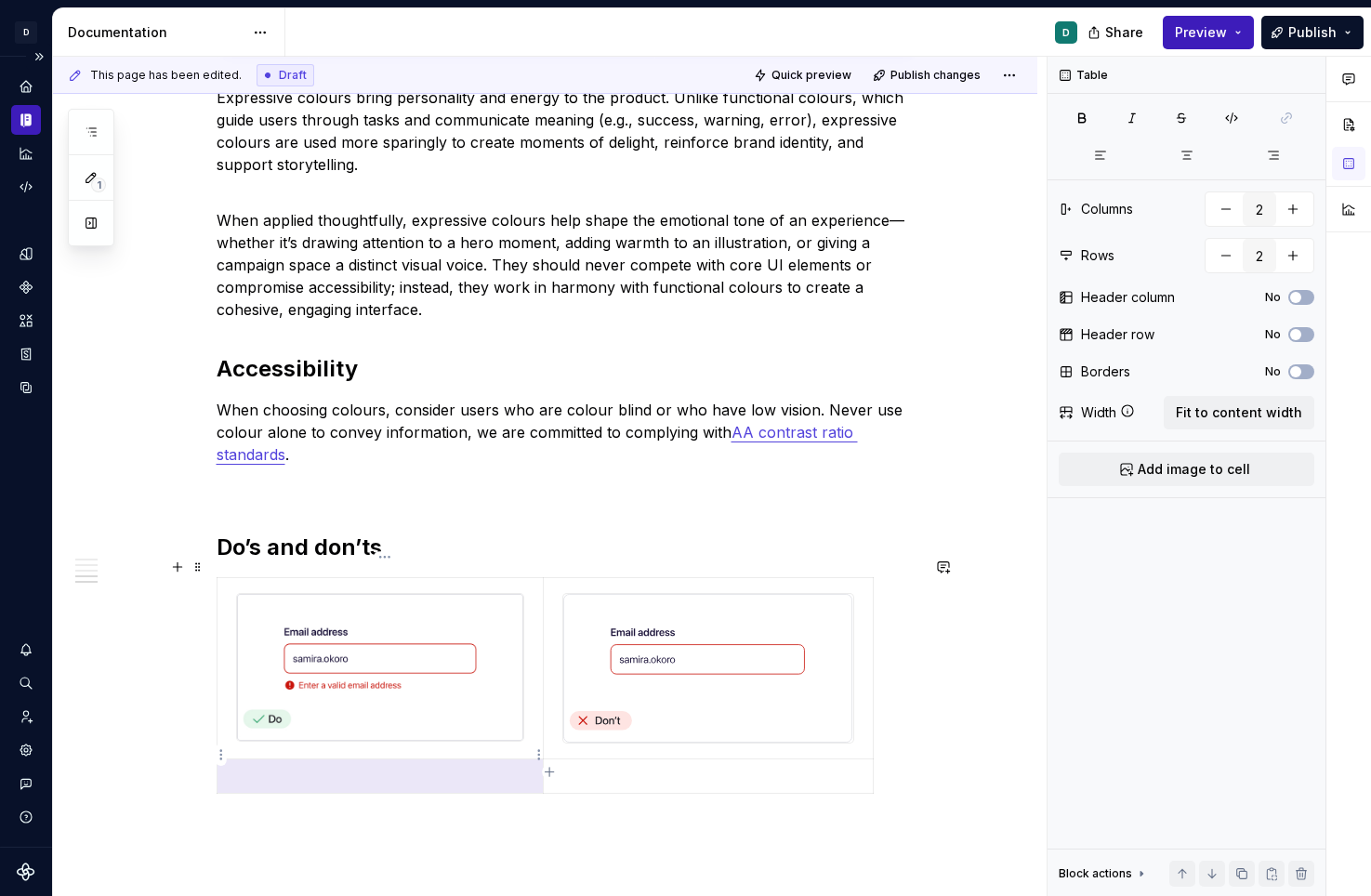
click at [399, 766] on p at bounding box center [380, 775] width 304 height 18
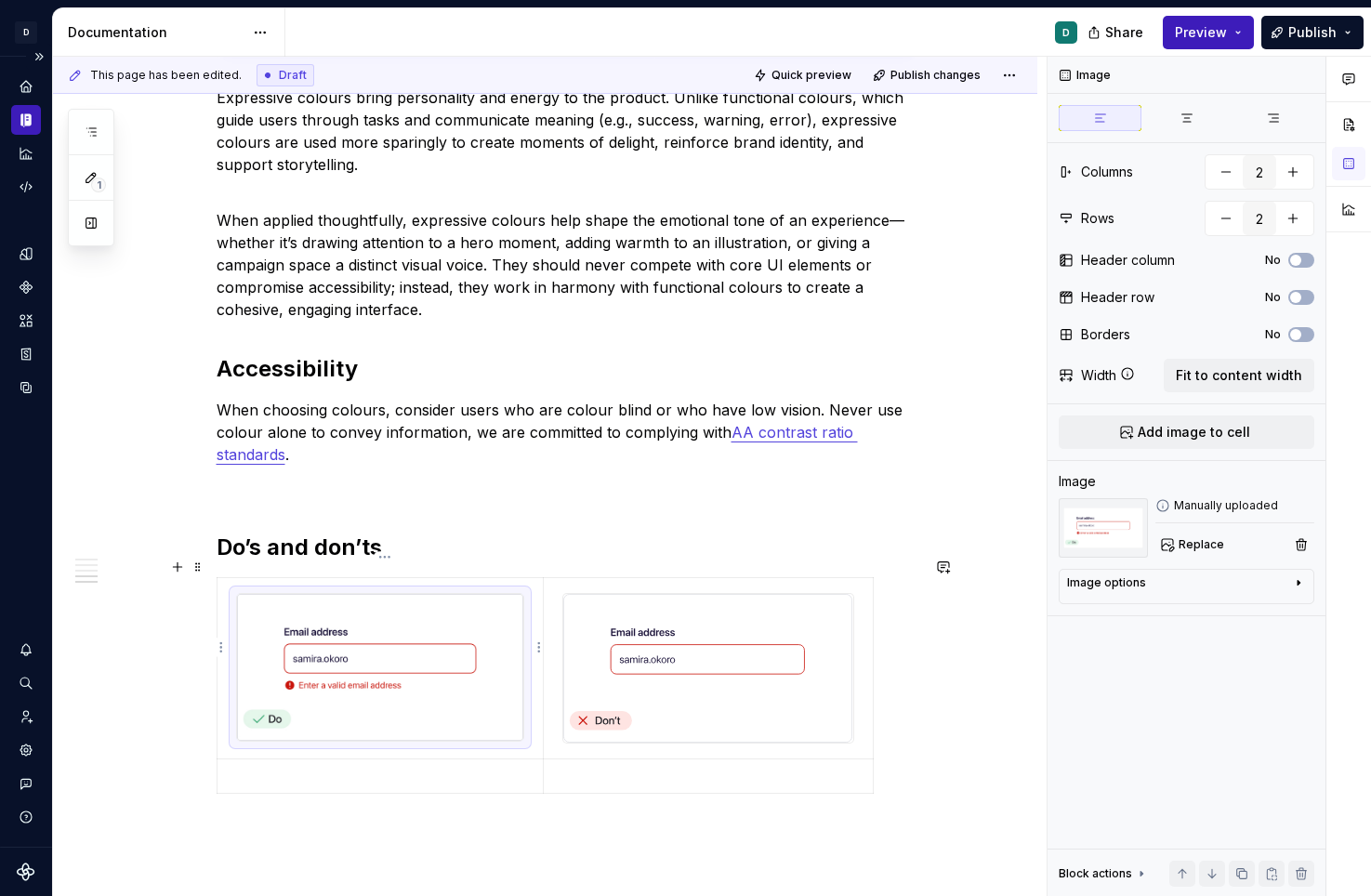
click at [394, 715] on img at bounding box center [380, 667] width 286 height 147
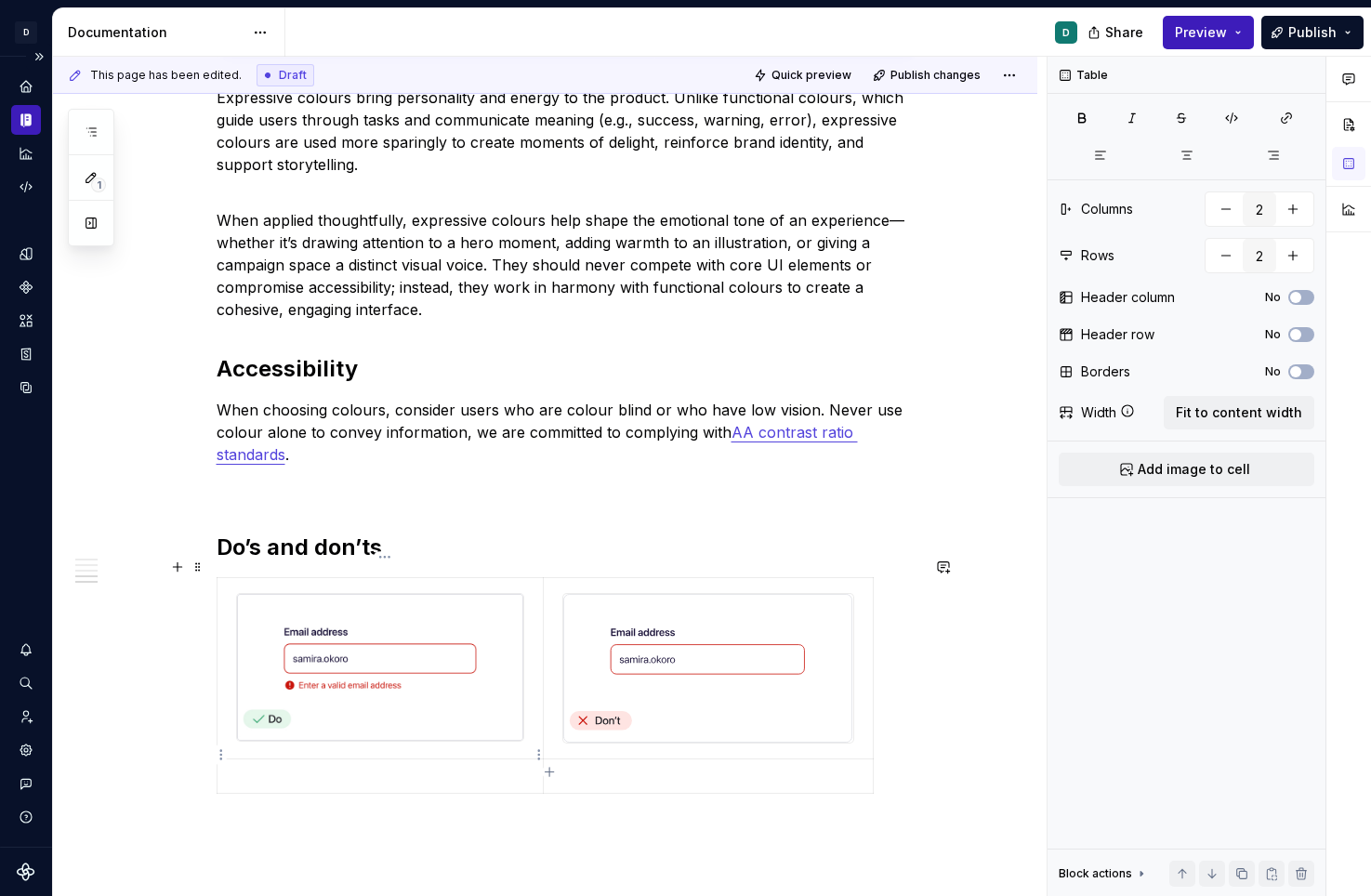
click at [447, 766] on p at bounding box center [380, 775] width 304 height 18
click at [422, 679] on img at bounding box center [380, 667] width 286 height 147
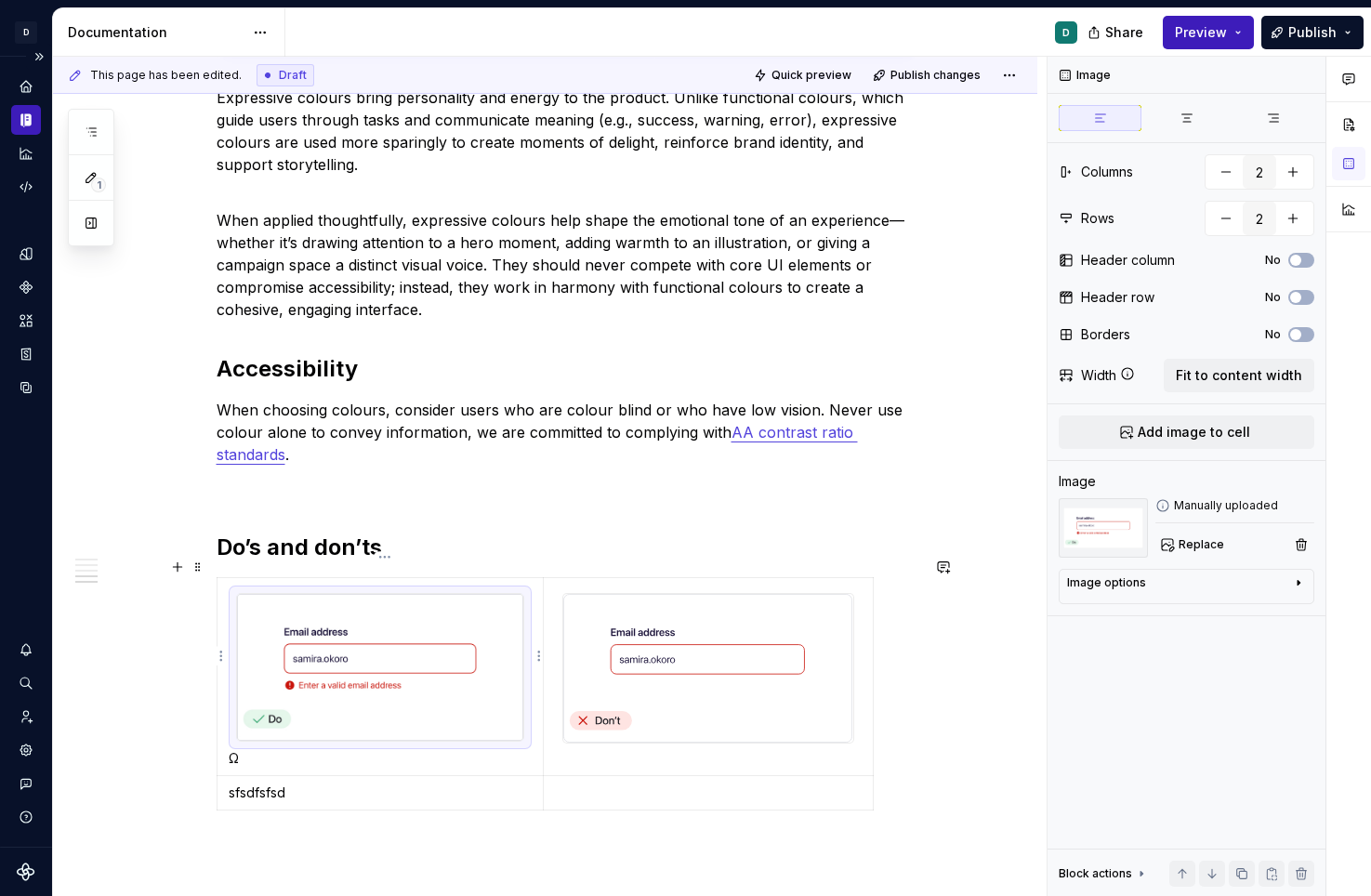
click at [422, 645] on img at bounding box center [380, 667] width 286 height 147
click at [235, 784] on p "sfsdfsfsd" at bounding box center [380, 792] width 304 height 18
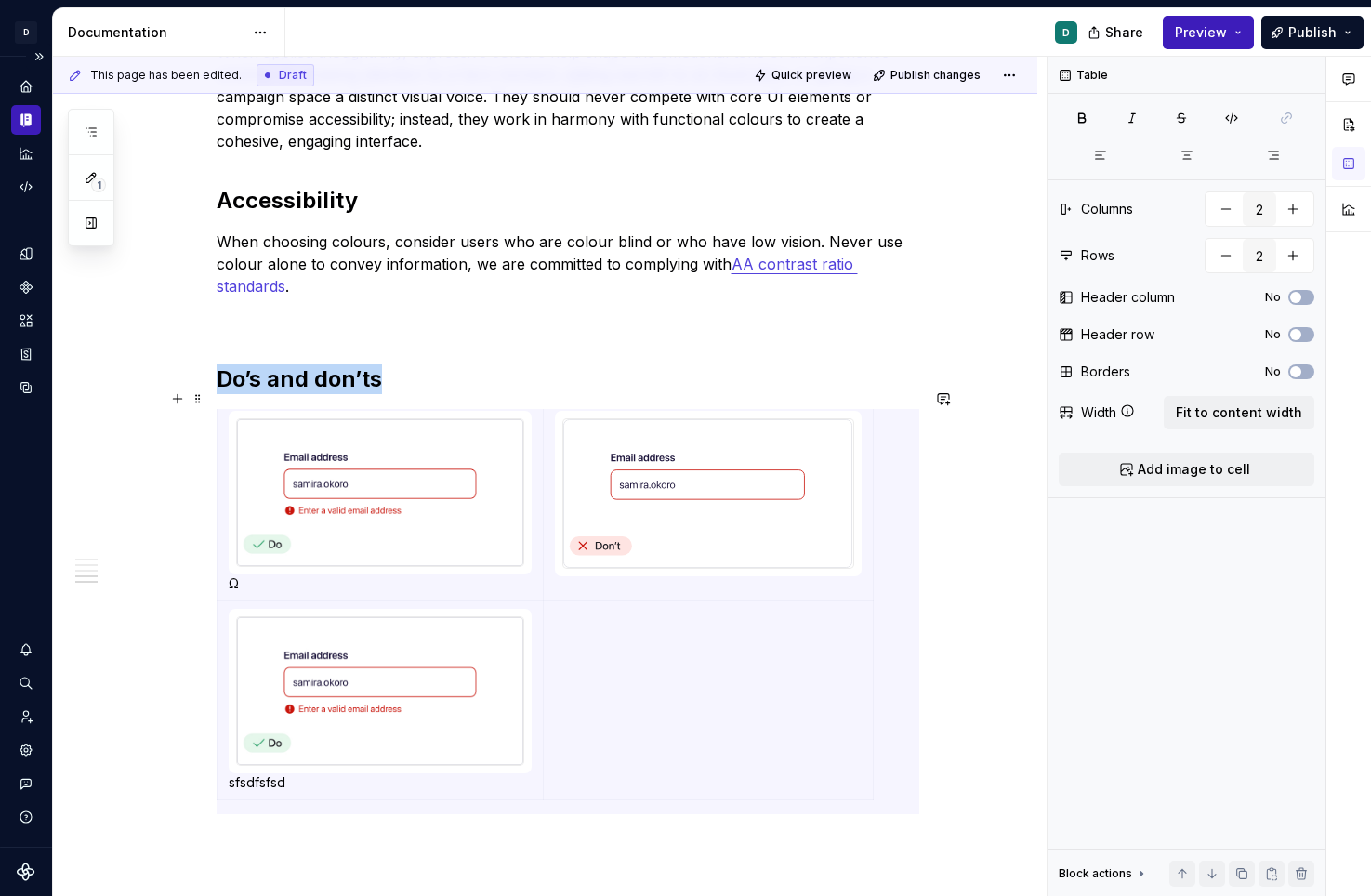
scroll to position [2196, 0]
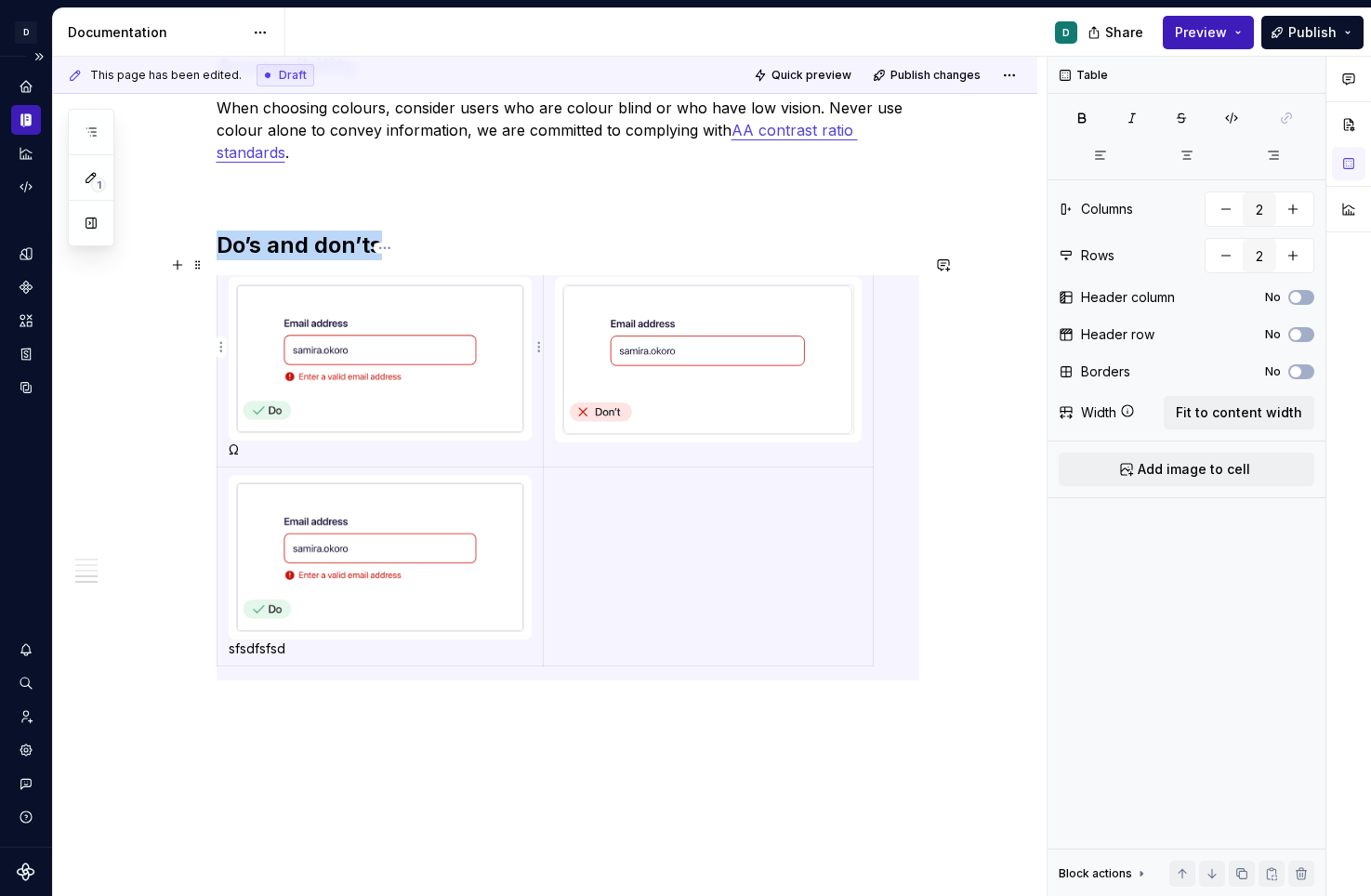
click at [260, 440] on p "Ω" at bounding box center [380, 449] width 304 height 18
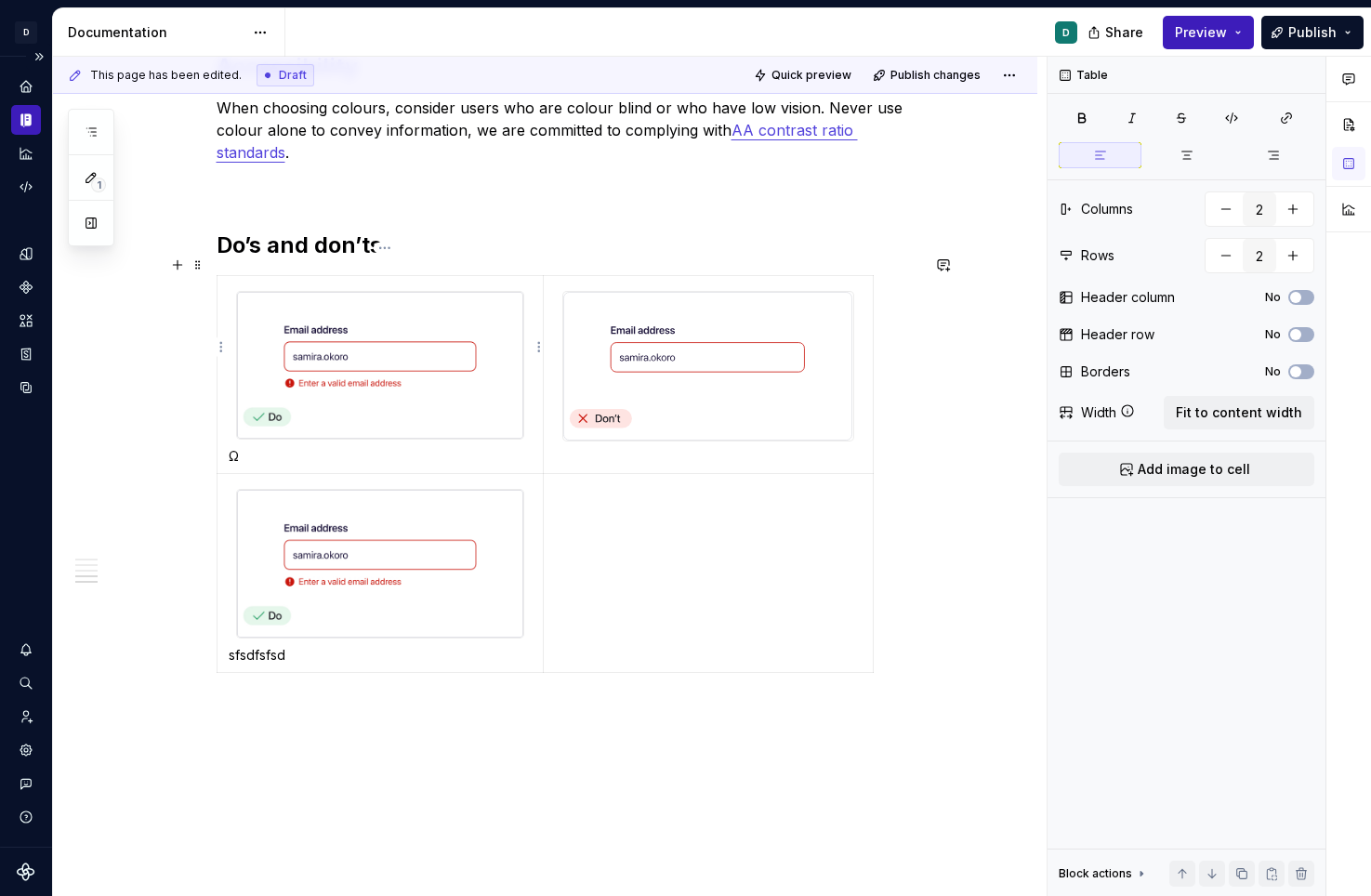
scroll to position [0, 0]
click at [305, 386] on img at bounding box center [380, 365] width 286 height 147
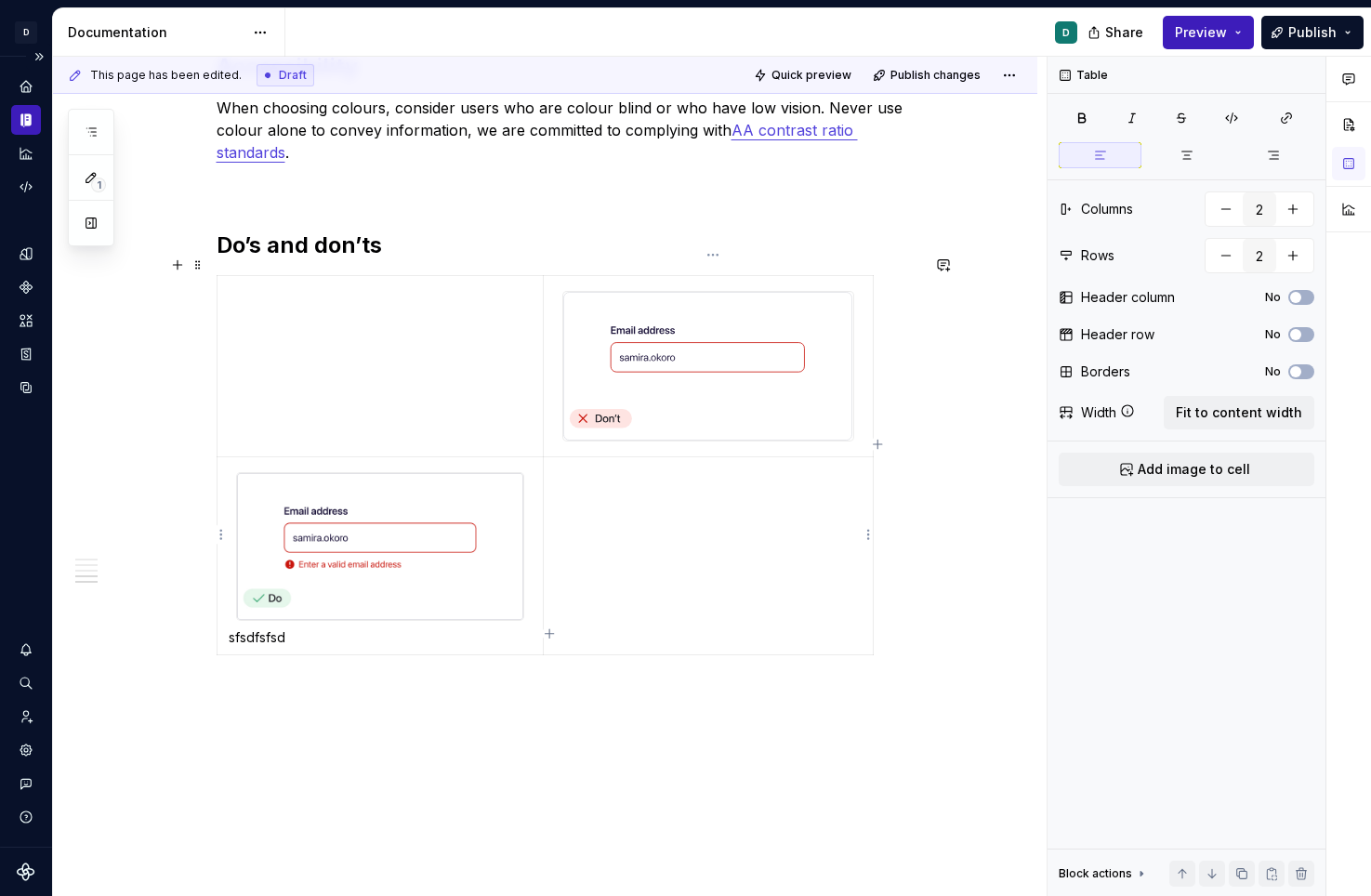
click at [577, 621] on td at bounding box center [708, 556] width 330 height 198
click at [559, 464] on p "fdsfsdf" at bounding box center [708, 473] width 307 height 18
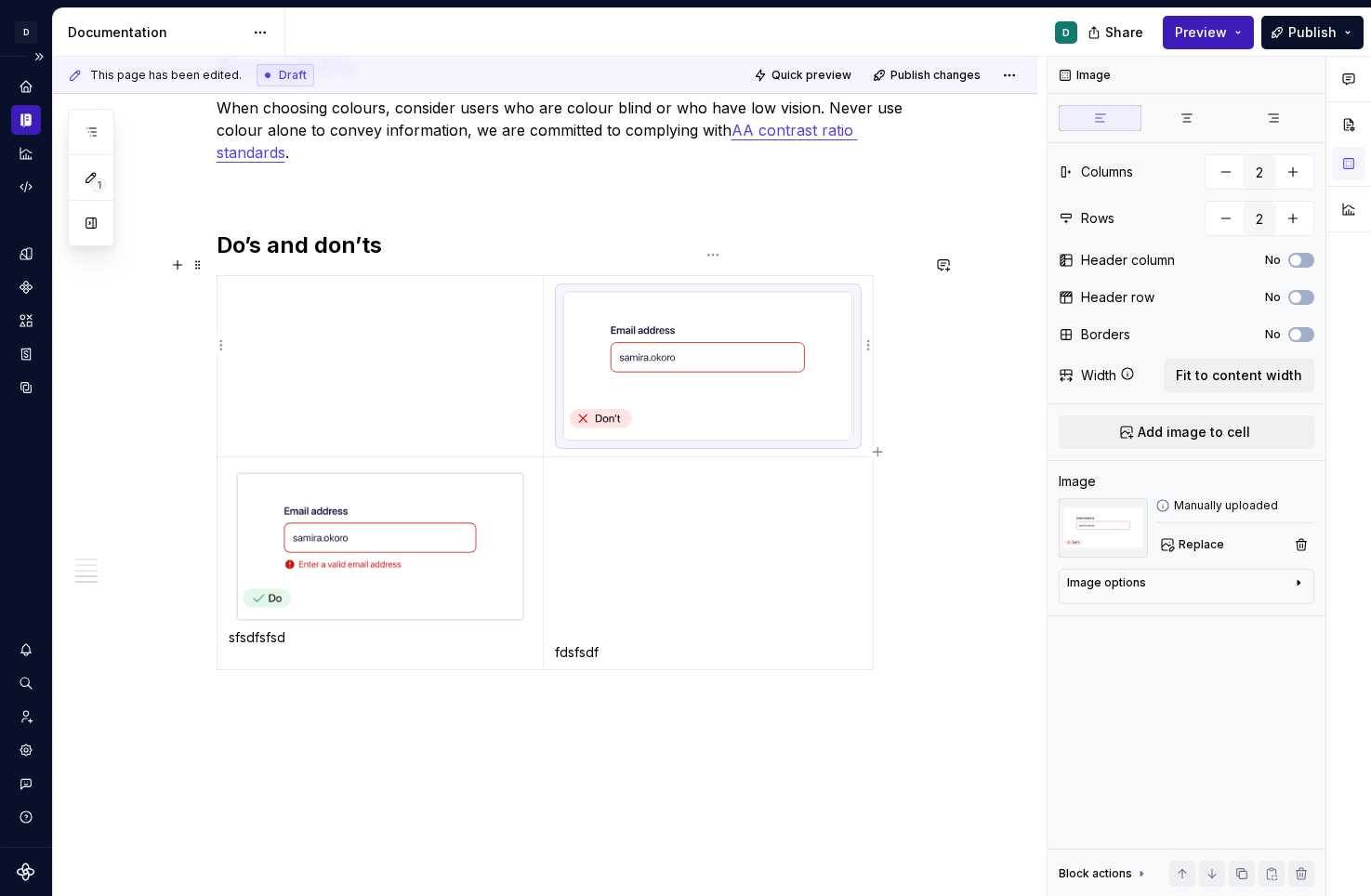
click at [608, 345] on img at bounding box center [707, 366] width 289 height 149
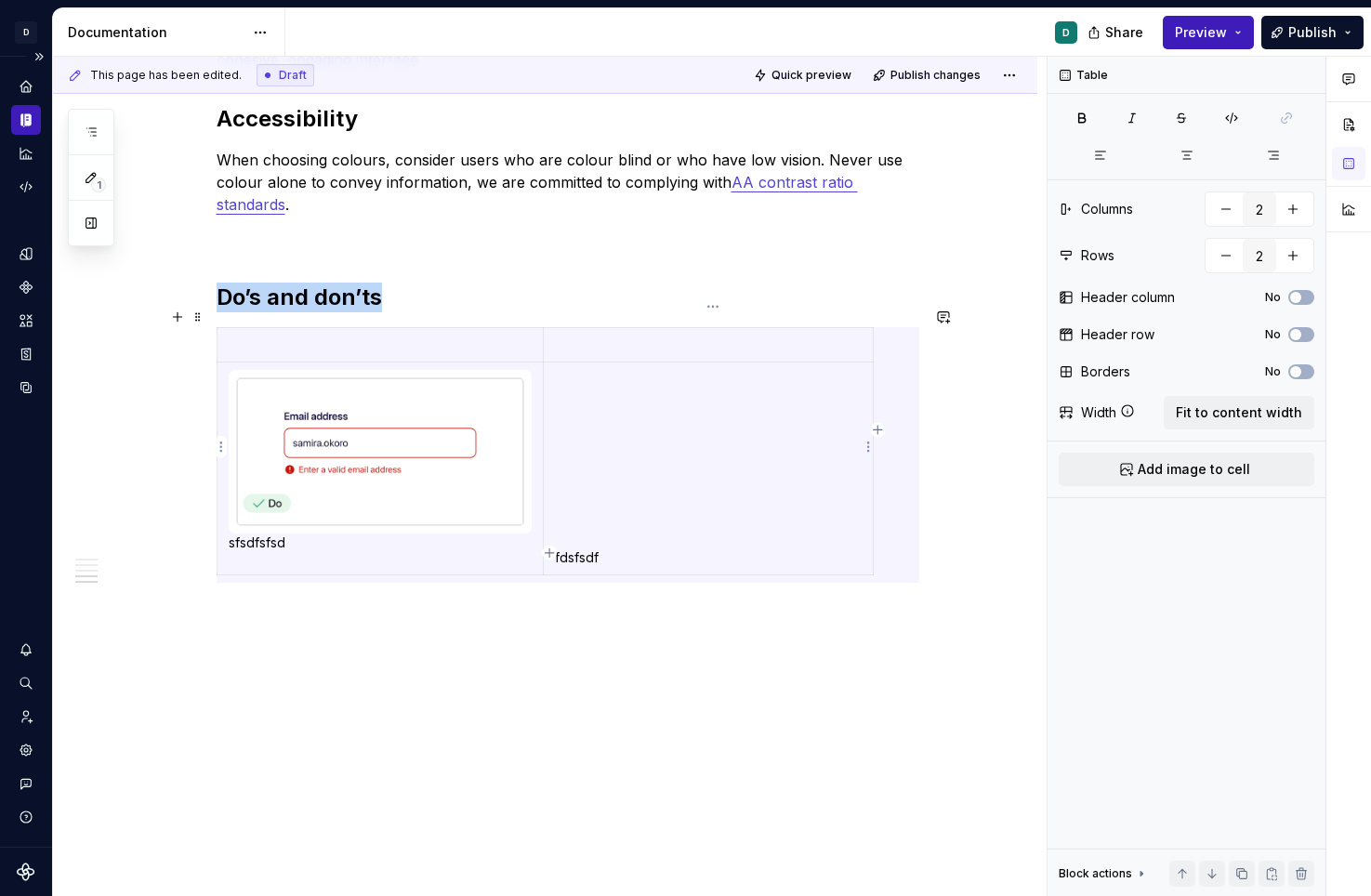
click at [580, 399] on p at bounding box center [707, 408] width 306 height 18
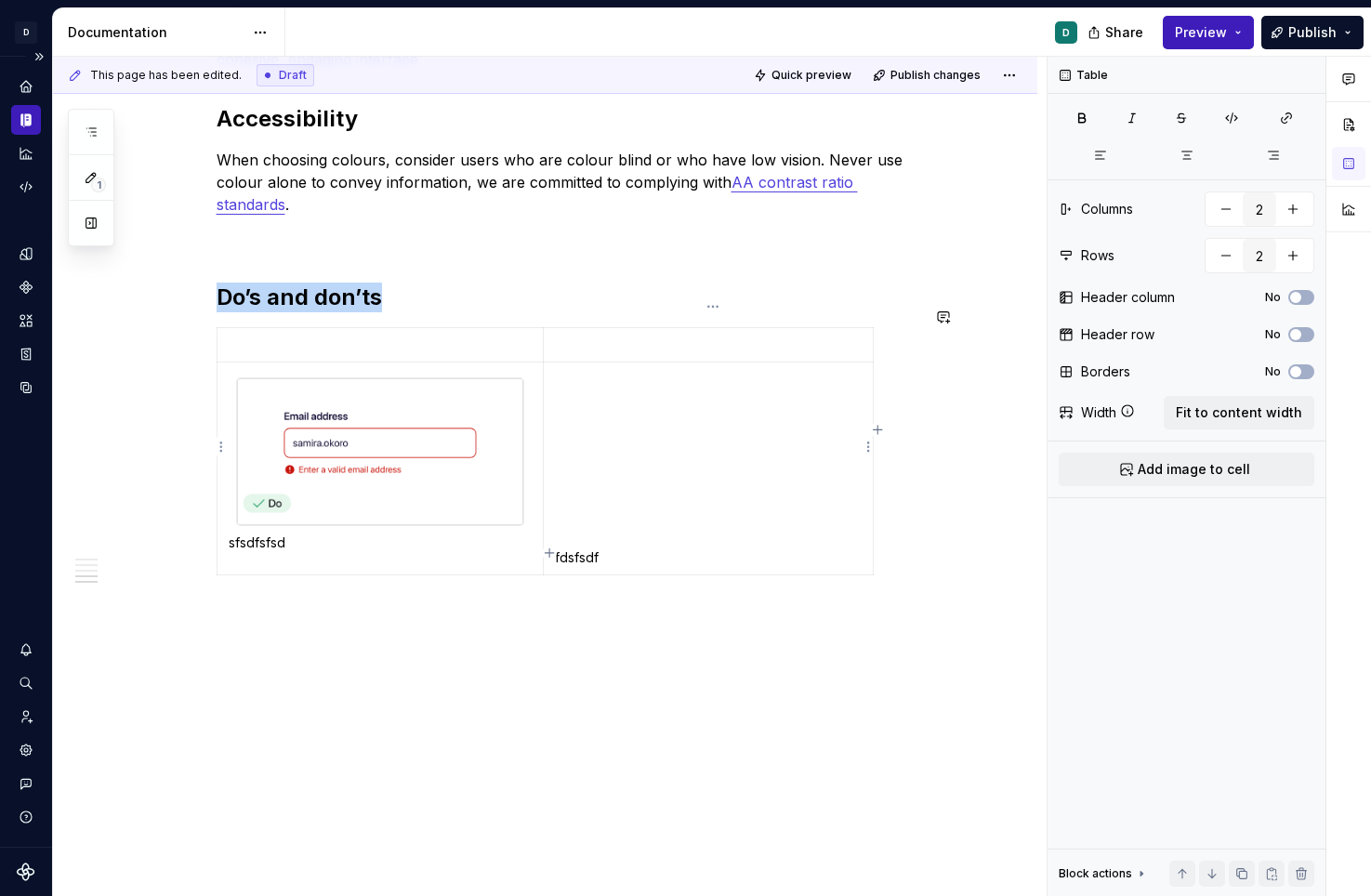
scroll to position [2196, 0]
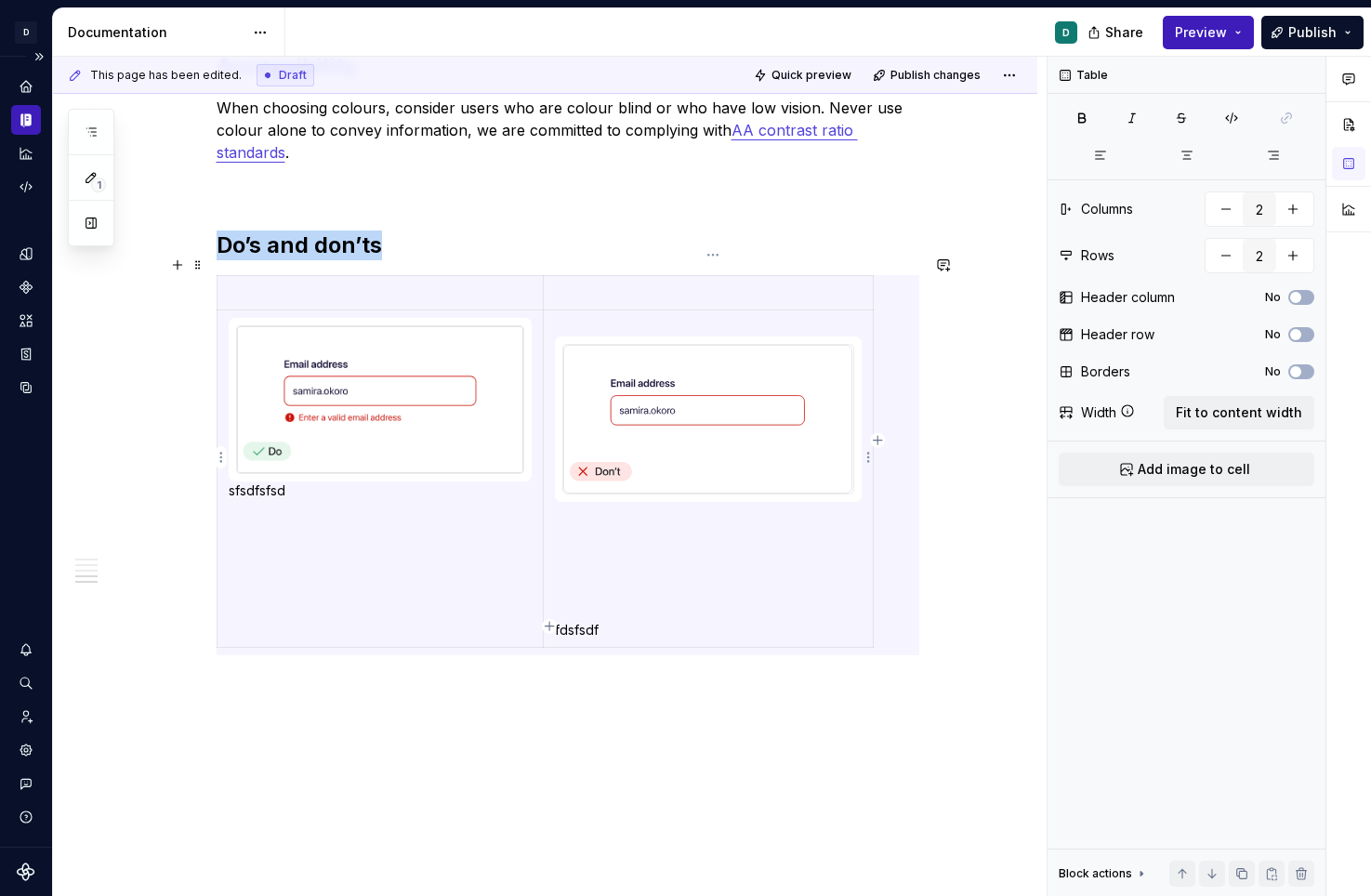
type textarea "*"
click at [612, 378] on img at bounding box center [707, 419] width 289 height 149
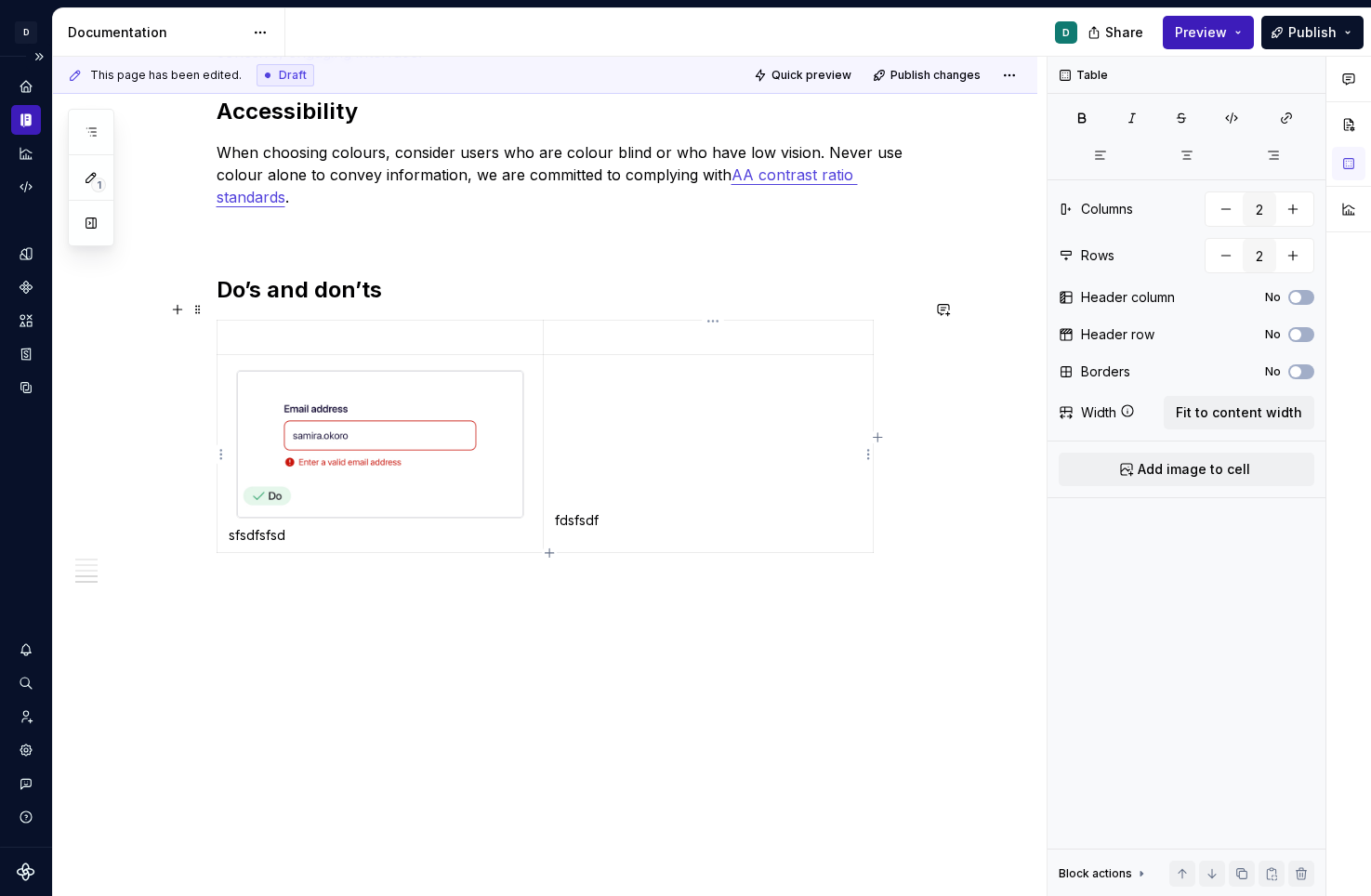
scroll to position [2130, 0]
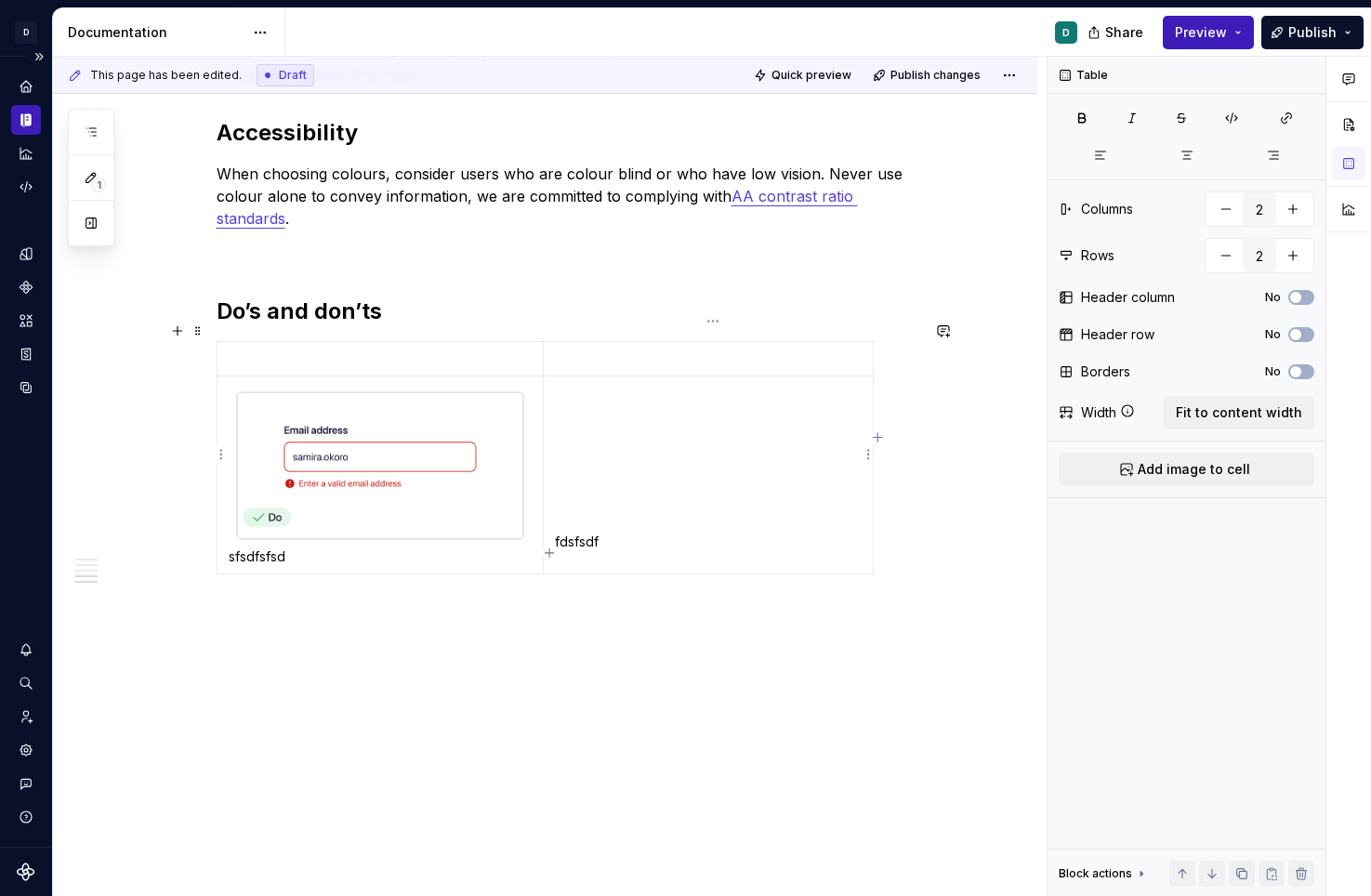
click at [586, 384] on p at bounding box center [707, 393] width 306 height 18
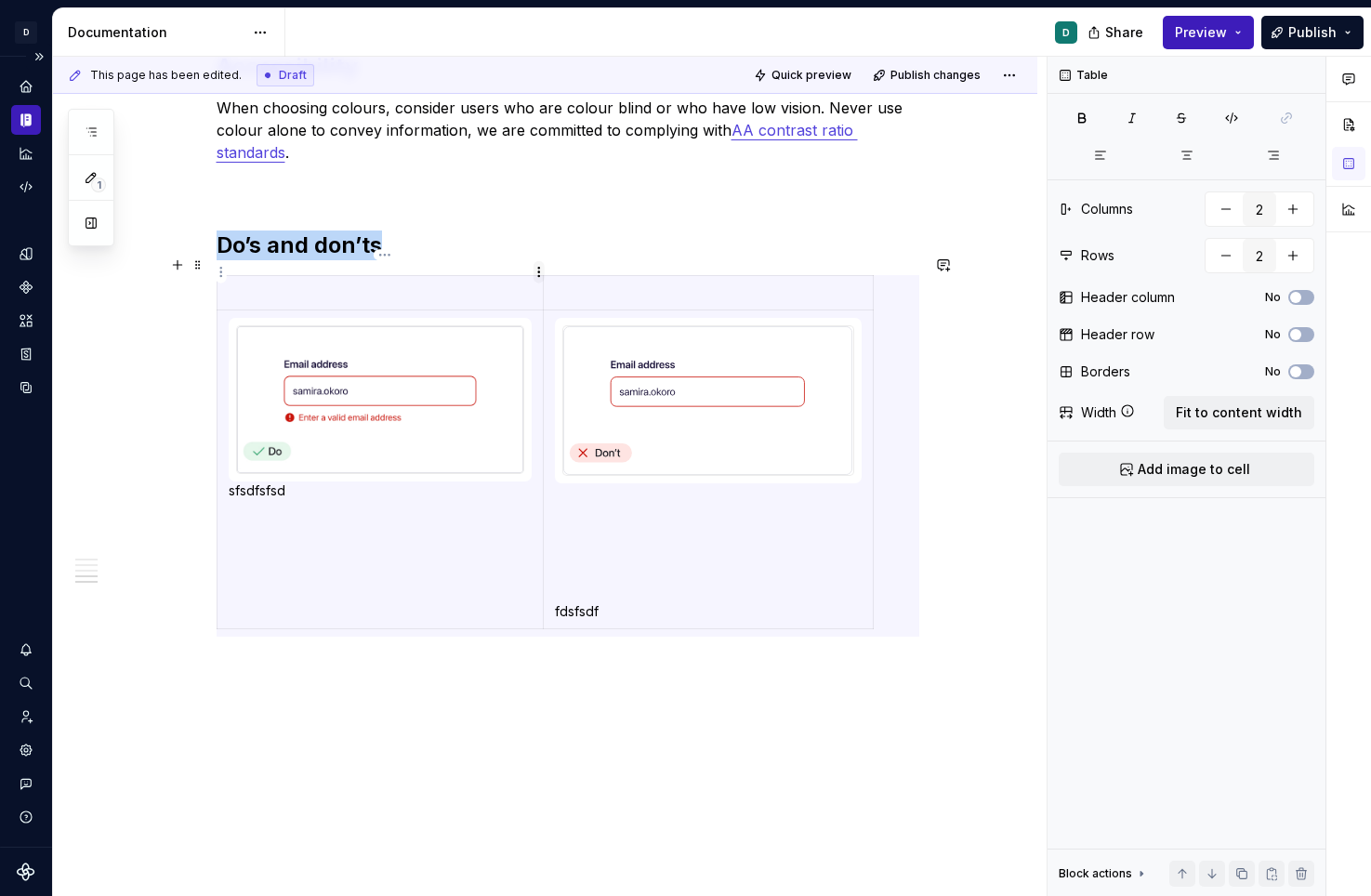
click at [536, 272] on html "D Copilot D Design system data Documentation D Share Preview Publish 1 Pages Ad…" at bounding box center [686, 448] width 1371 height 896
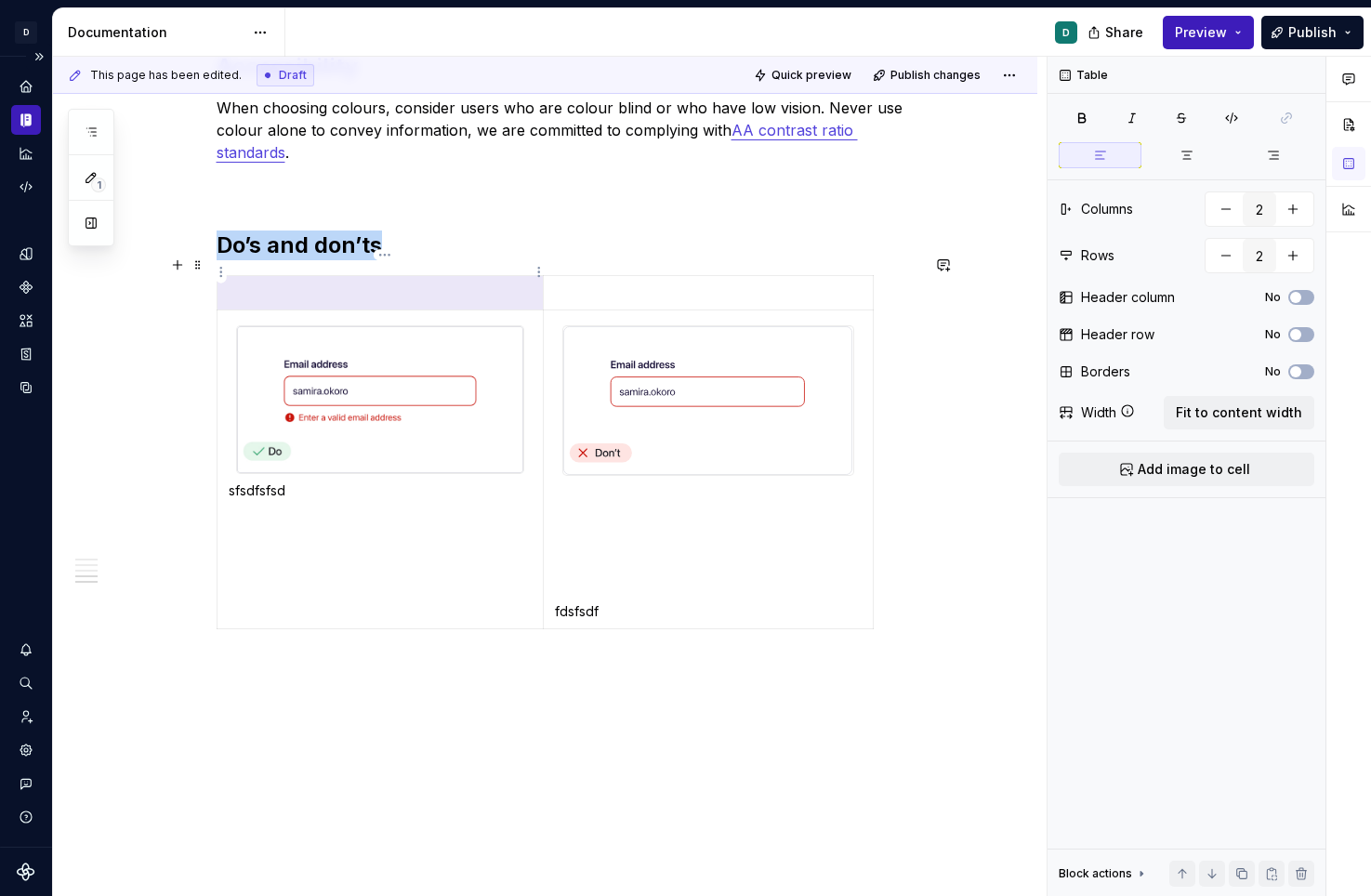
click at [235, 273] on html "D Copilot D Design system data Documentation D Share Preview Publish 1 Pages Ad…" at bounding box center [686, 448] width 1371 height 896
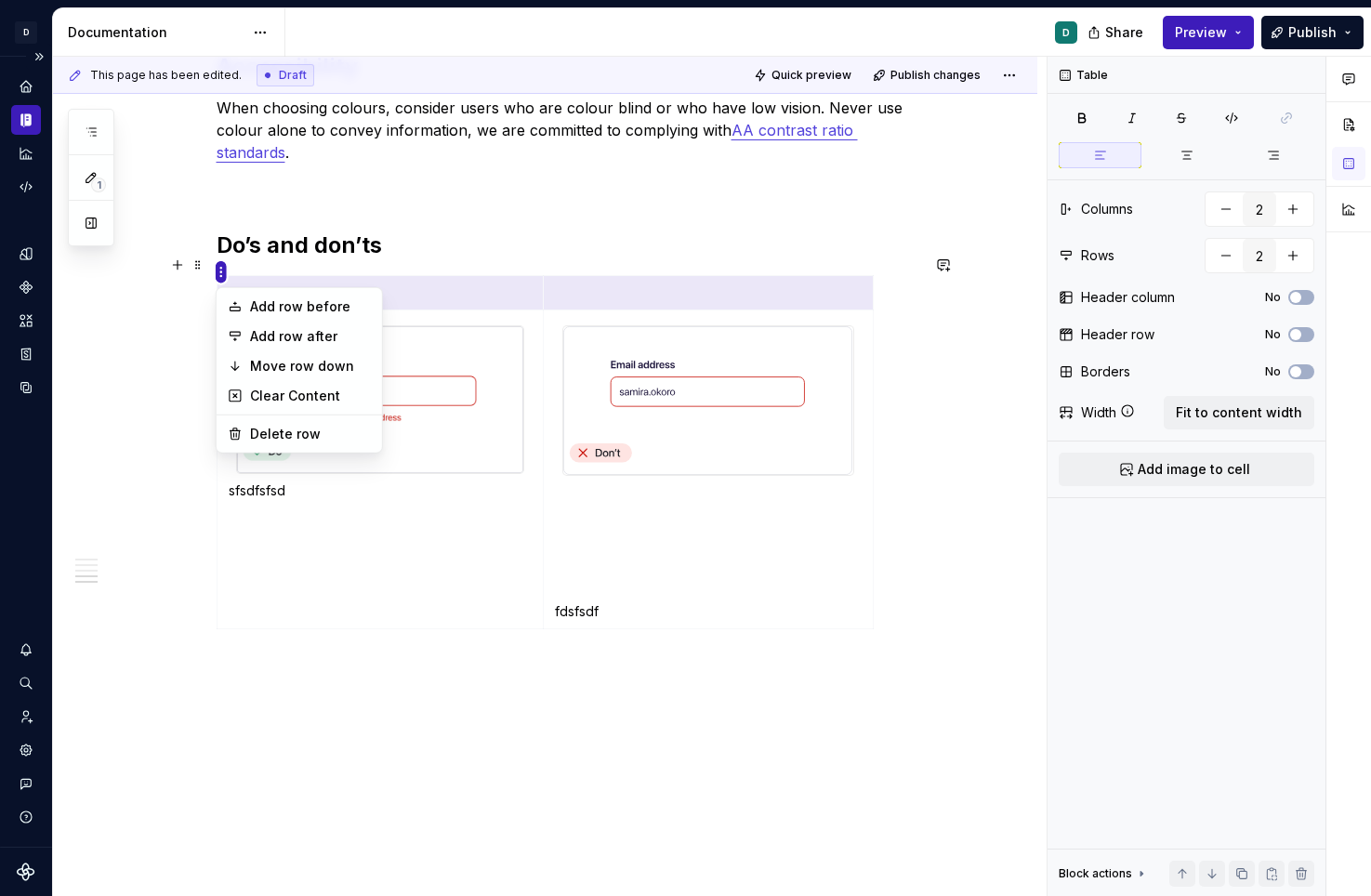
click at [217, 273] on html "D Copilot D Design system data Documentation D Share Preview Publish 1 Pages Ad…" at bounding box center [686, 448] width 1371 height 896
click at [301, 436] on div "Delete row" at bounding box center [310, 433] width 121 height 18
type input "1"
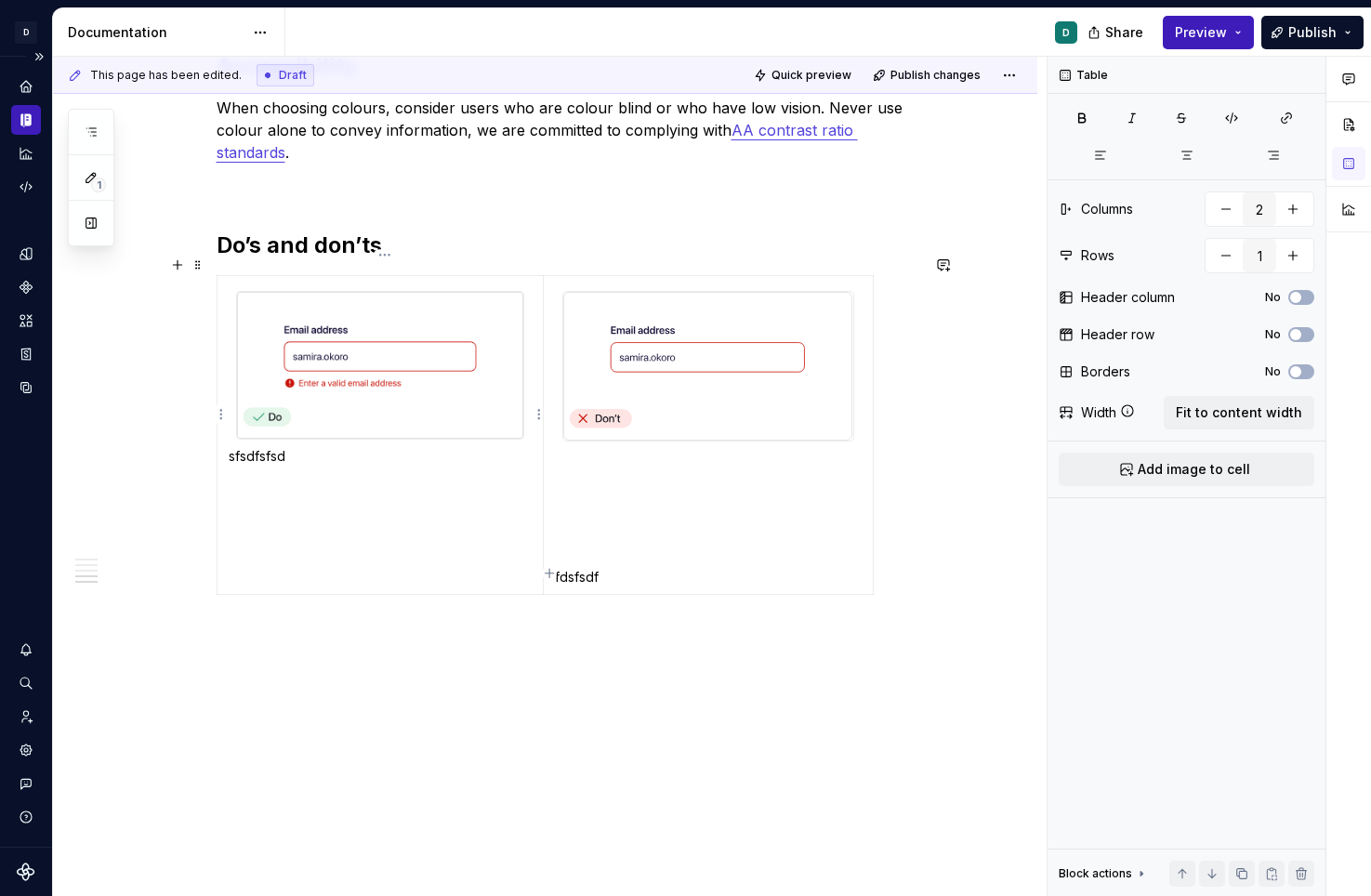
click at [530, 572] on td "sfsdfsfsd" at bounding box center [379, 435] width 327 height 318
click at [560, 568] on p "fdsfsdf" at bounding box center [708, 577] width 307 height 18
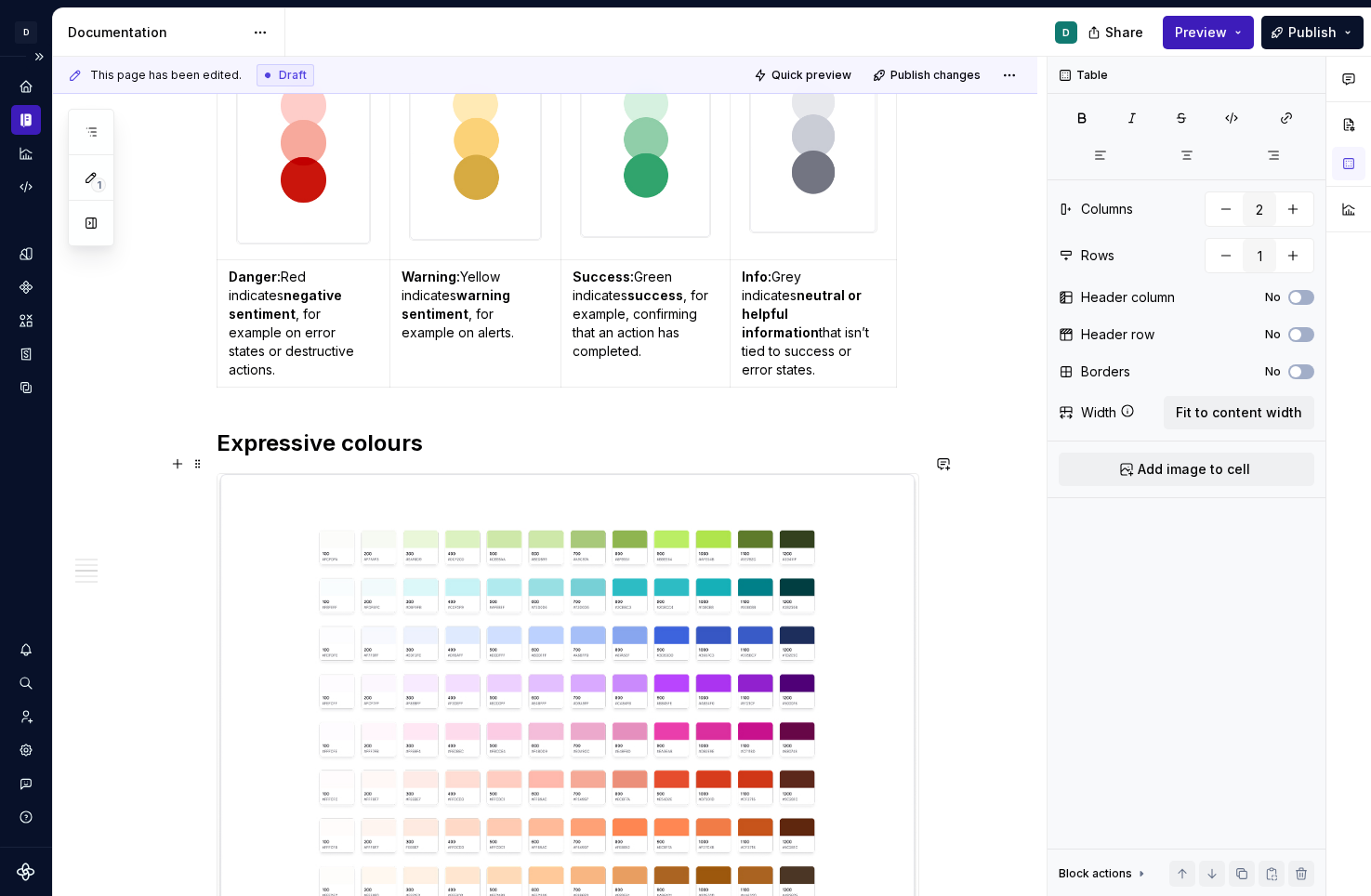
scroll to position [1212, 0]
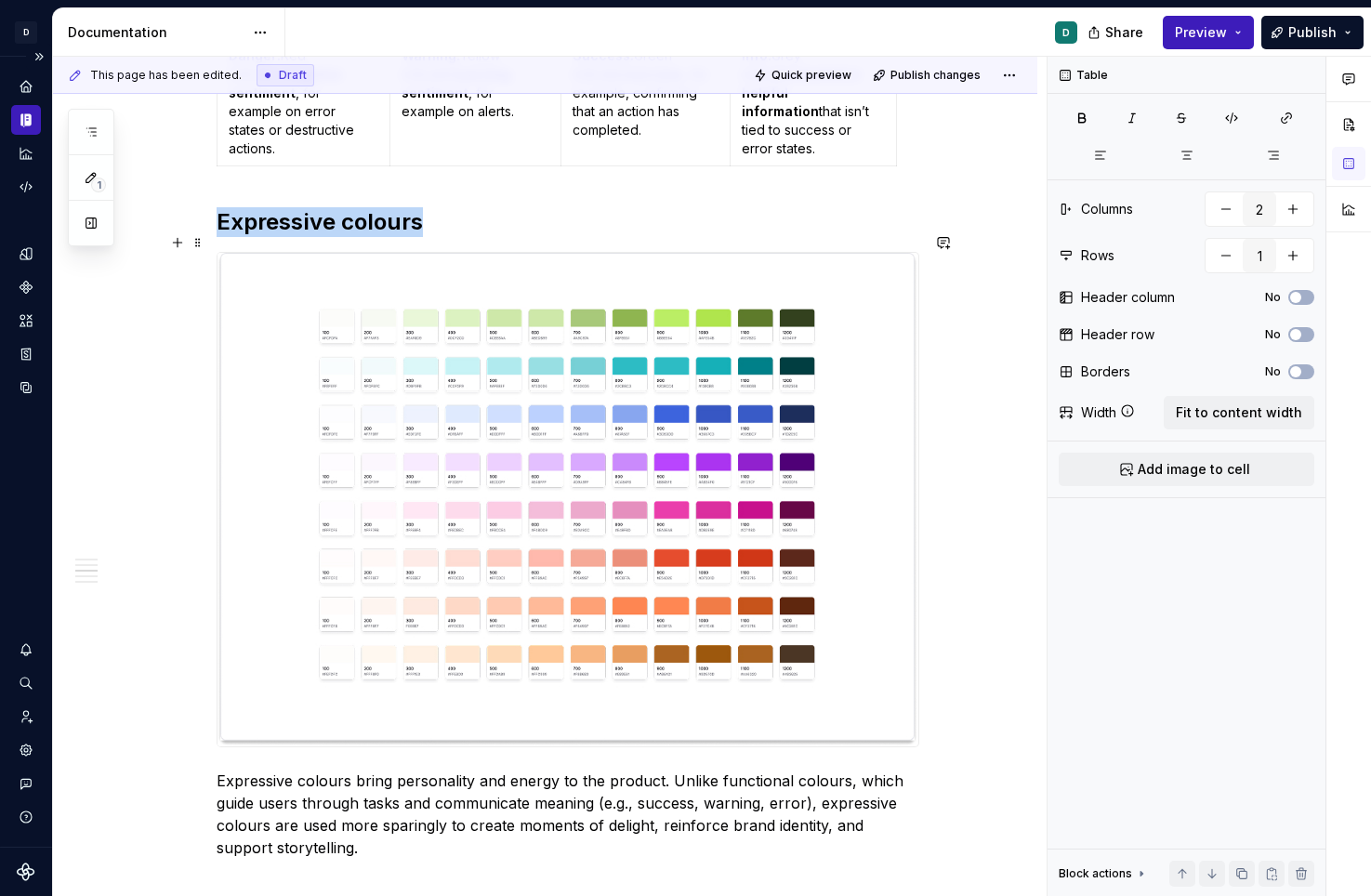
click at [790, 608] on img at bounding box center [567, 499] width 701 height 494
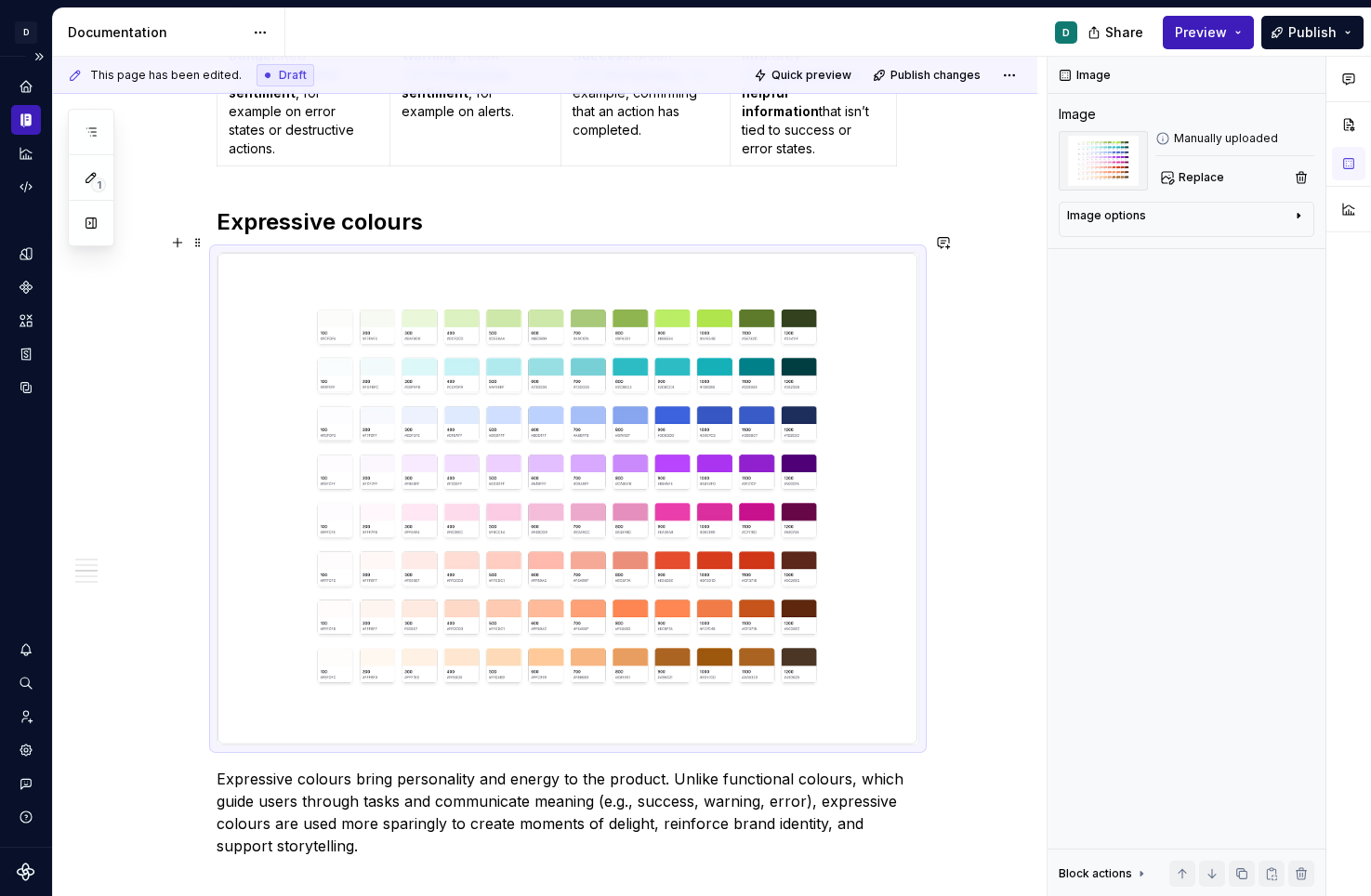
click at [1016, 696] on div "Our colour palette is crafted to be beautiful, but simple. We apply it to commu…" at bounding box center [545, 454] width 984 height 2696
click at [524, 207] on h2 "Expressive colours" at bounding box center [567, 221] width 703 height 30
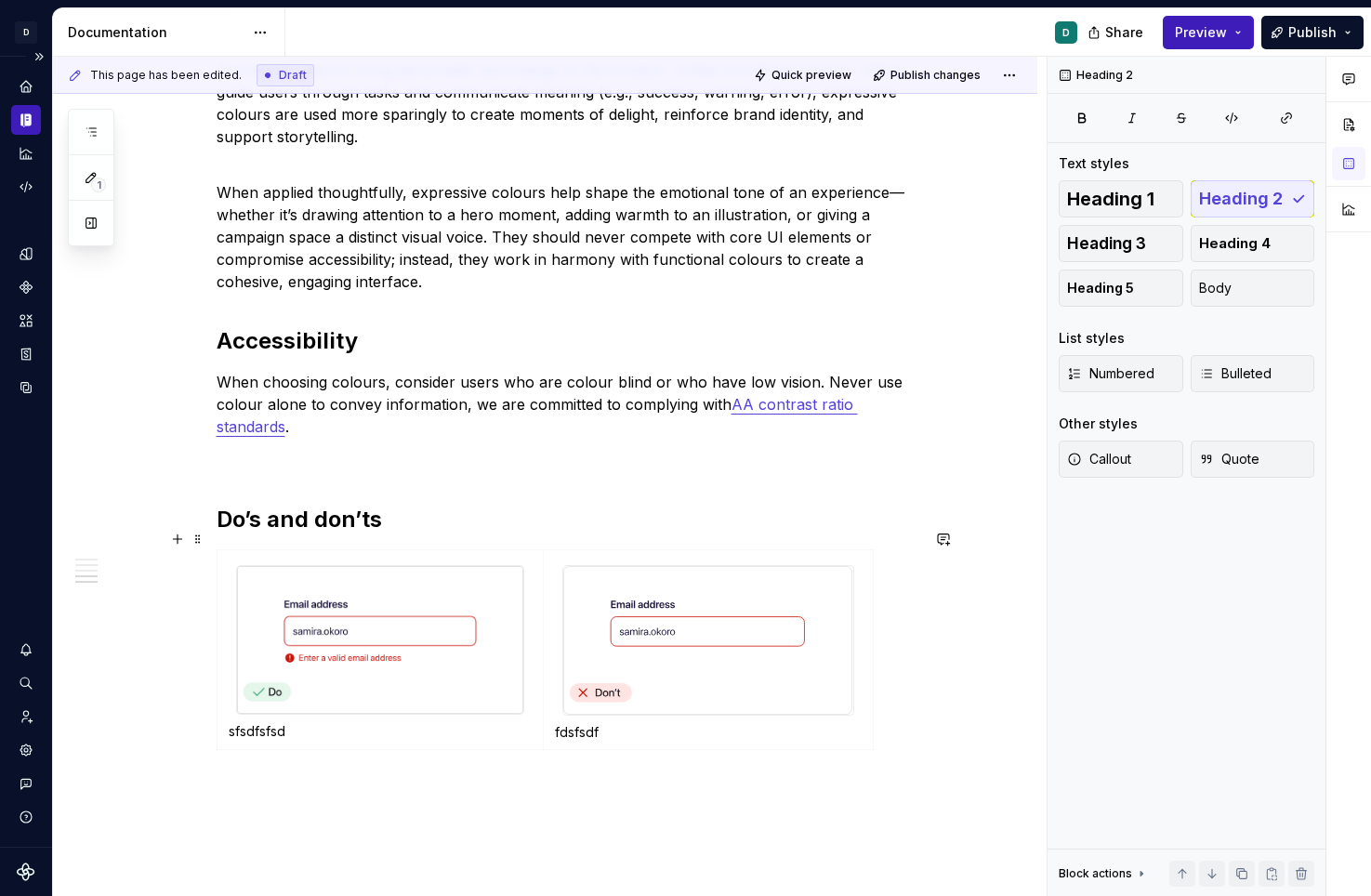
scroll to position [1979, 0]
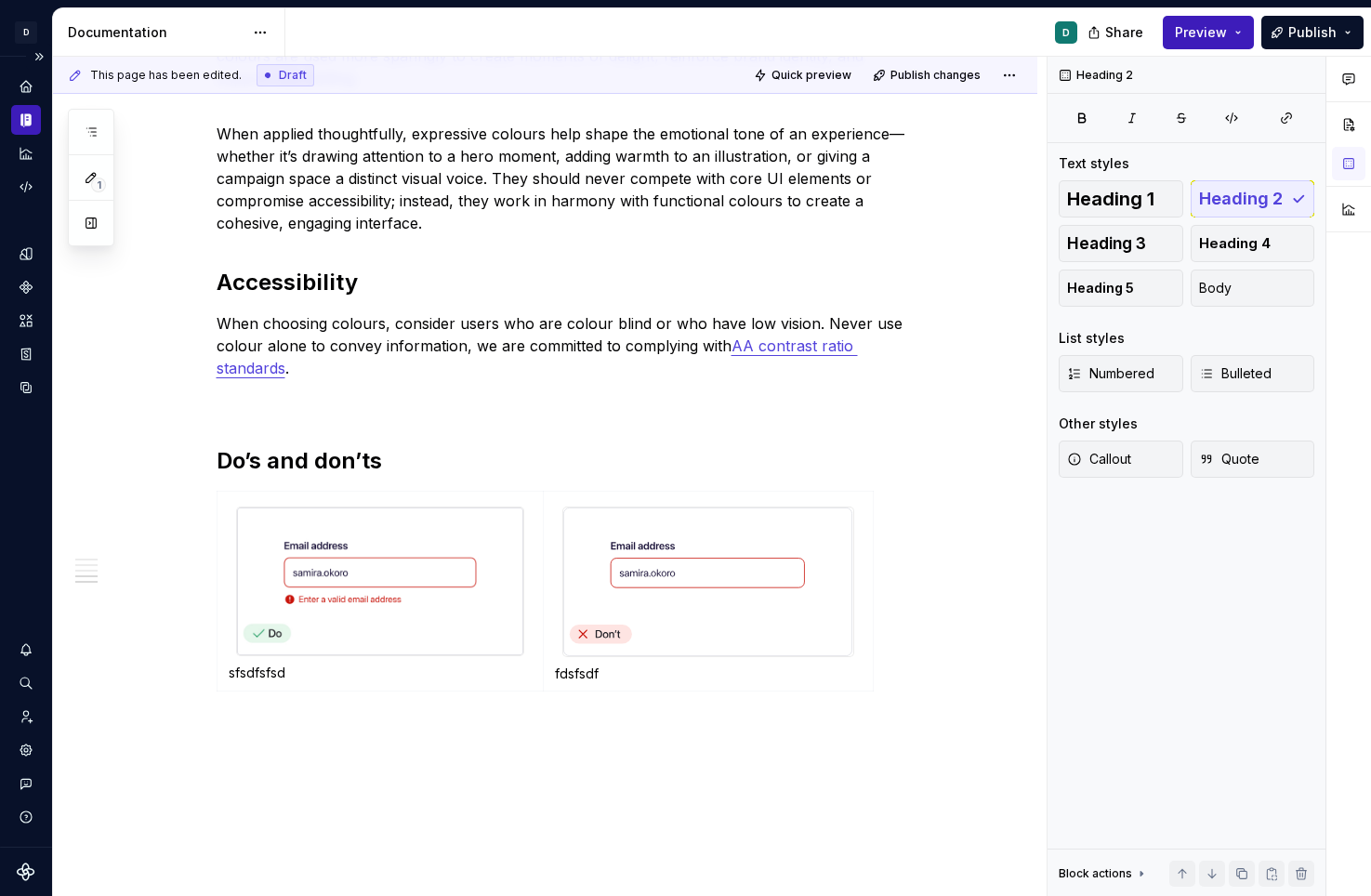
click at [248, 677] on div "sfsdfsfsd fdsfsdf" at bounding box center [567, 595] width 703 height 208
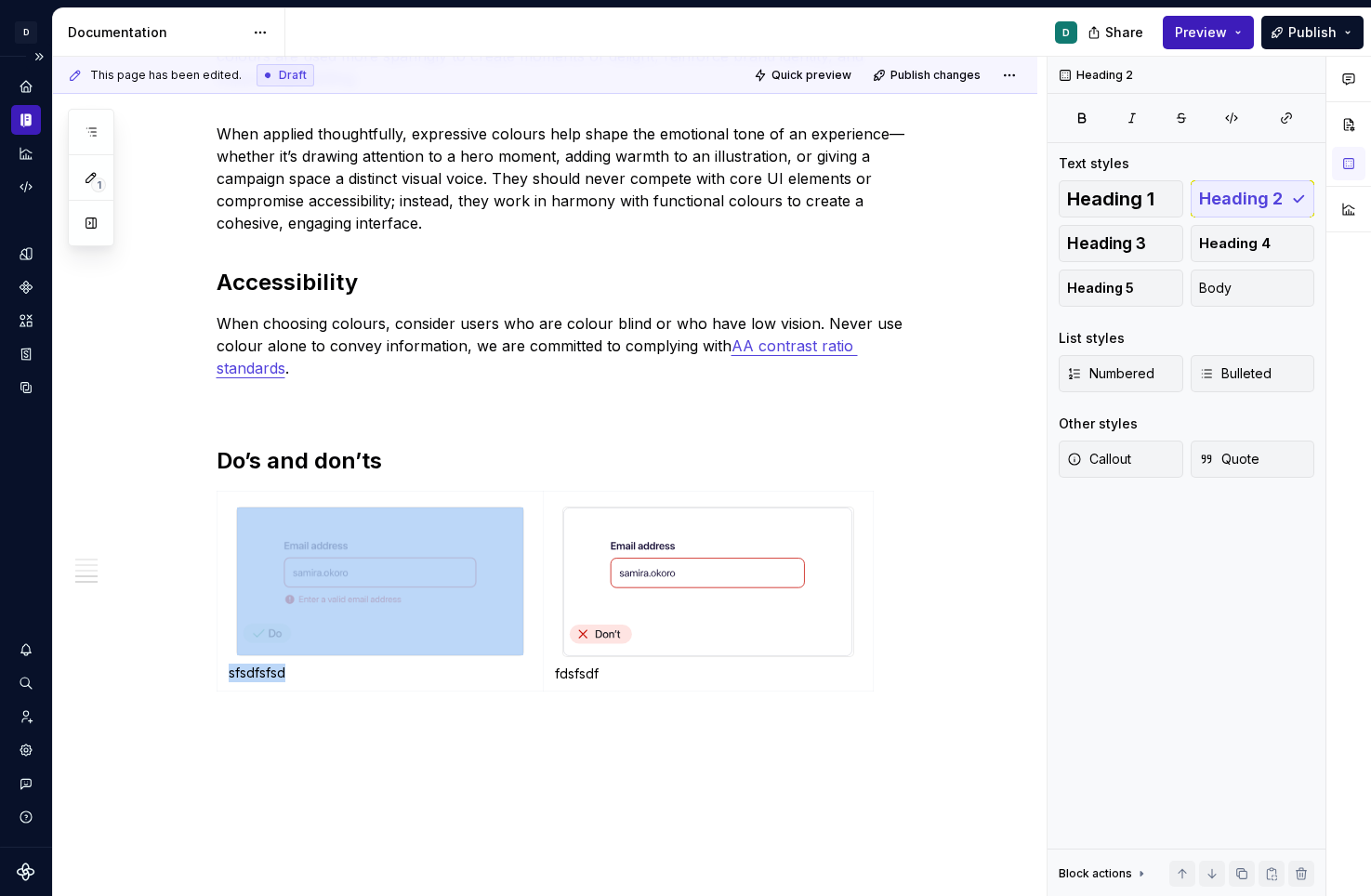
click at [248, 677] on div "sfsdfsfsd fdsfsdf" at bounding box center [567, 595] width 703 height 208
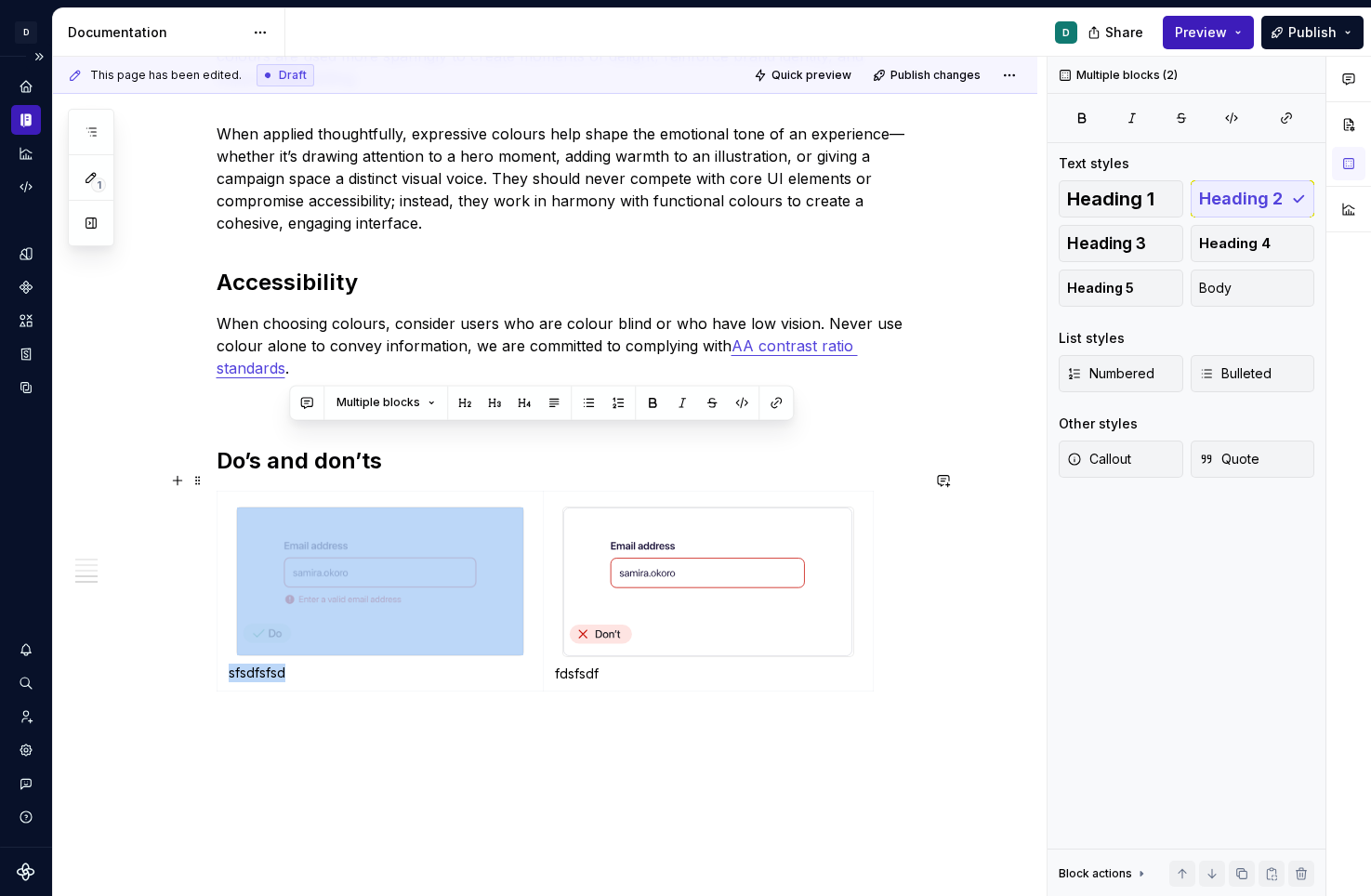
click at [272, 663] on p "sfsdfsfsd" at bounding box center [380, 672] width 304 height 18
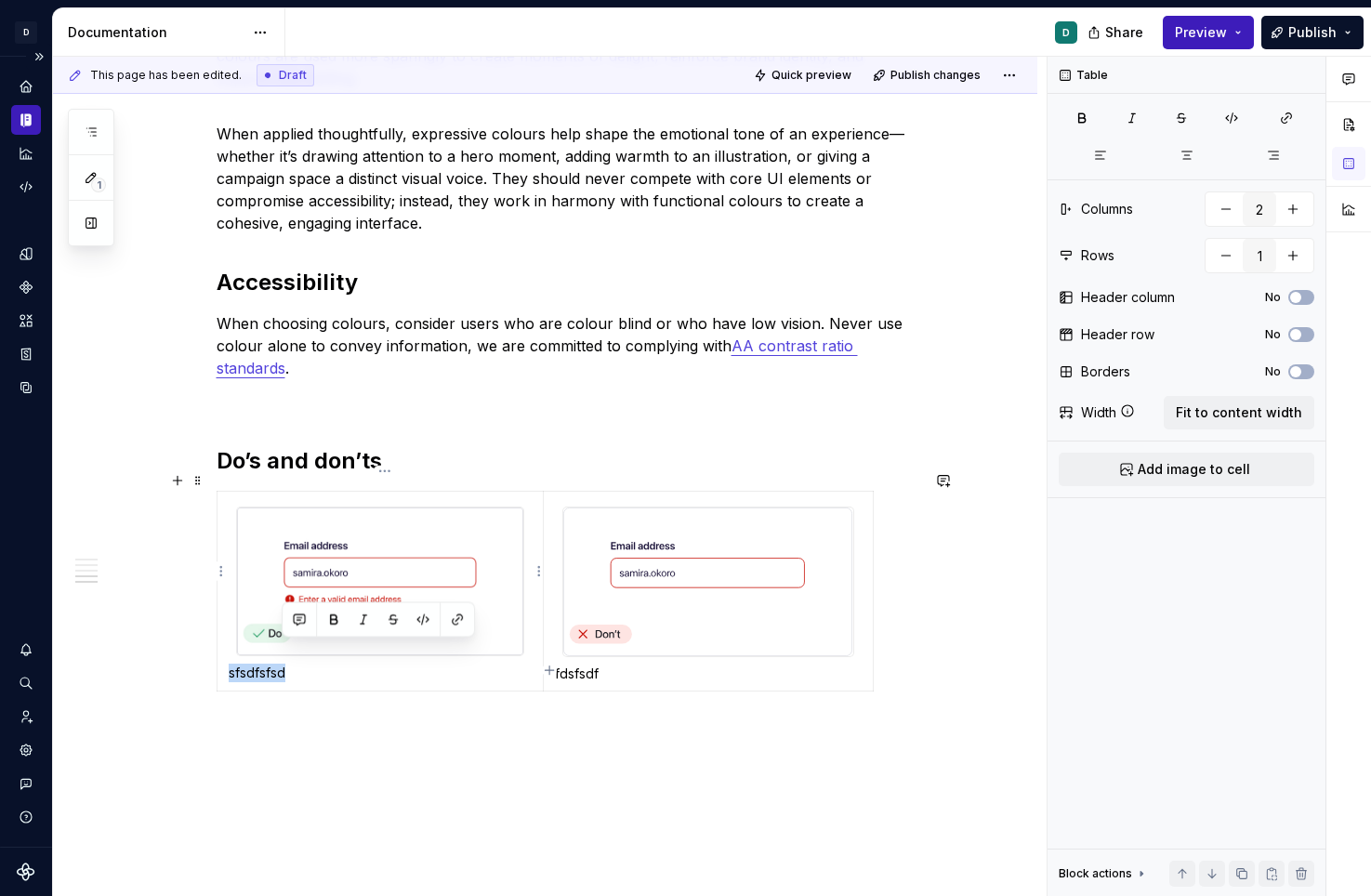
drag, startPoint x: 301, startPoint y: 654, endPoint x: 223, endPoint y: 654, distance: 78.0
click at [231, 654] on td "sfsdfsfsd" at bounding box center [379, 592] width 327 height 200
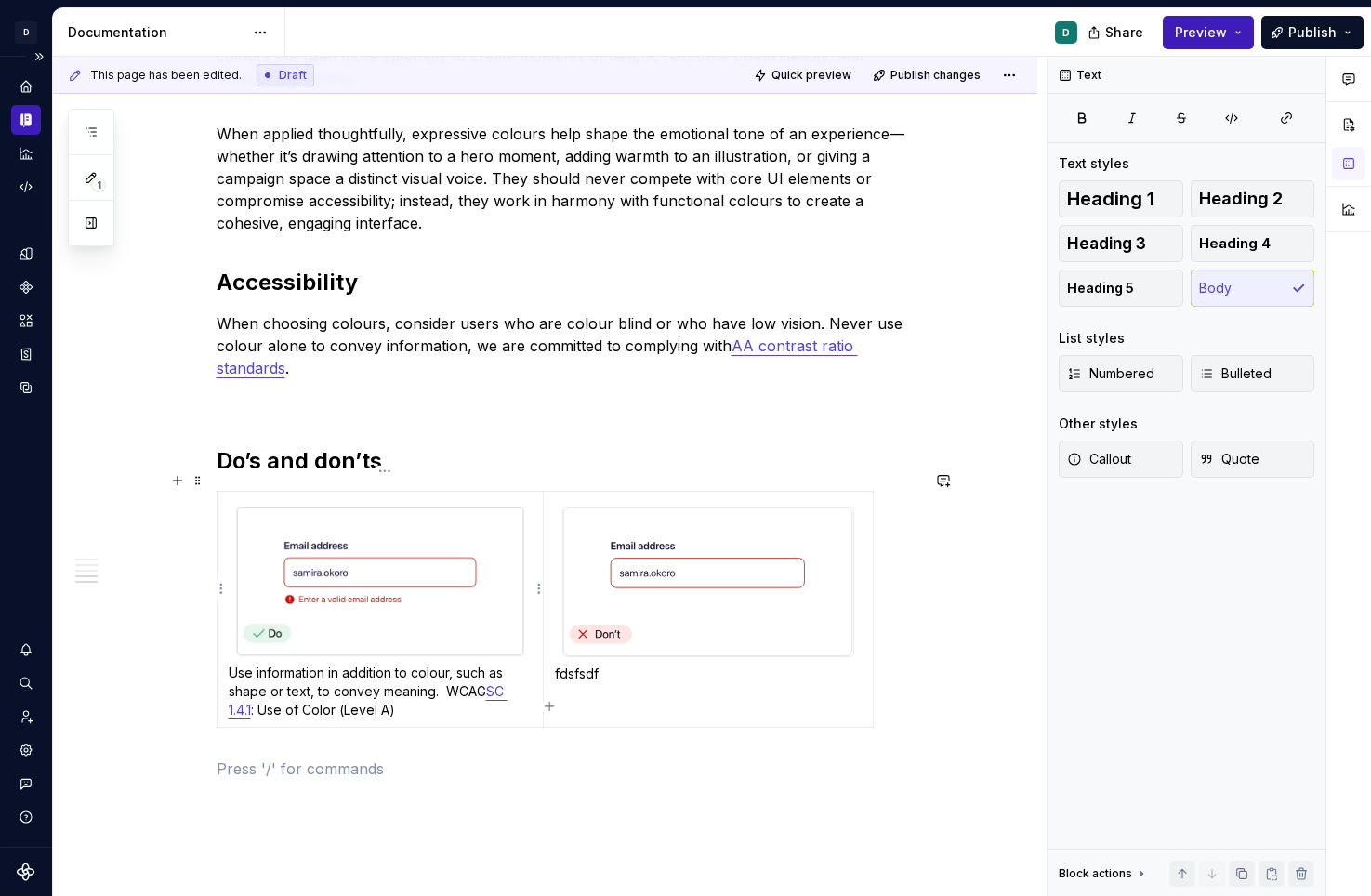
click at [449, 673] on p "Use information in addition to colour, such as shape or text, to convey meaning…" at bounding box center [380, 691] width 304 height 55
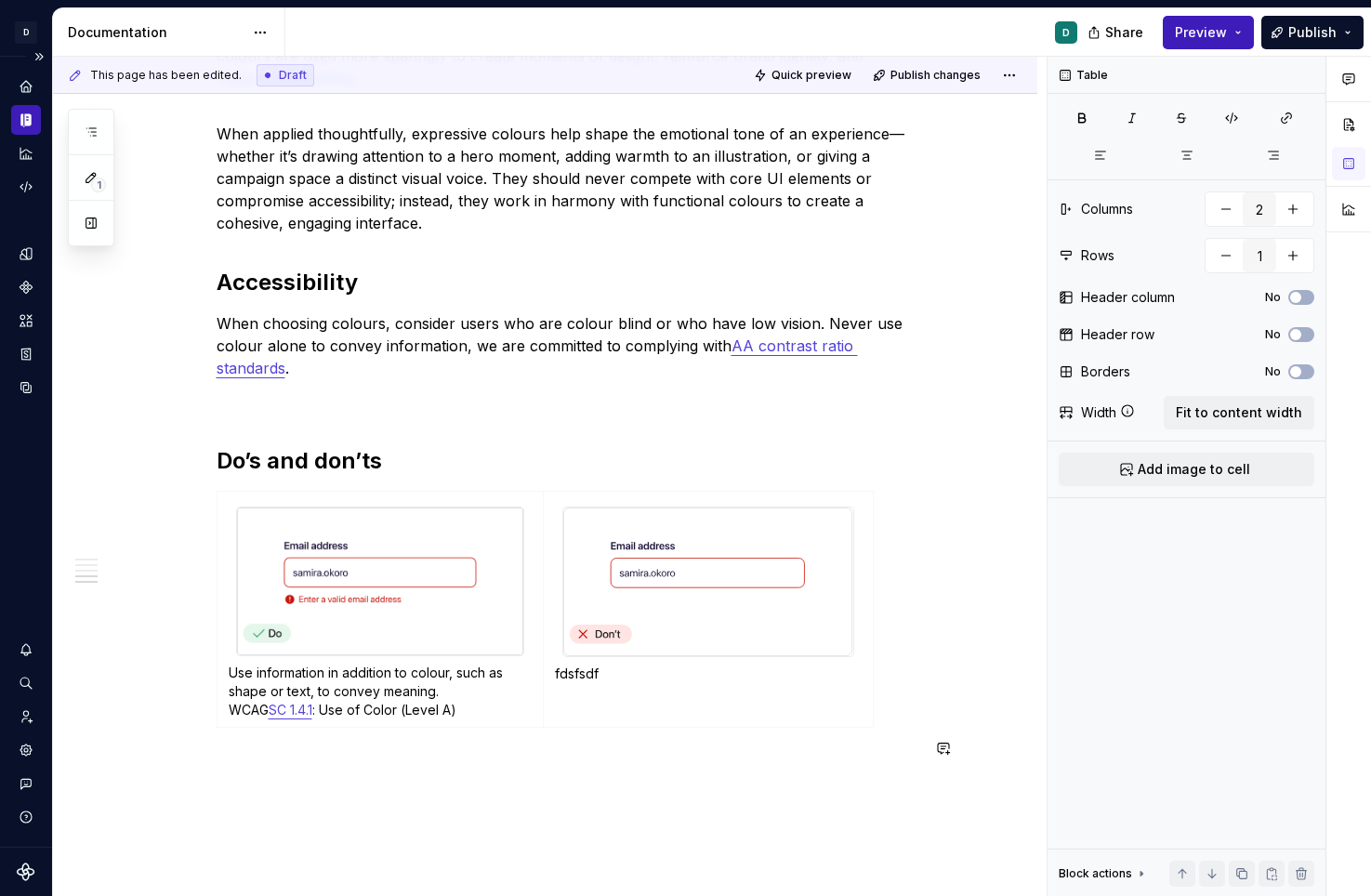
click at [640, 664] on p "fdsfsdf" at bounding box center [708, 673] width 307 height 18
drag, startPoint x: 633, startPoint y: 654, endPoint x: 547, endPoint y: 654, distance: 86.0
click at [547, 654] on td "fdsfsdf" at bounding box center [708, 609] width 330 height 235
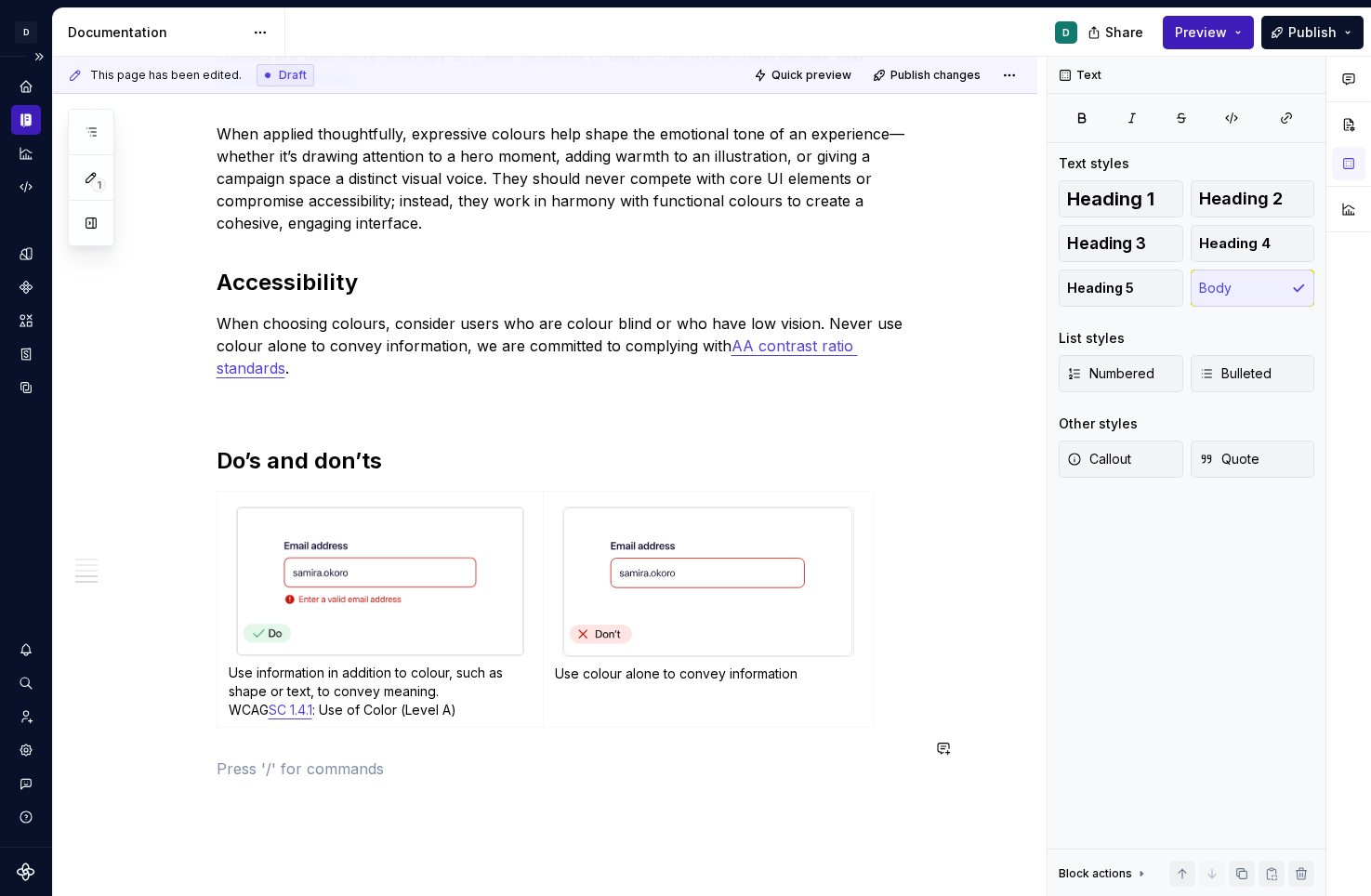
click at [334, 599] on img at bounding box center [380, 580] width 286 height 147
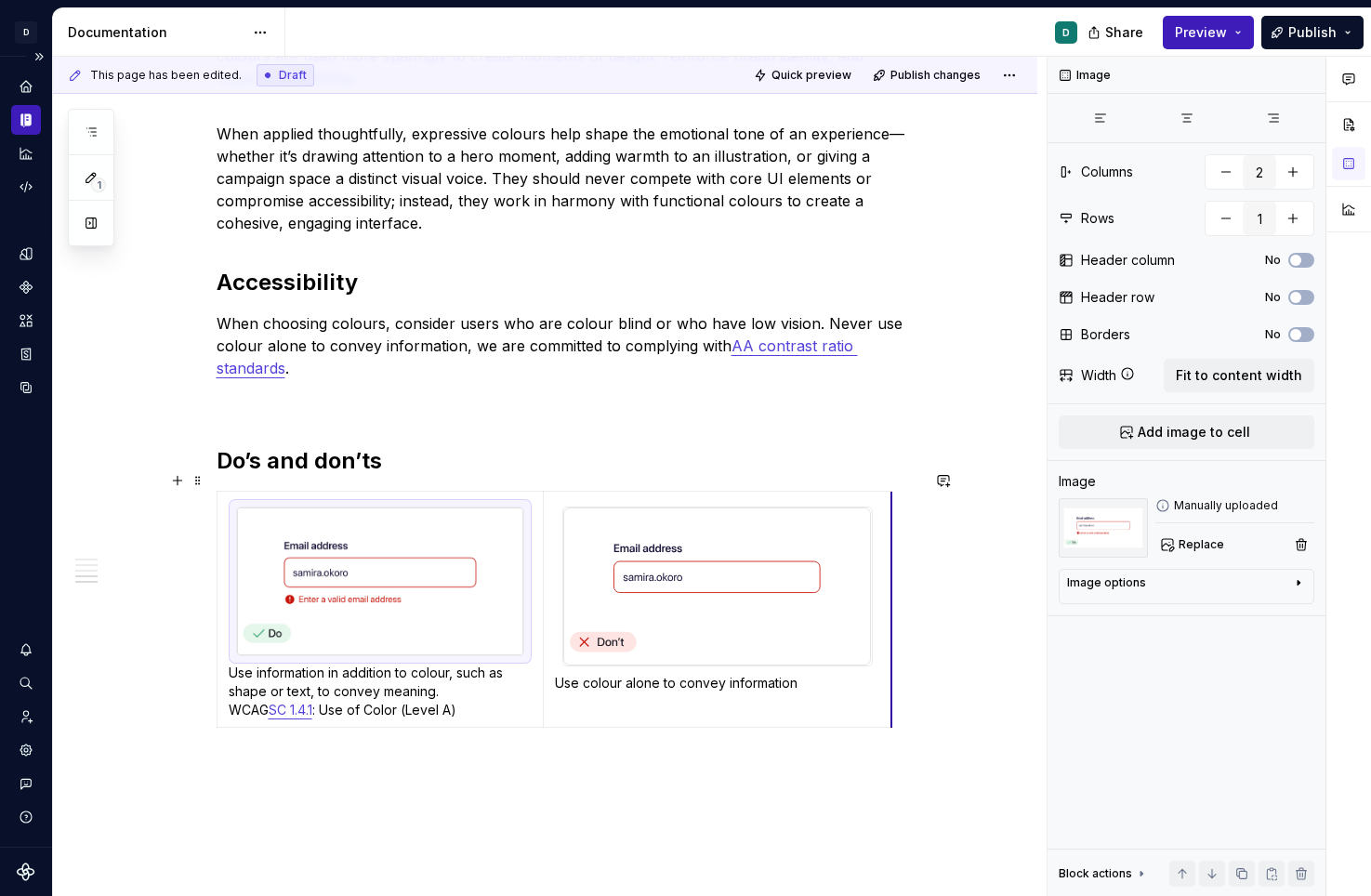
drag, startPoint x: 876, startPoint y: 572, endPoint x: 897, endPoint y: 575, distance: 21.2
click at [523, 584] on img at bounding box center [380, 580] width 287 height 147
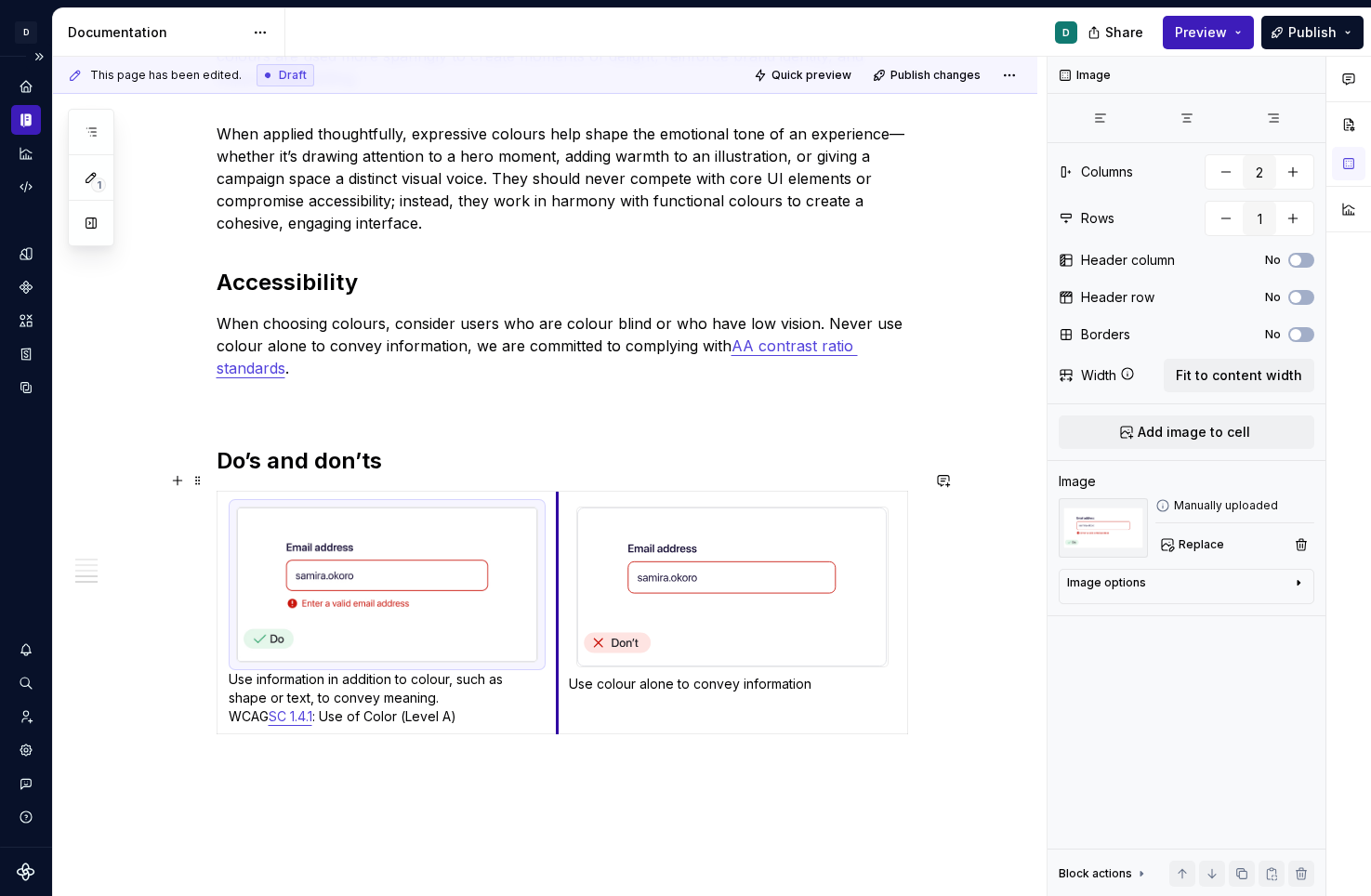
drag, startPoint x: 551, startPoint y: 630, endPoint x: 565, endPoint y: 623, distance: 15.7
click at [565, 623] on td "Use colour alone to convey information" at bounding box center [732, 613] width 350 height 242
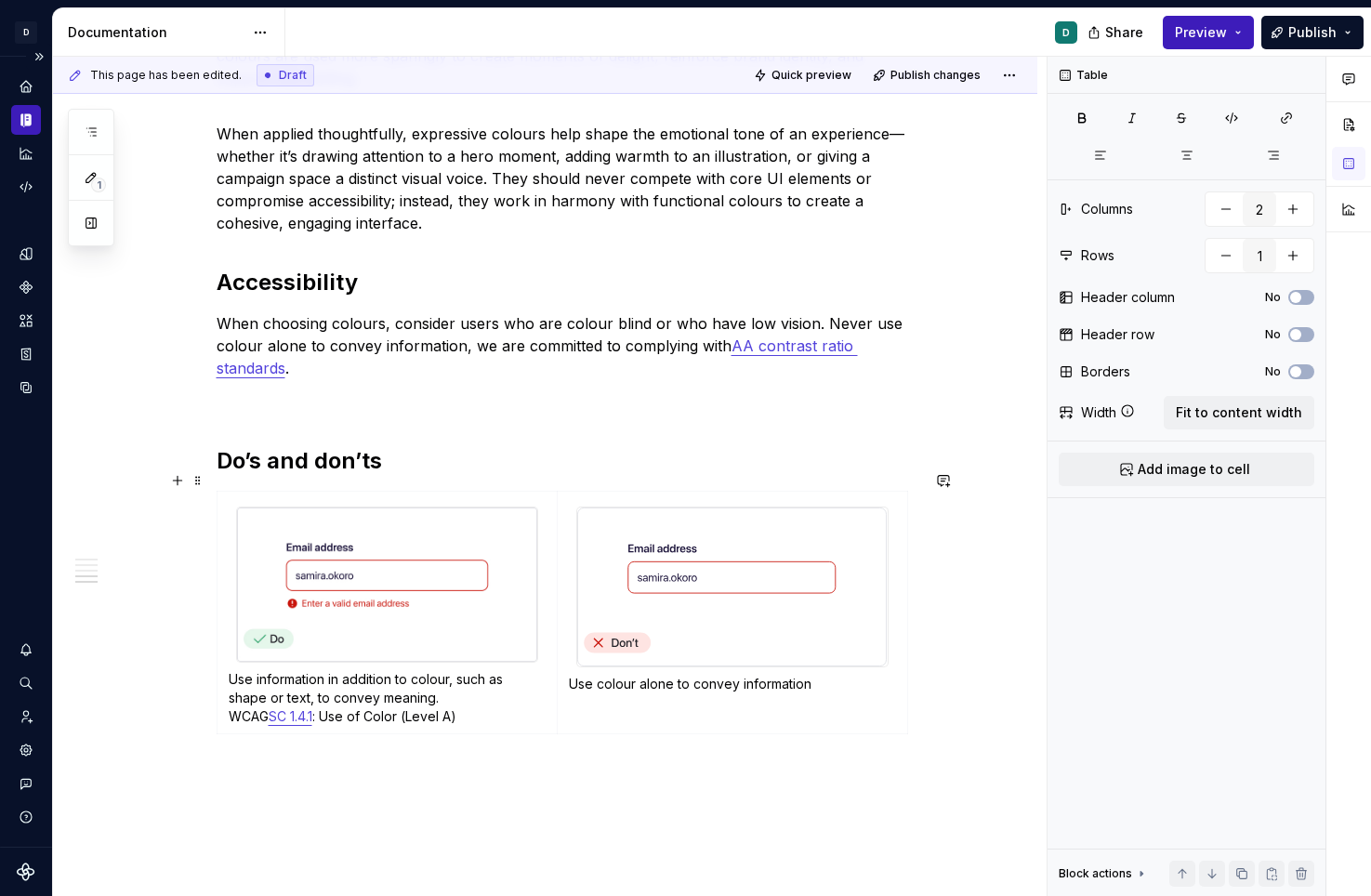
click at [914, 616] on div "Use information in addition to colour, such as shape or text, to convey meaning…" at bounding box center [567, 616] width 703 height 251
drag, startPoint x: 915, startPoint y: 623, endPoint x: 902, endPoint y: 623, distance: 13.0
click at [902, 623] on div "Use information in addition to colour, such as shape or text, to convey meaning…" at bounding box center [567, 616] width 703 height 251
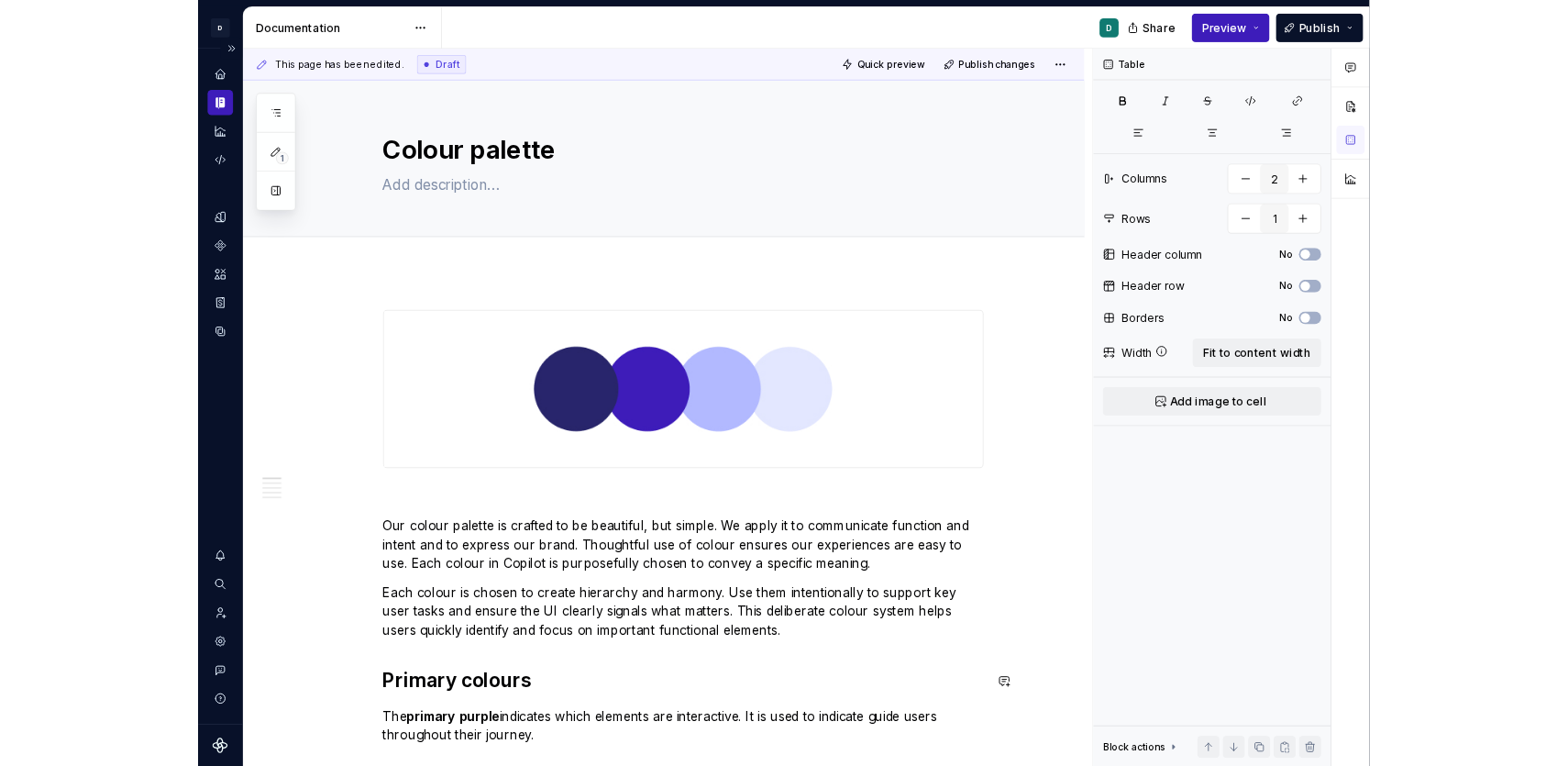
scroll to position [1, 0]
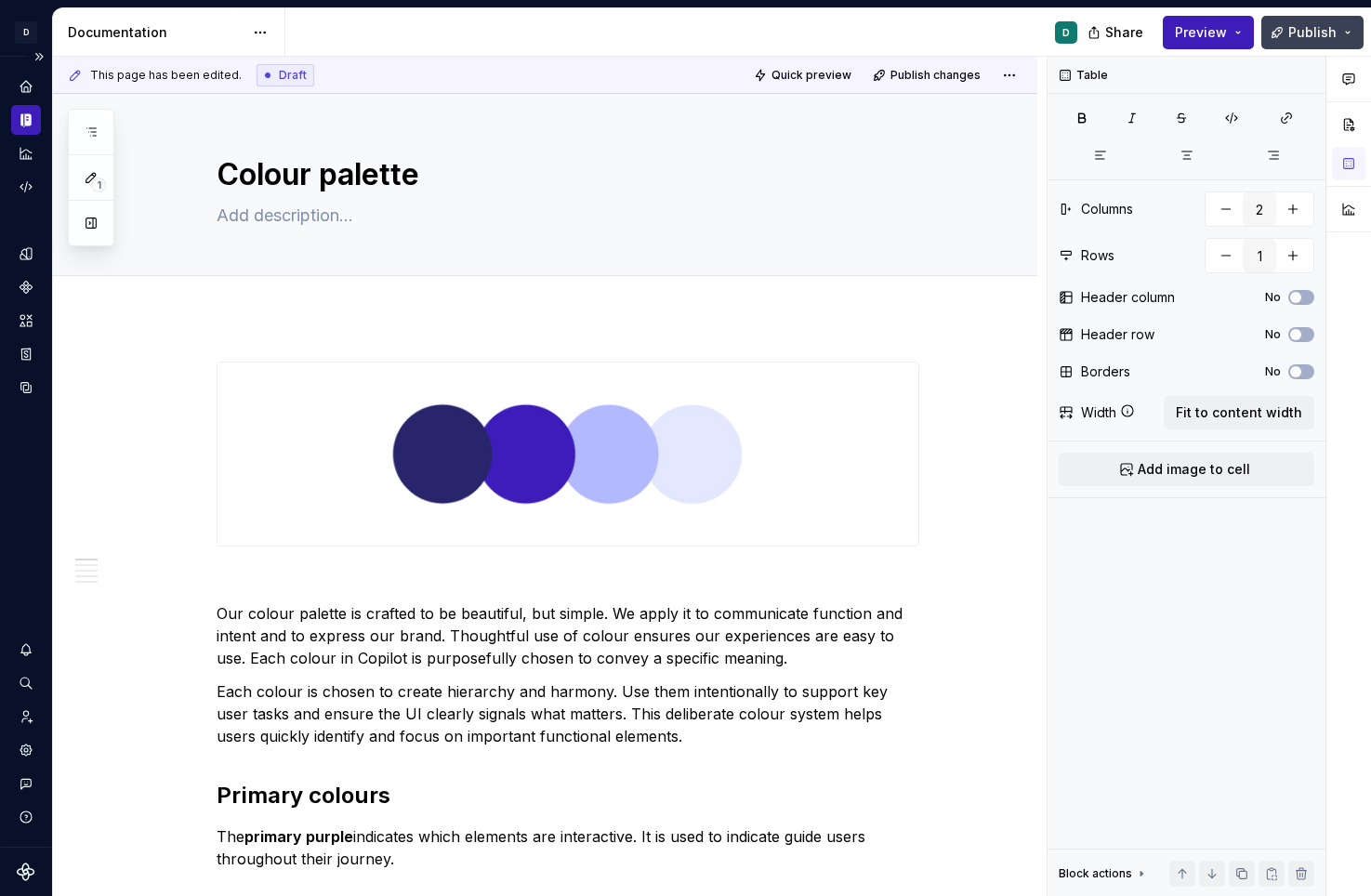
click at [1312, 31] on span "Publish" at bounding box center [1312, 31] width 49 height 18
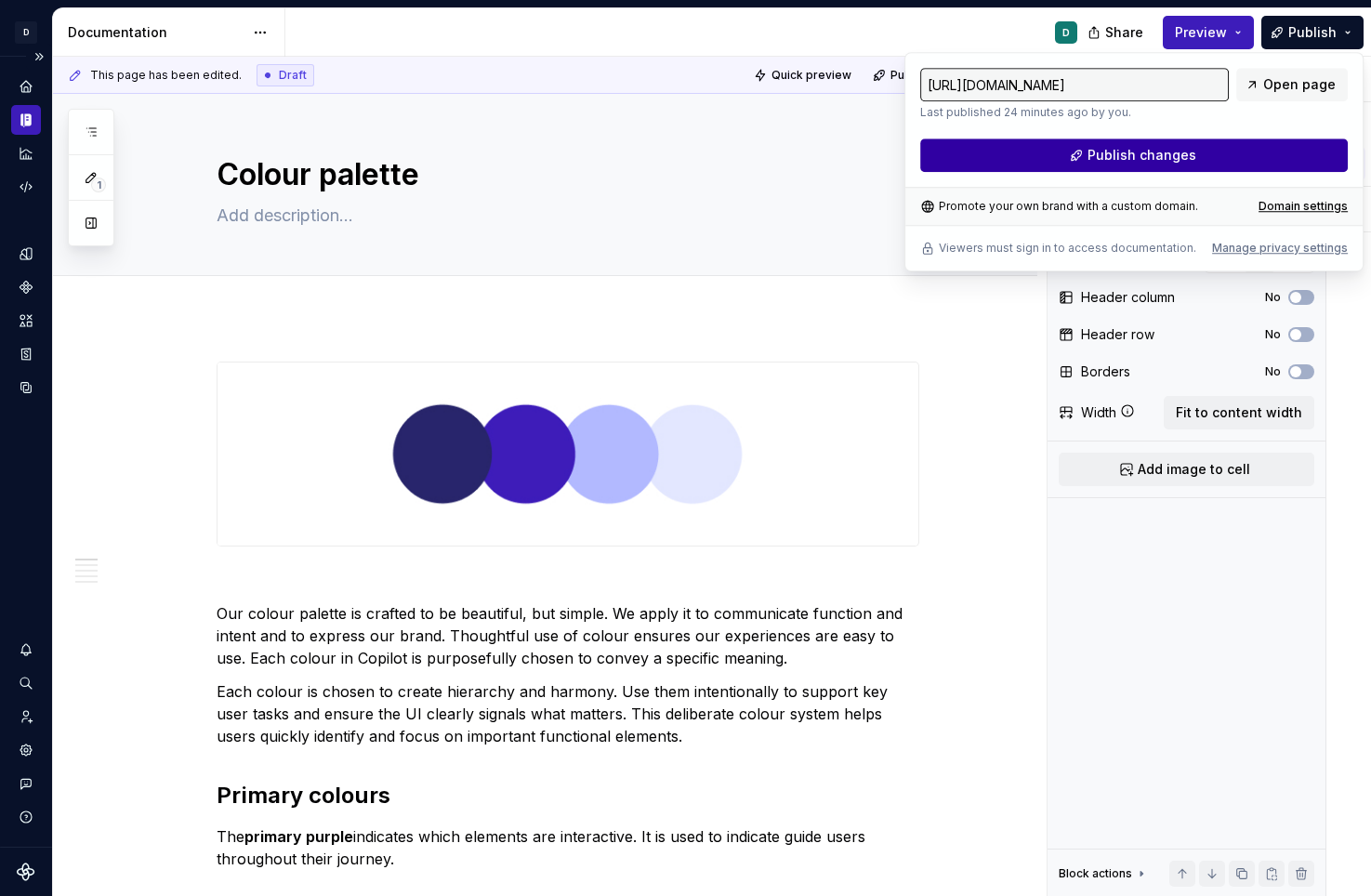
click at [1218, 147] on button "Publish changes" at bounding box center [1134, 154] width 427 height 33
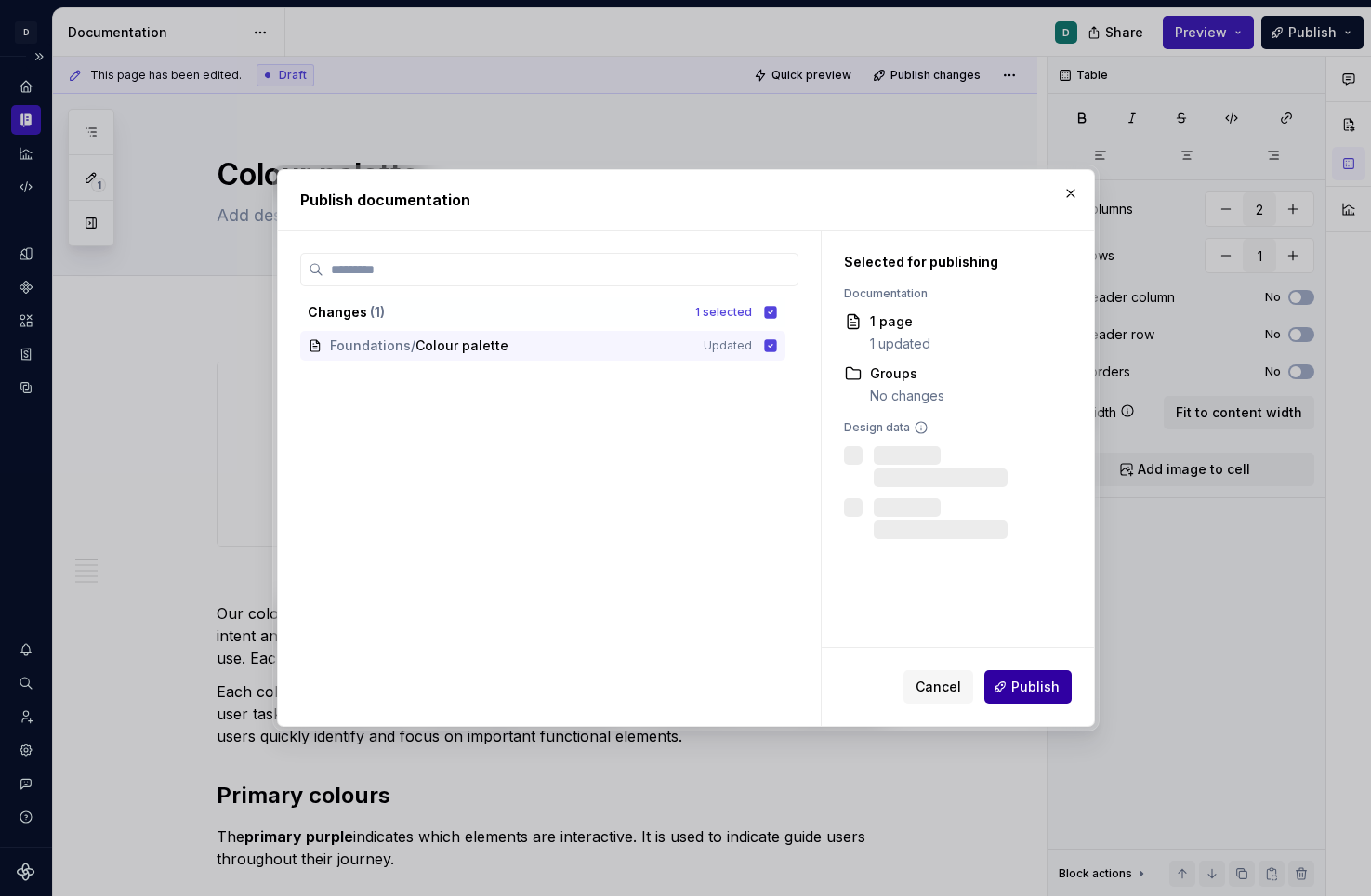
click at [1034, 688] on span "Publish" at bounding box center [1034, 686] width 49 height 18
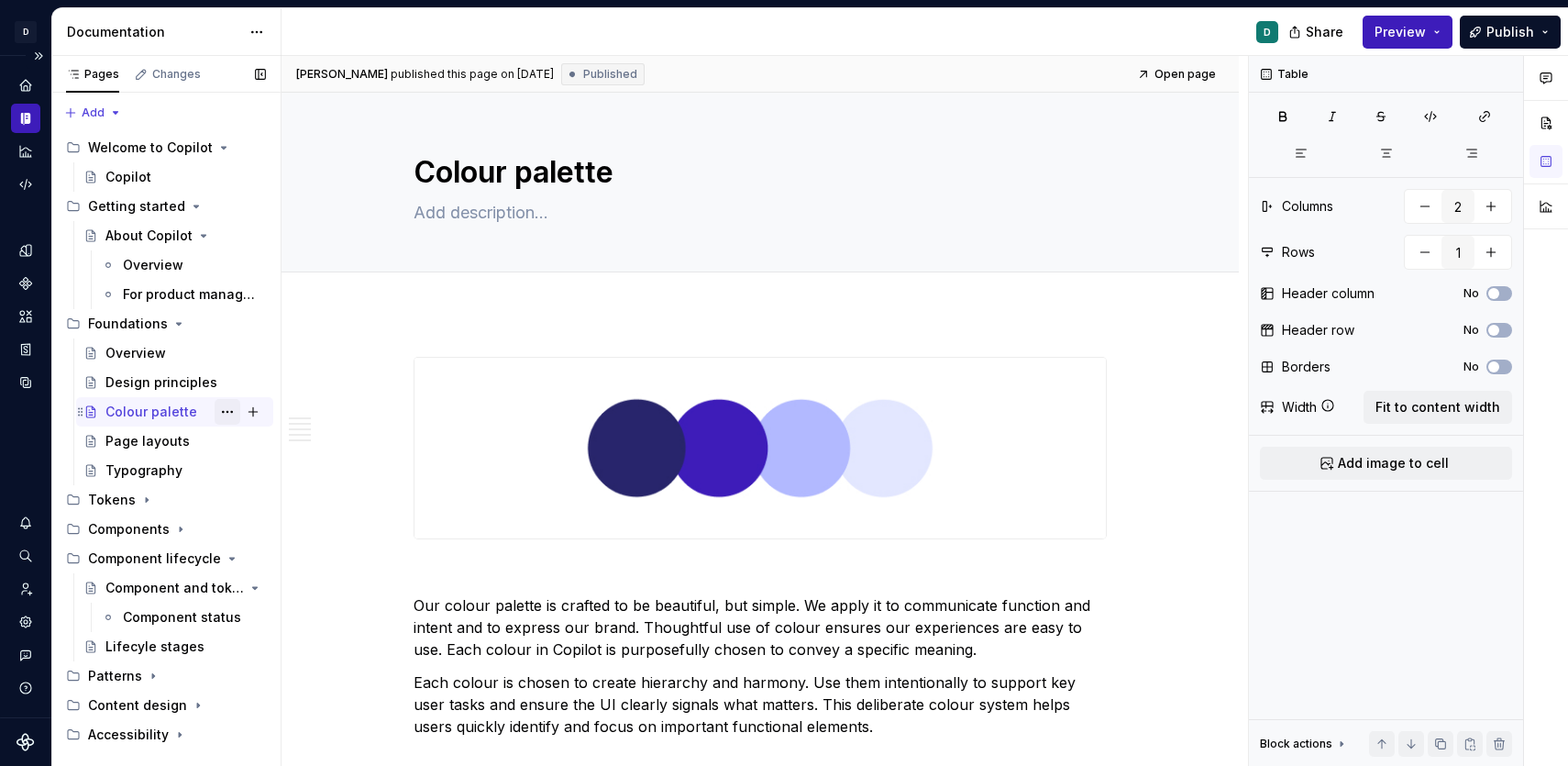
click at [230, 417] on button "Page tree" at bounding box center [227, 411] width 25 height 25
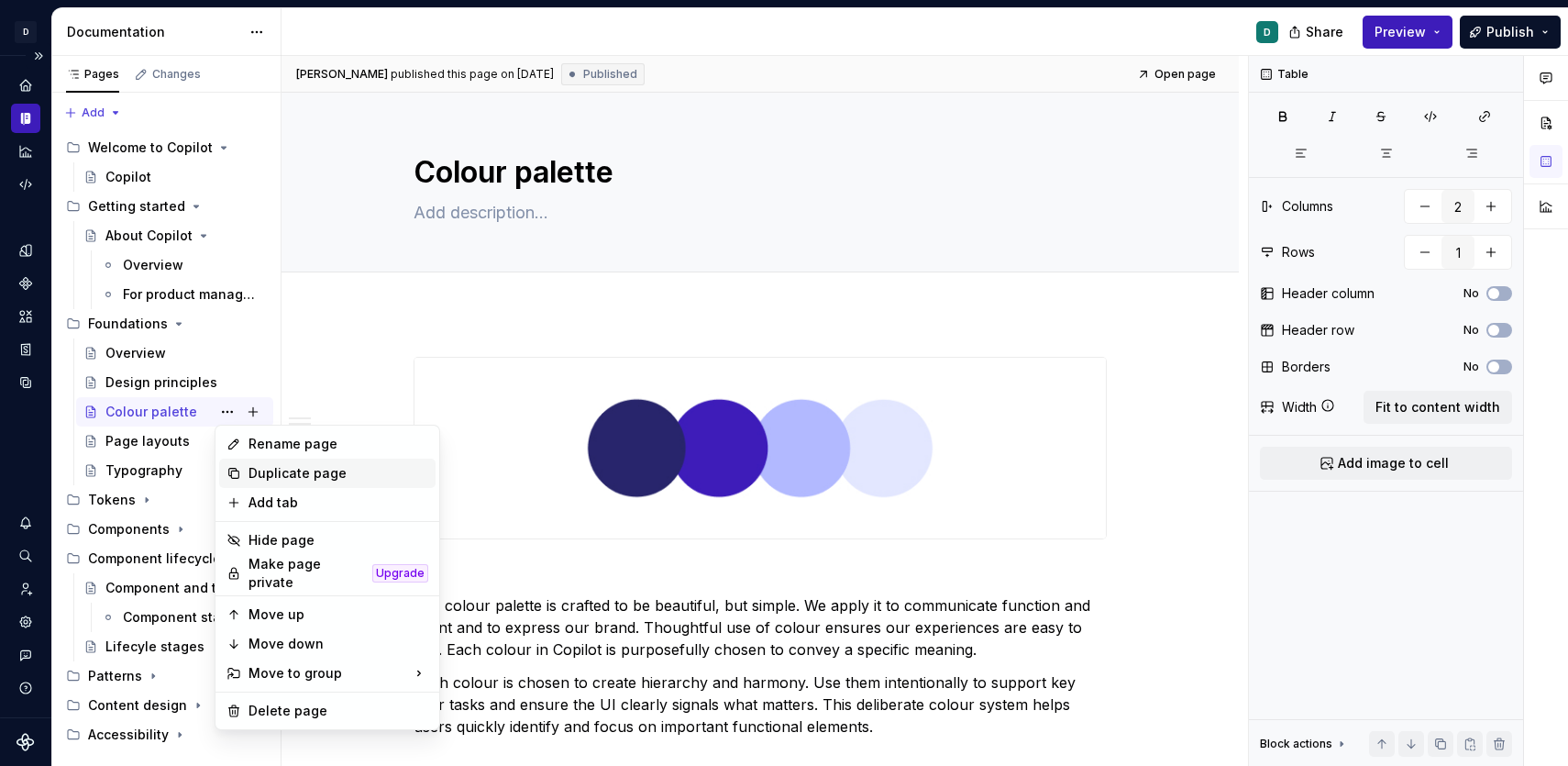
type textarea "*"
click at [287, 444] on div "Rename page" at bounding box center [338, 443] width 180 height 18
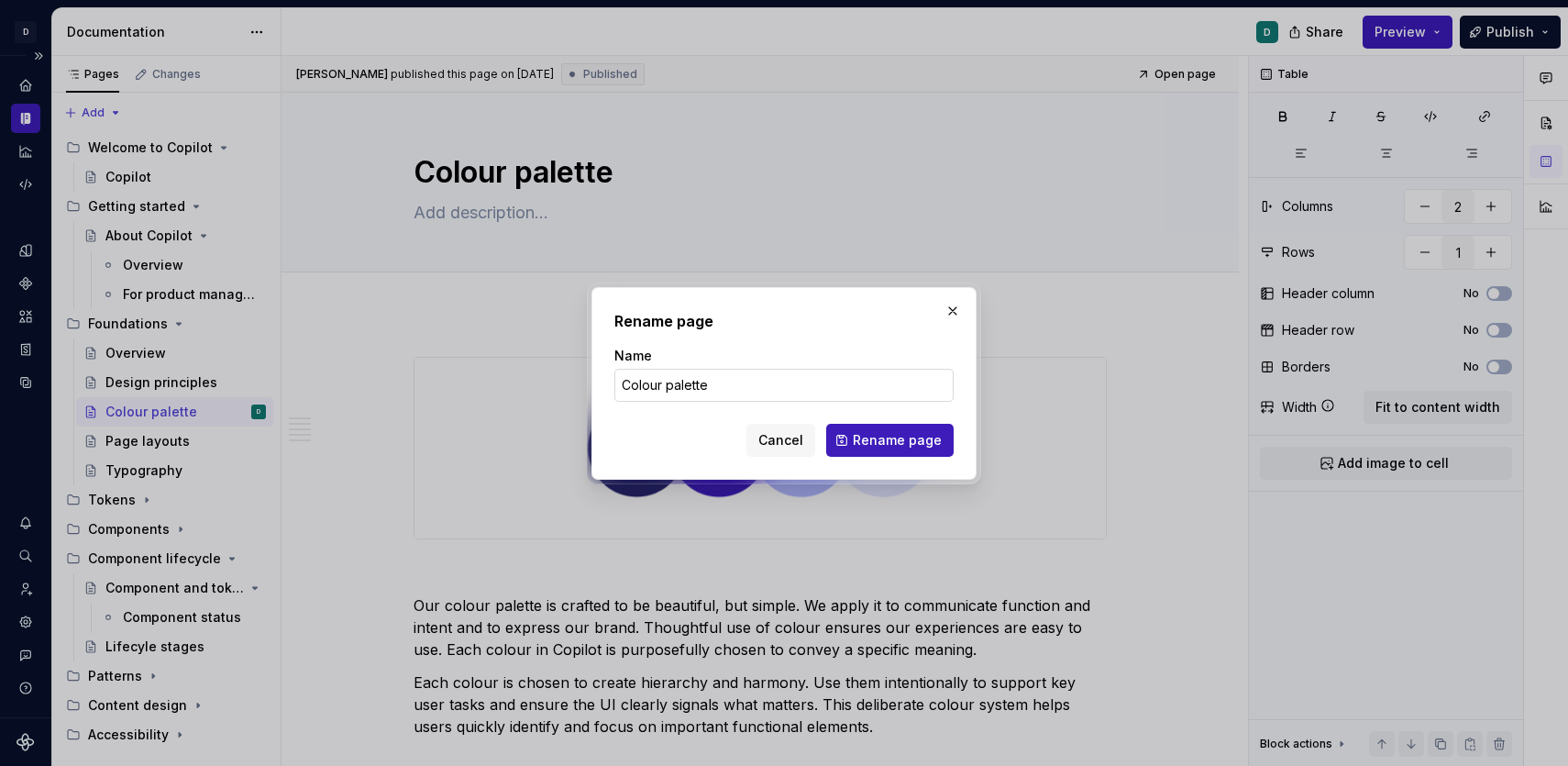
click at [739, 377] on input "Colour palette" at bounding box center [784, 385] width 340 height 33
type input "Colour"
click at [932, 441] on span "Rename page" at bounding box center [896, 439] width 89 height 18
type textarea "*"
type textarea "Colour"
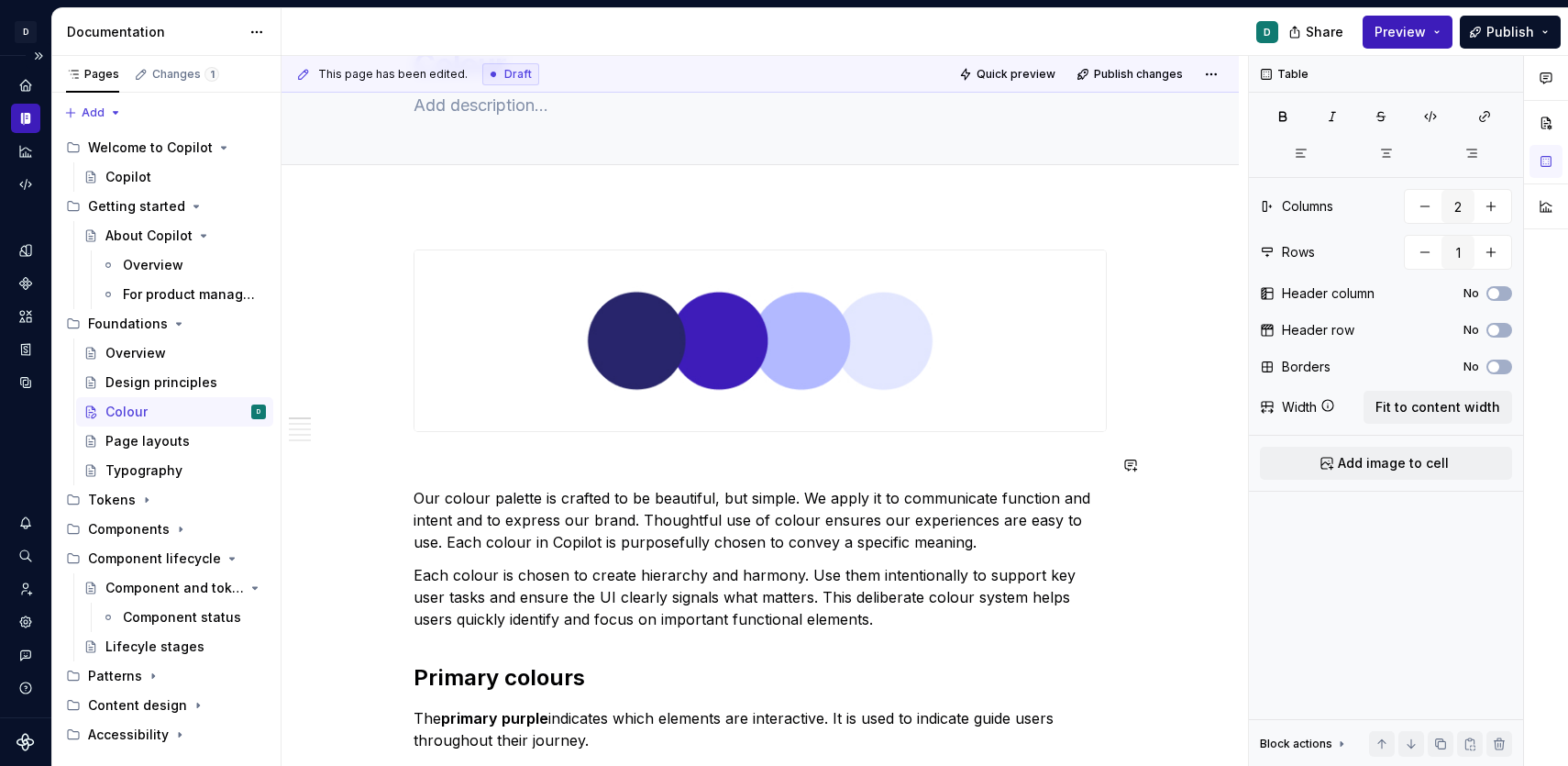
scroll to position [163, 0]
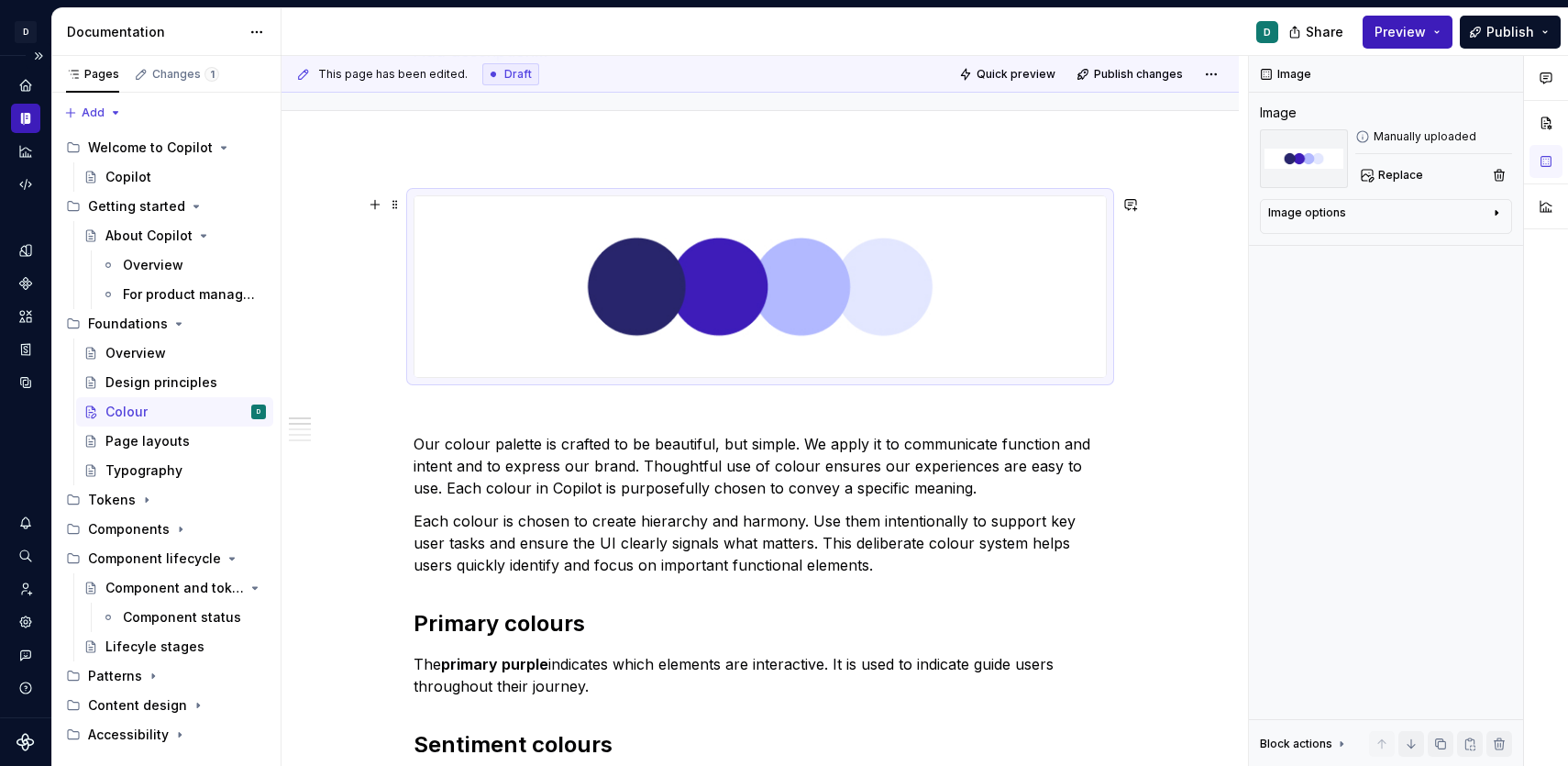
click at [862, 304] on img at bounding box center [760, 287] width 691 height 181
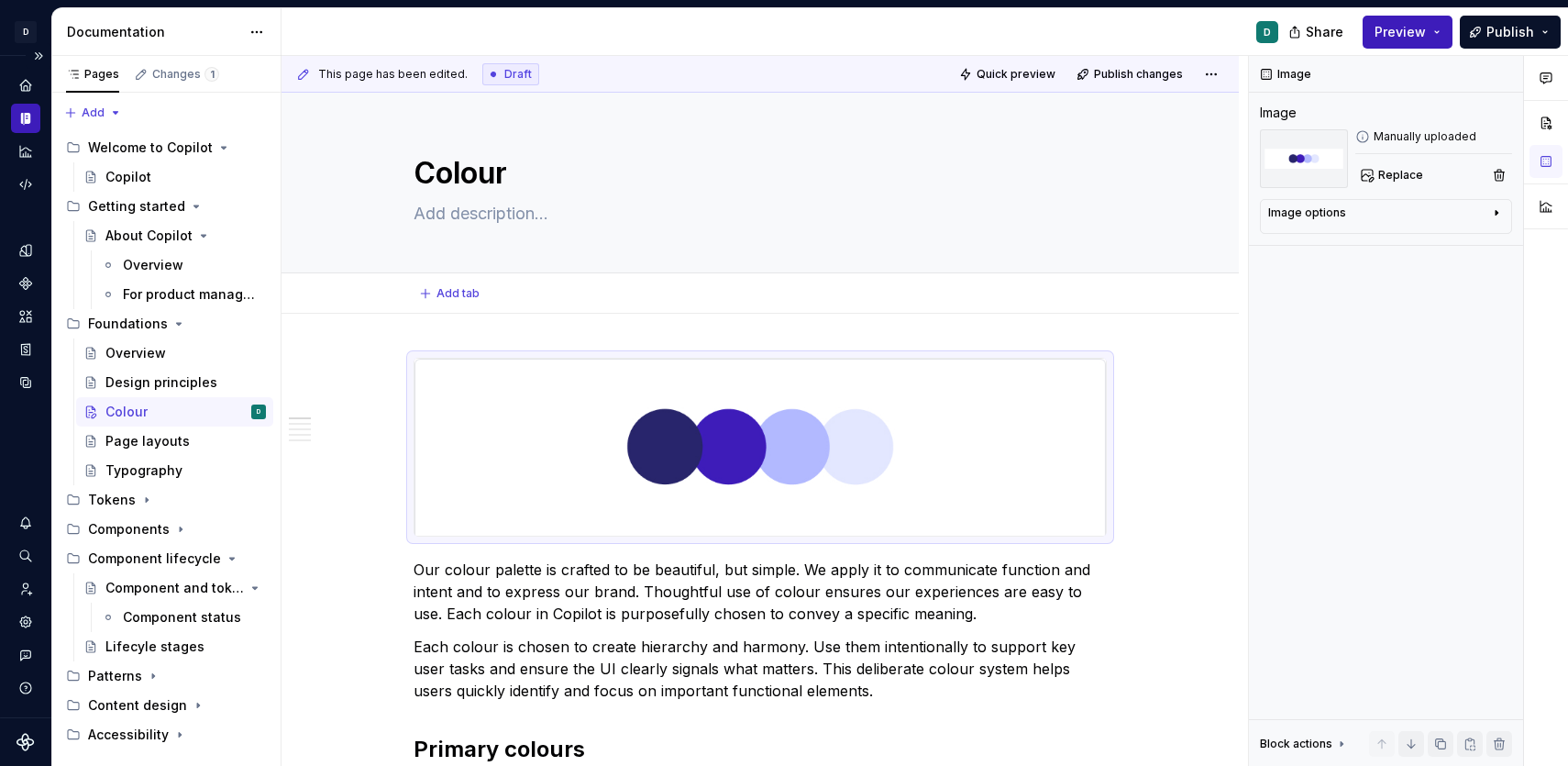
click at [644, 308] on div "Add tab" at bounding box center [760, 293] width 958 height 40
click at [396, 366] on span at bounding box center [395, 366] width 15 height 25
click at [451, 421] on div "Move up" at bounding box center [485, 423] width 119 height 18
click at [814, 661] on p "Each colour is chosen to create hierarchy and harmony. Use them intentionally t…" at bounding box center [760, 668] width 693 height 66
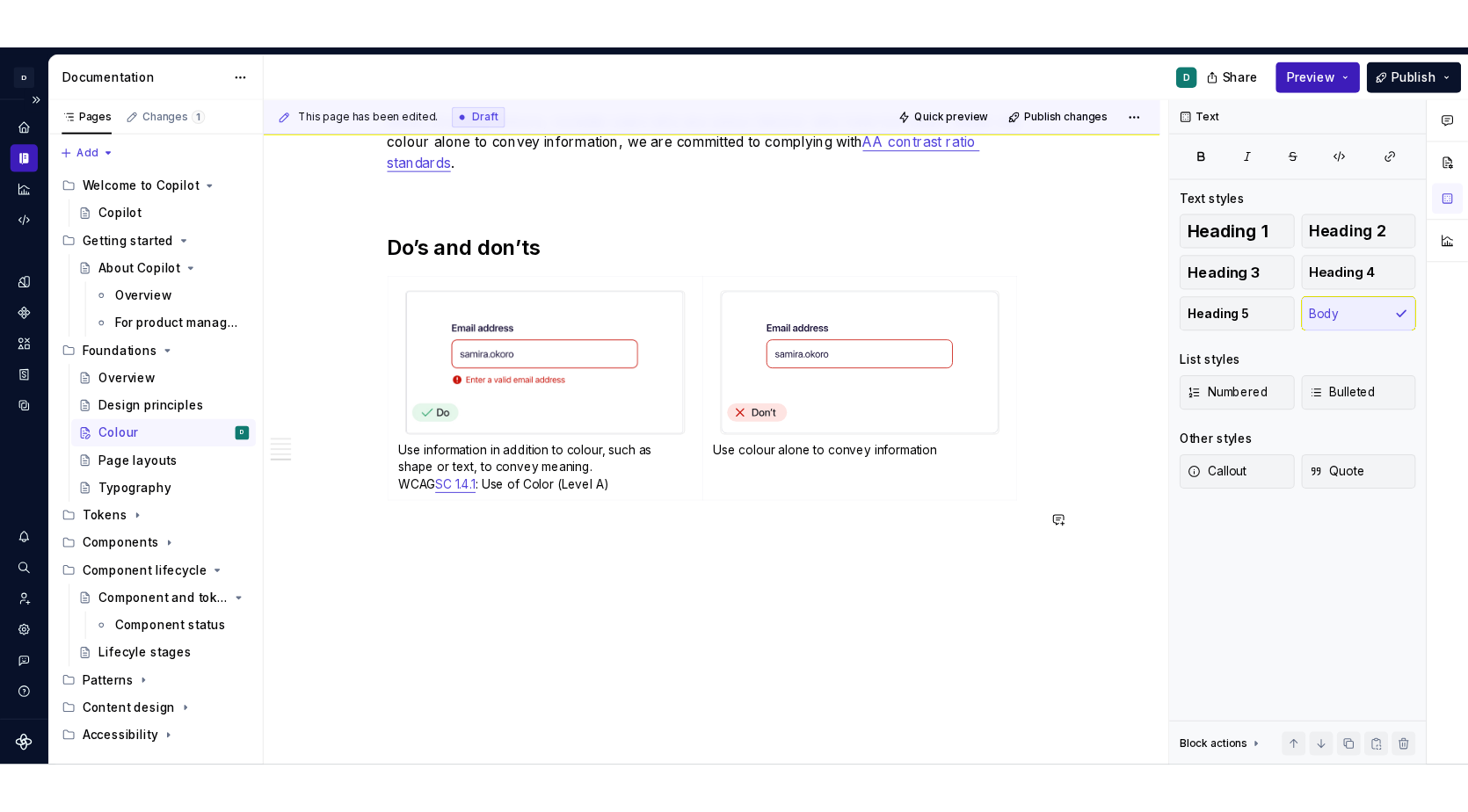
scroll to position [2065, 0]
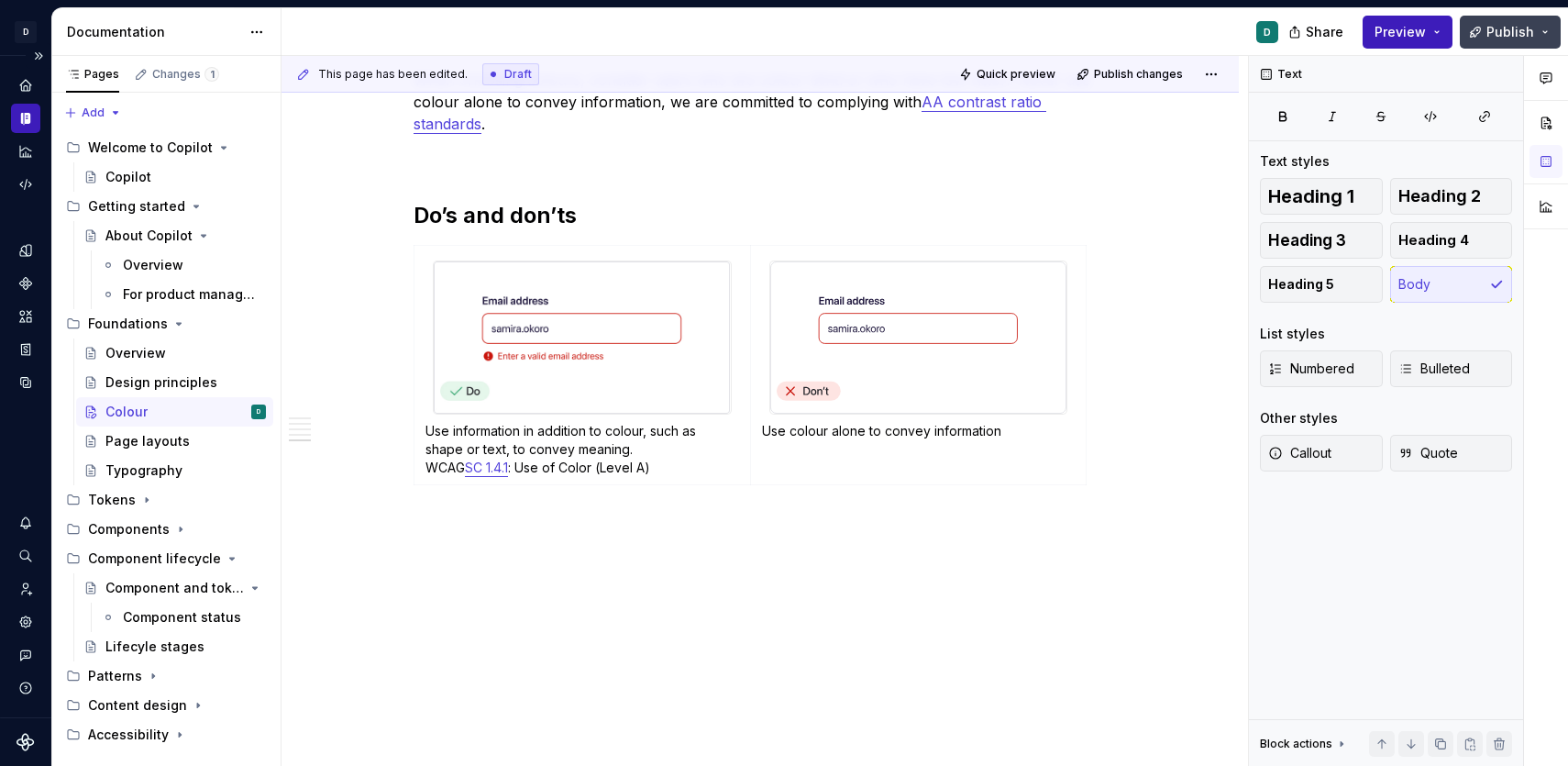
click at [1518, 33] on span "Publish" at bounding box center [1510, 31] width 48 height 18
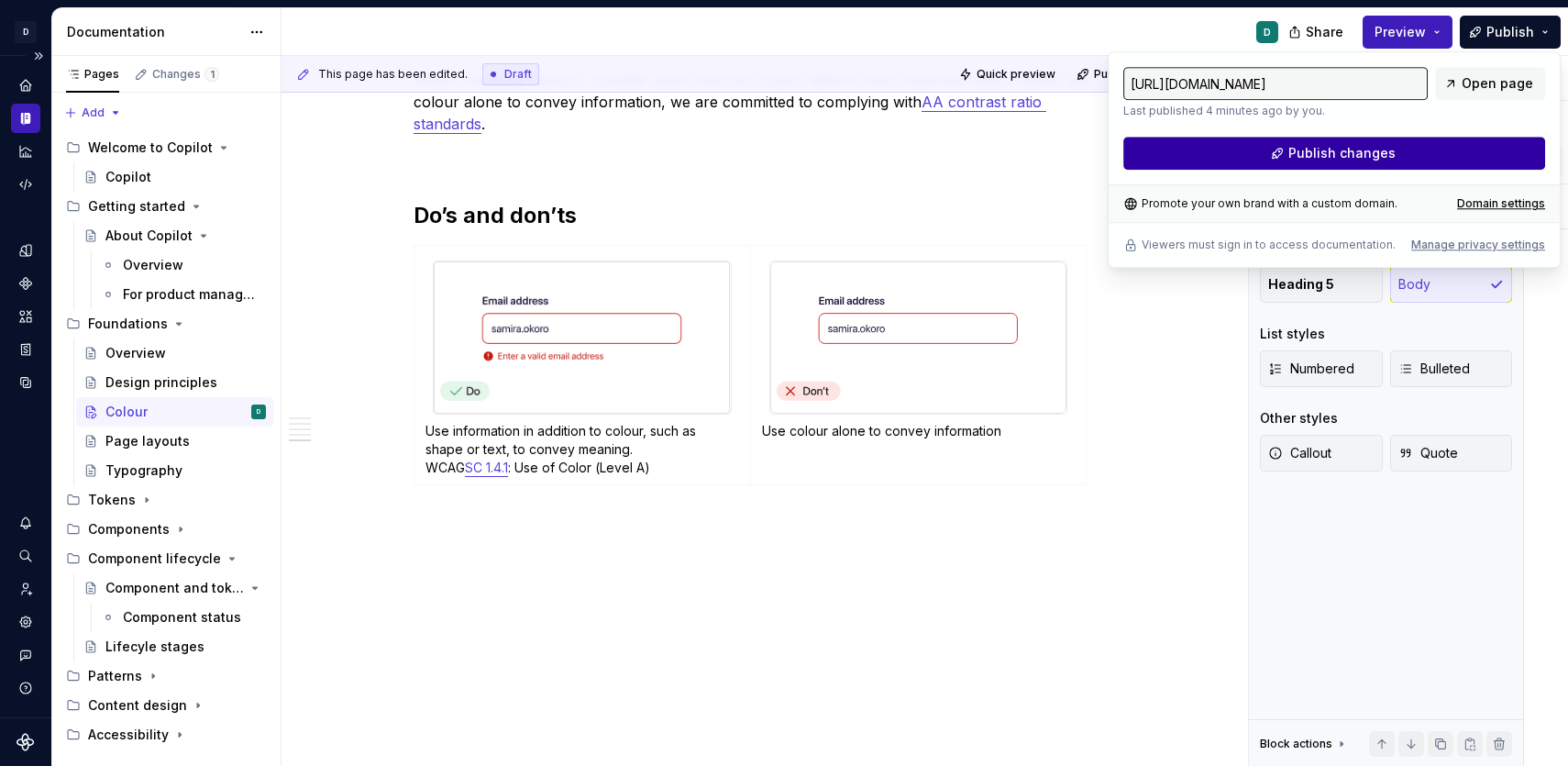
click at [1447, 148] on button "Publish changes" at bounding box center [1334, 152] width 421 height 33
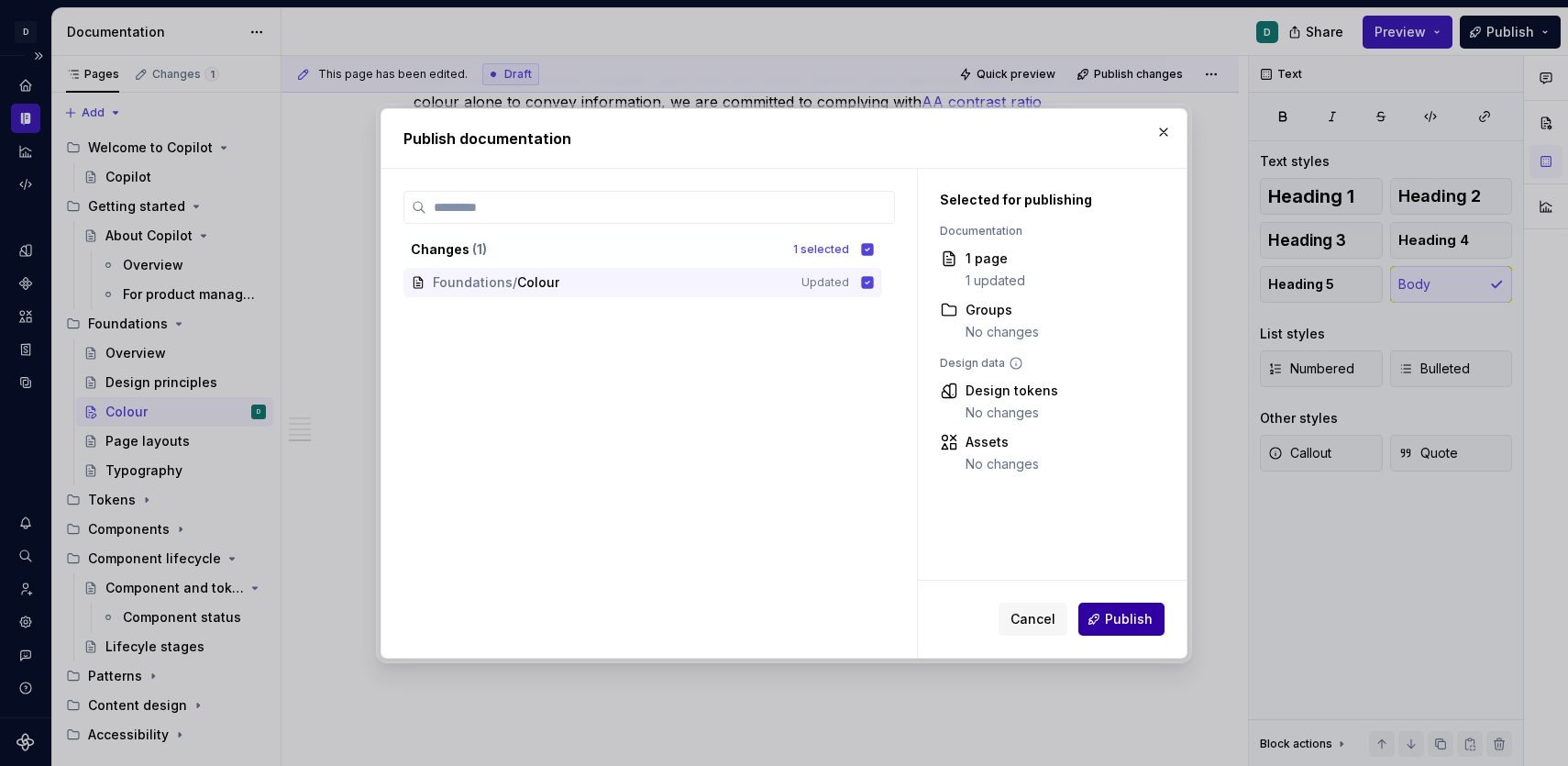
click at [1141, 619] on span "Publish" at bounding box center [1128, 618] width 48 height 18
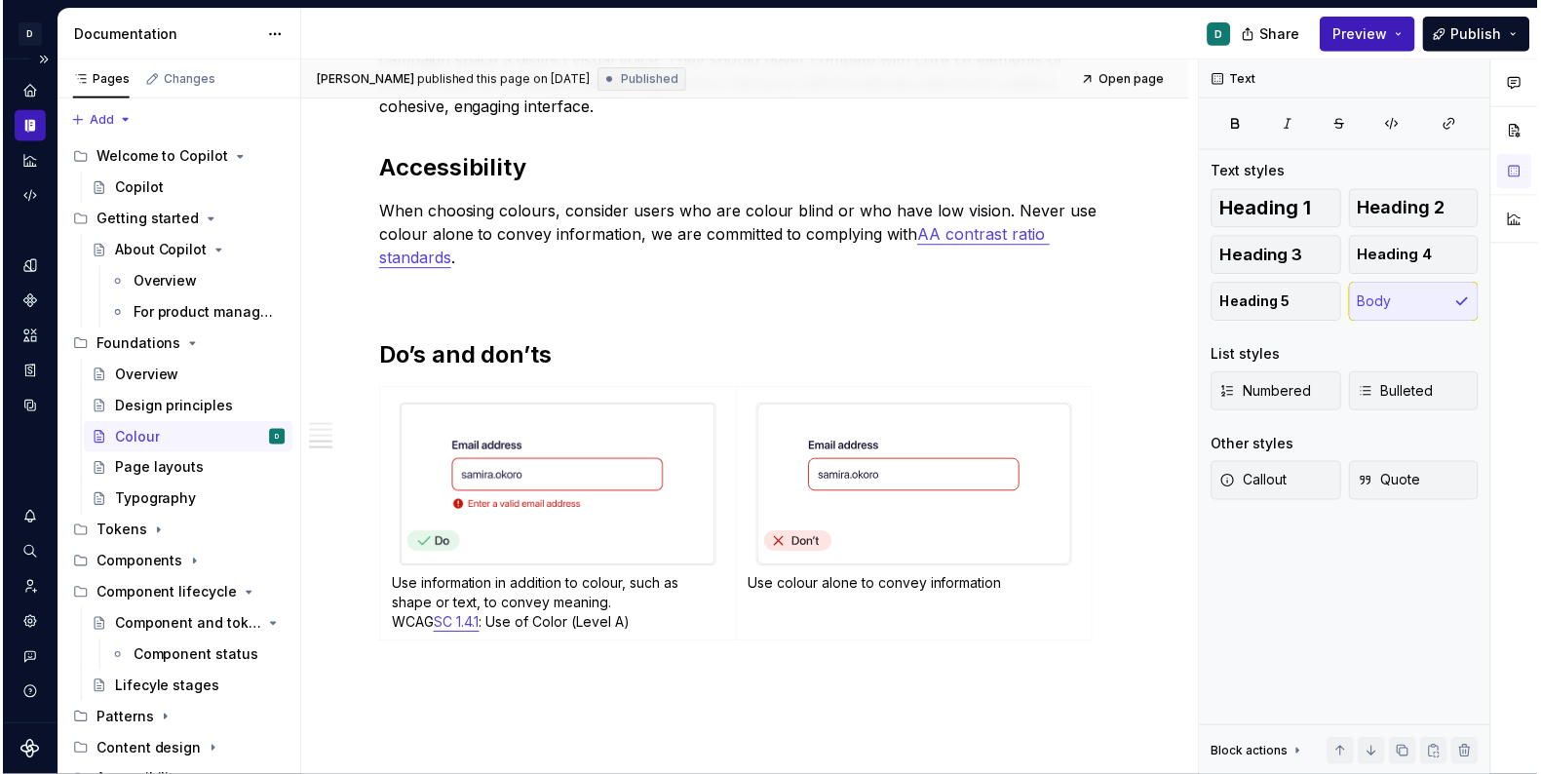
scroll to position [2181, 0]
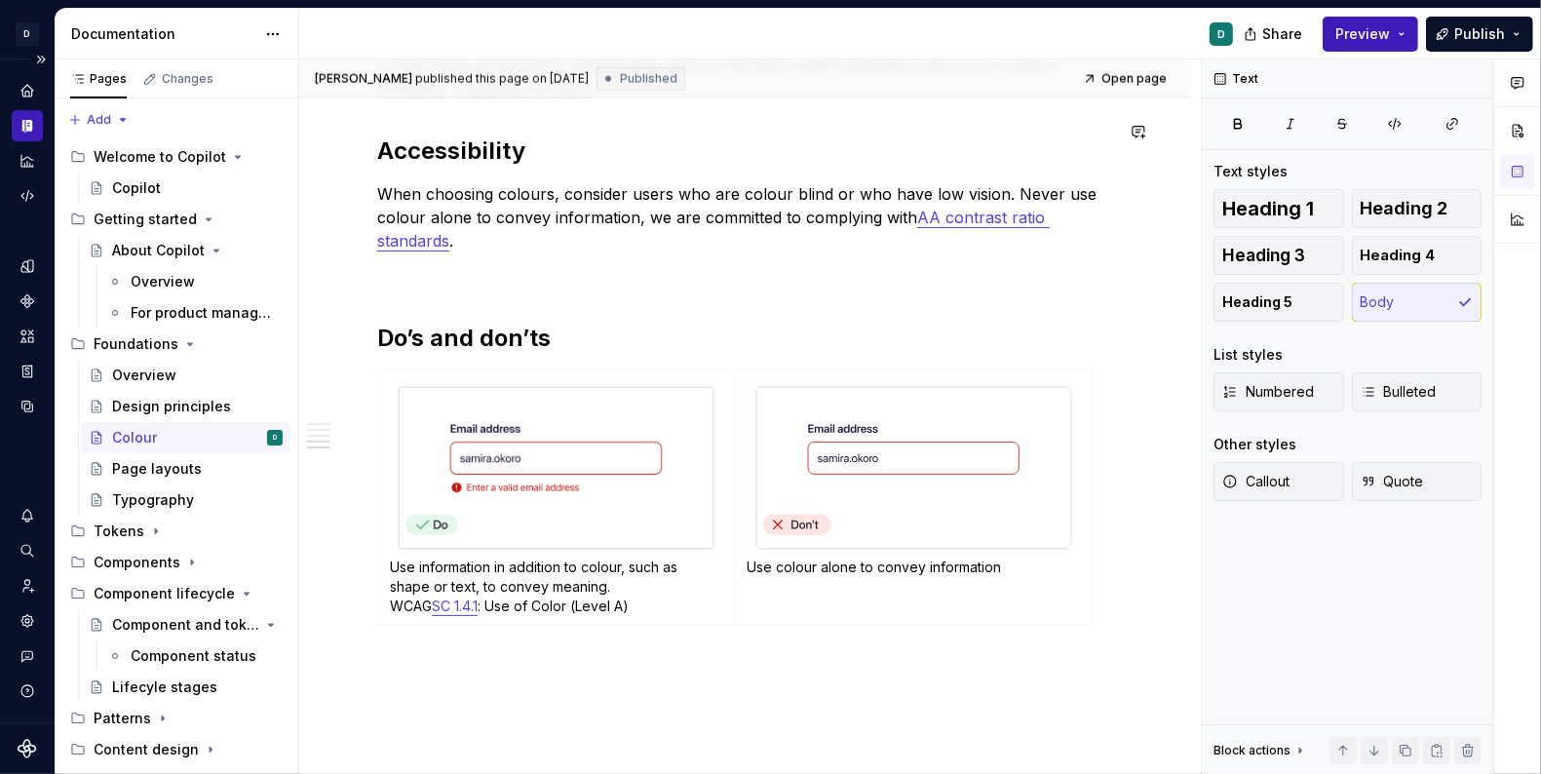
type textarea "*"
